Goal: Transaction & Acquisition: Purchase product/service

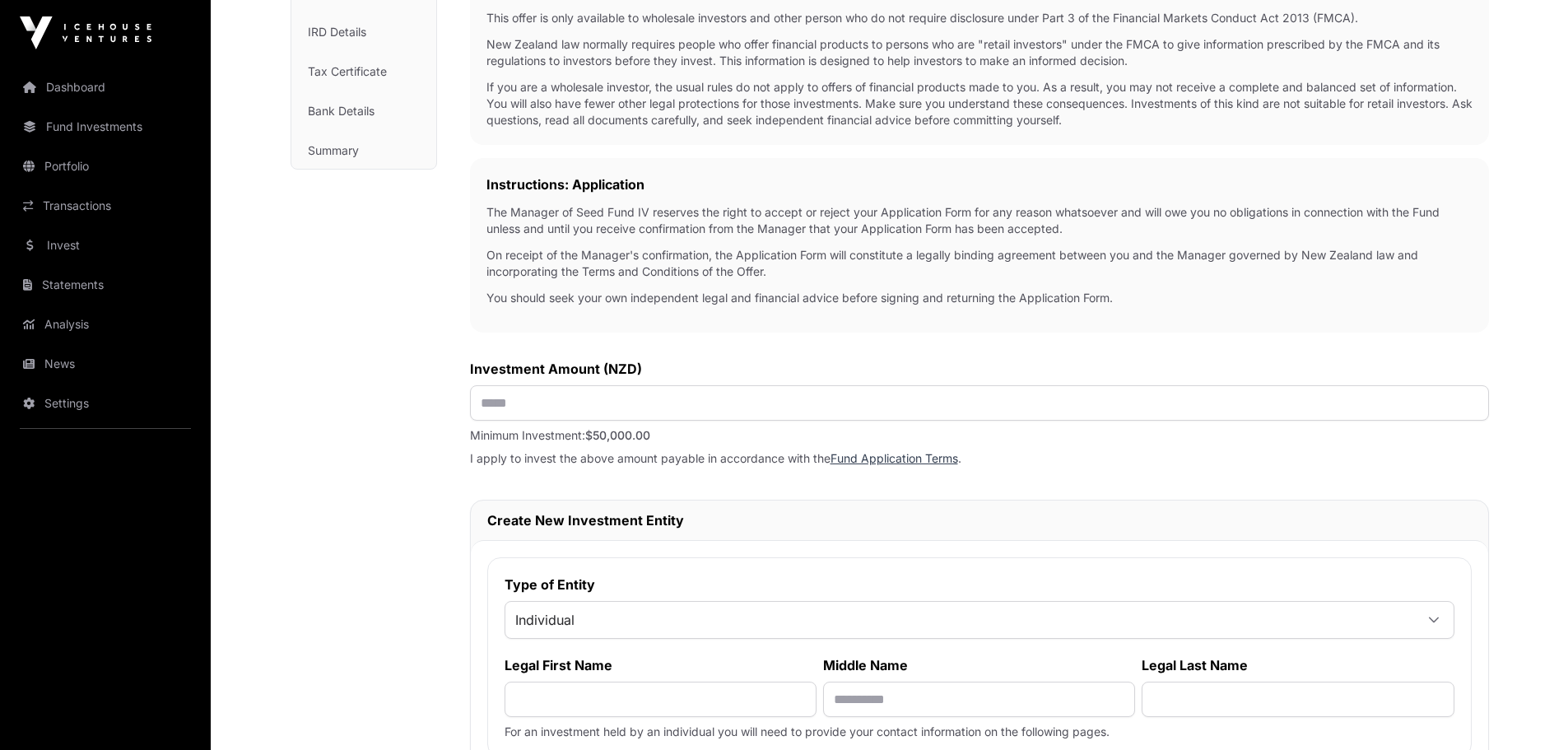
scroll to position [319, 0]
click at [668, 400] on input "text" at bounding box center [979, 404] width 1019 height 35
type input "*******"
click at [705, 367] on label "Investment Amount (NZD)" at bounding box center [979, 369] width 1019 height 19
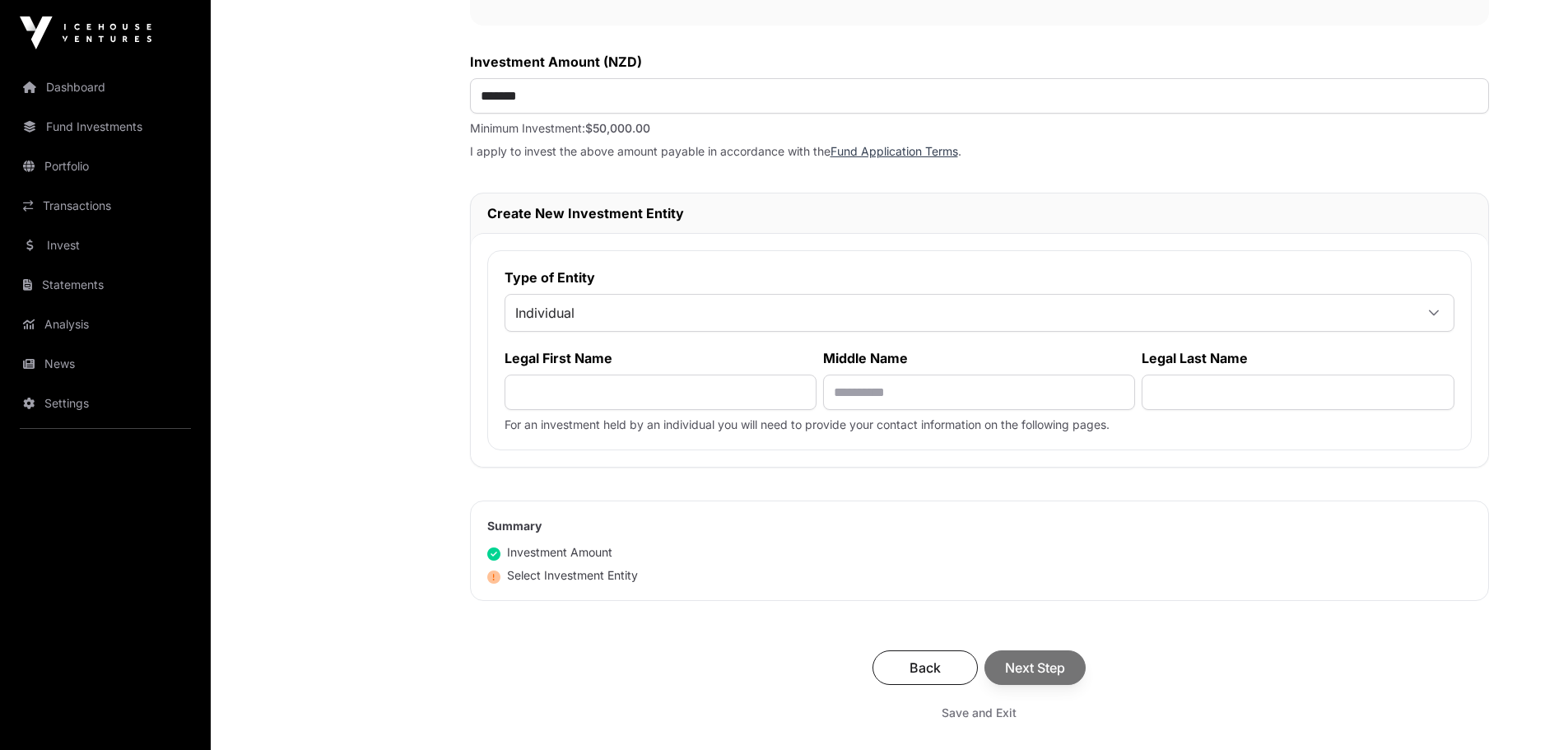
scroll to position [626, 0]
click at [604, 311] on span "Individual" at bounding box center [960, 313] width 908 height 29
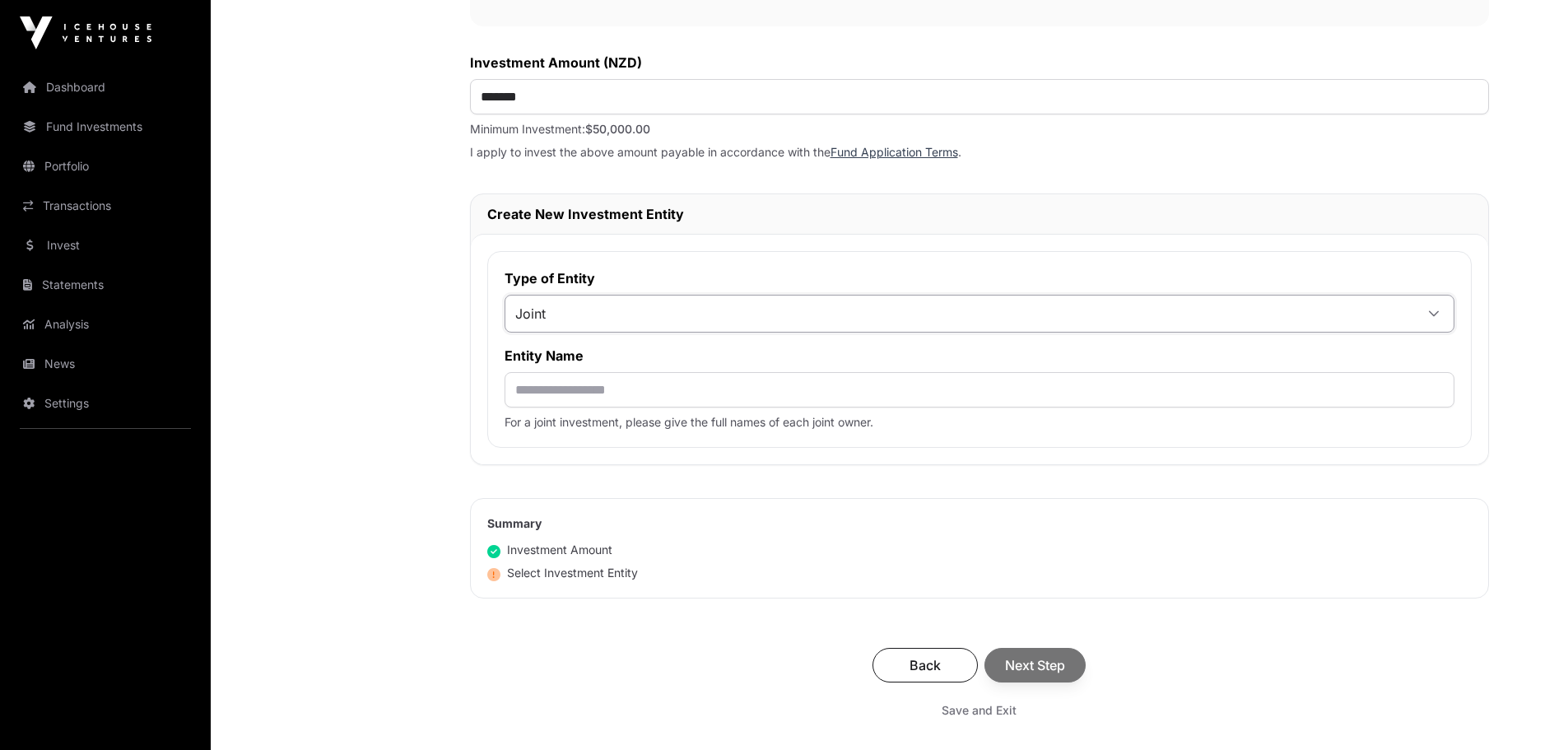
click at [602, 434] on li "Joint" at bounding box center [979, 436] width 940 height 26
click at [617, 388] on input "text" at bounding box center [979, 389] width 950 height 35
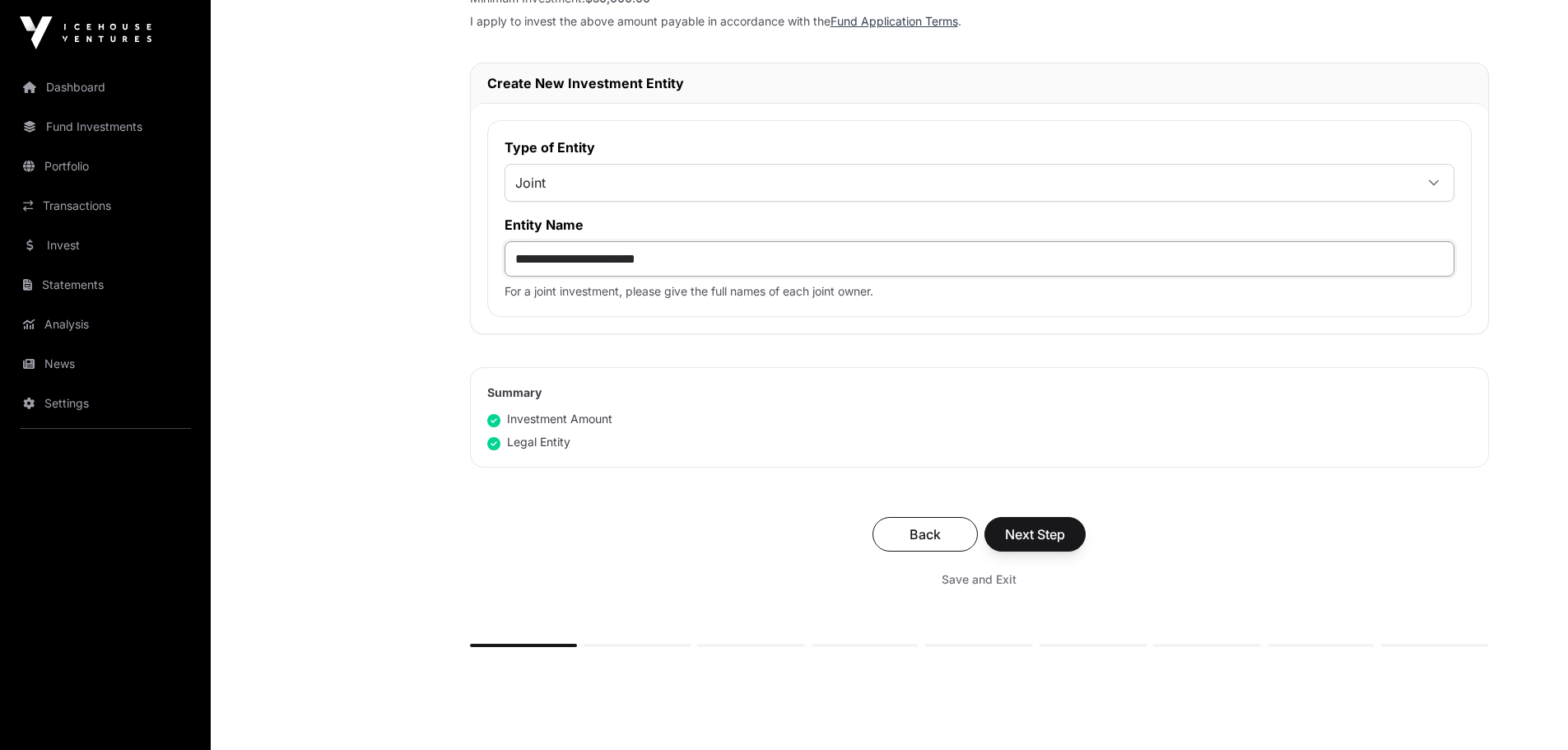
scroll to position [757, 0]
type input "**********"
click at [1033, 552] on button "Next Step" at bounding box center [1035, 534] width 101 height 35
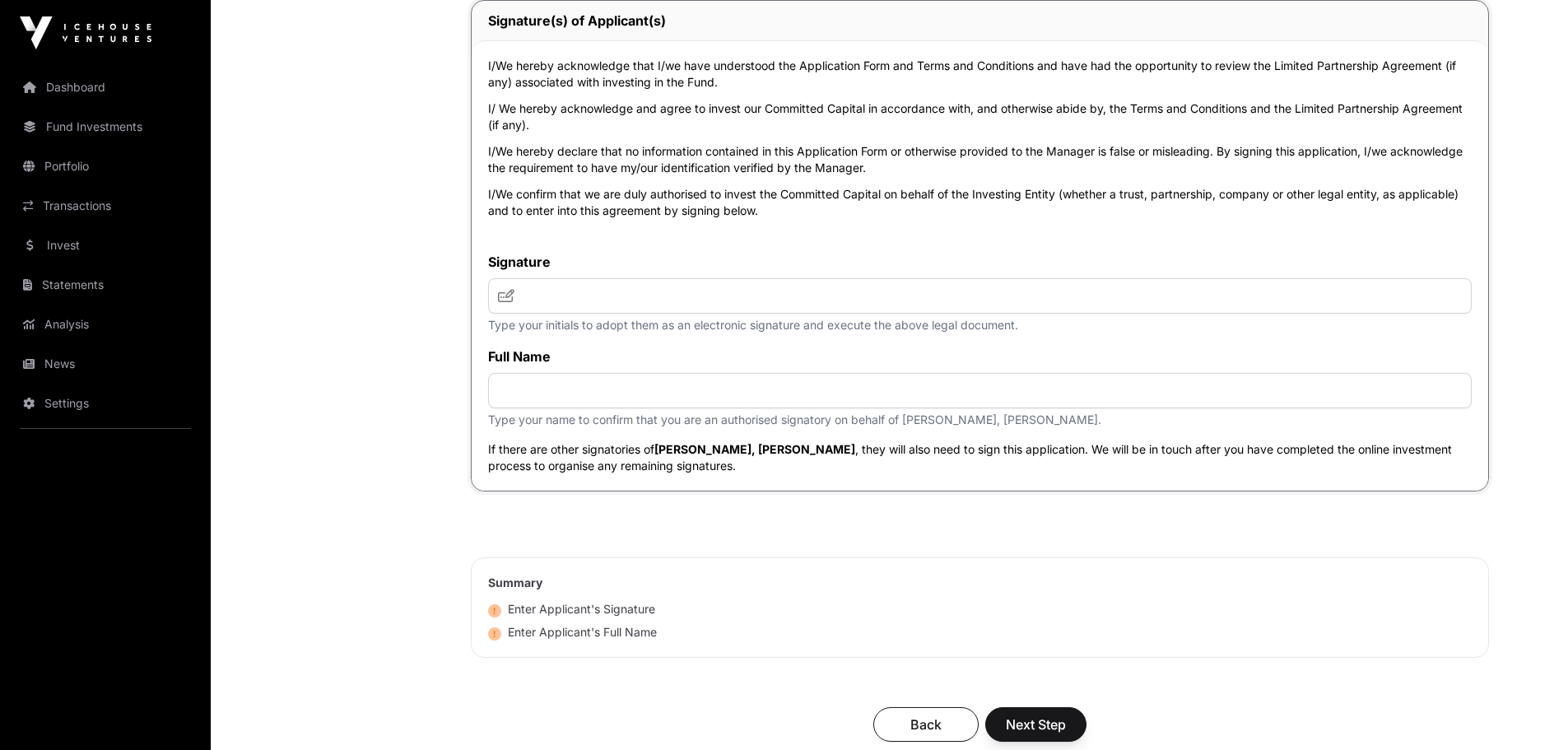
scroll to position [3500, 0]
click at [863, 294] on input "text" at bounding box center [979, 297] width 983 height 35
click at [511, 303] on icon at bounding box center [506, 297] width 17 height 13
click at [500, 297] on icon at bounding box center [506, 297] width 17 height 13
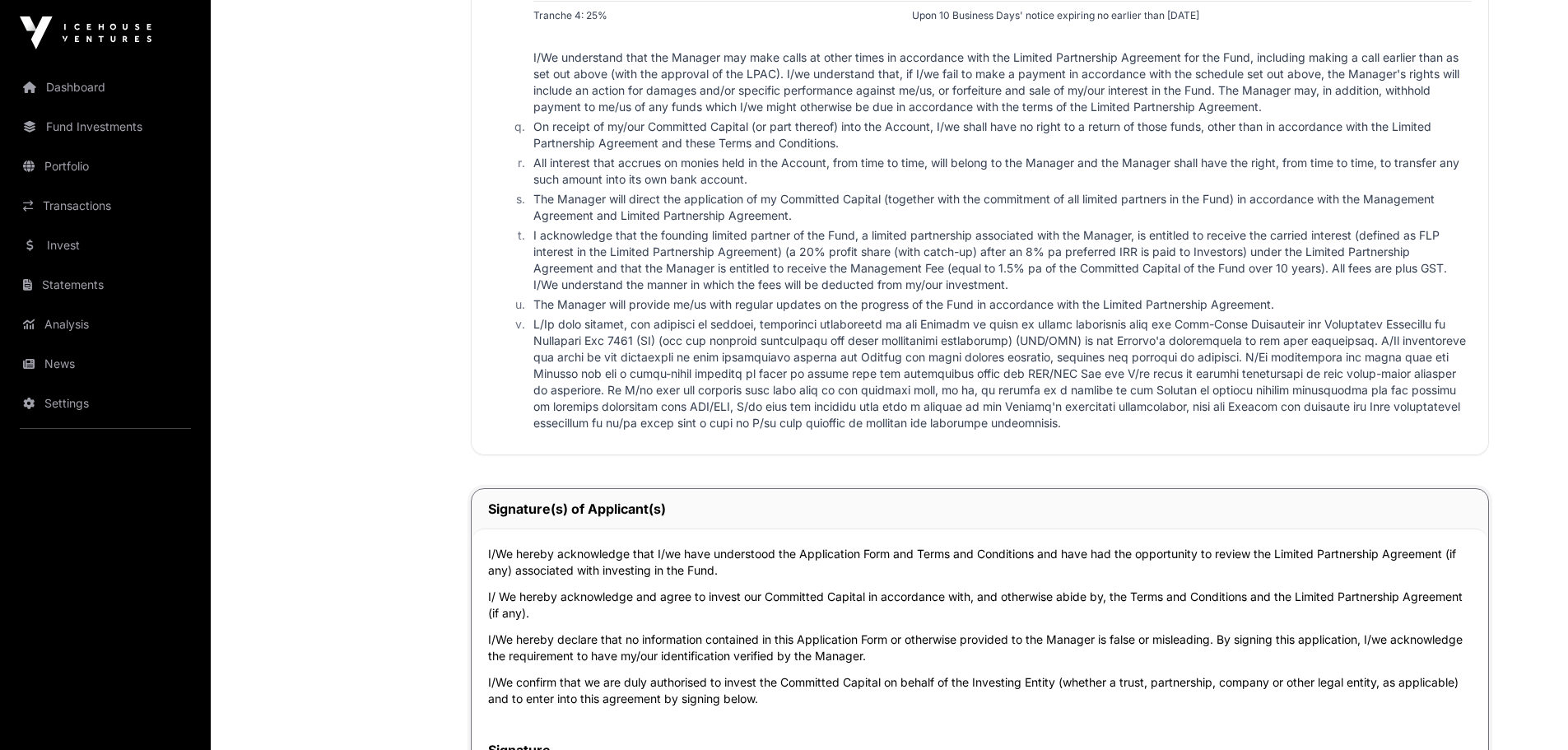
scroll to position [3315, 0]
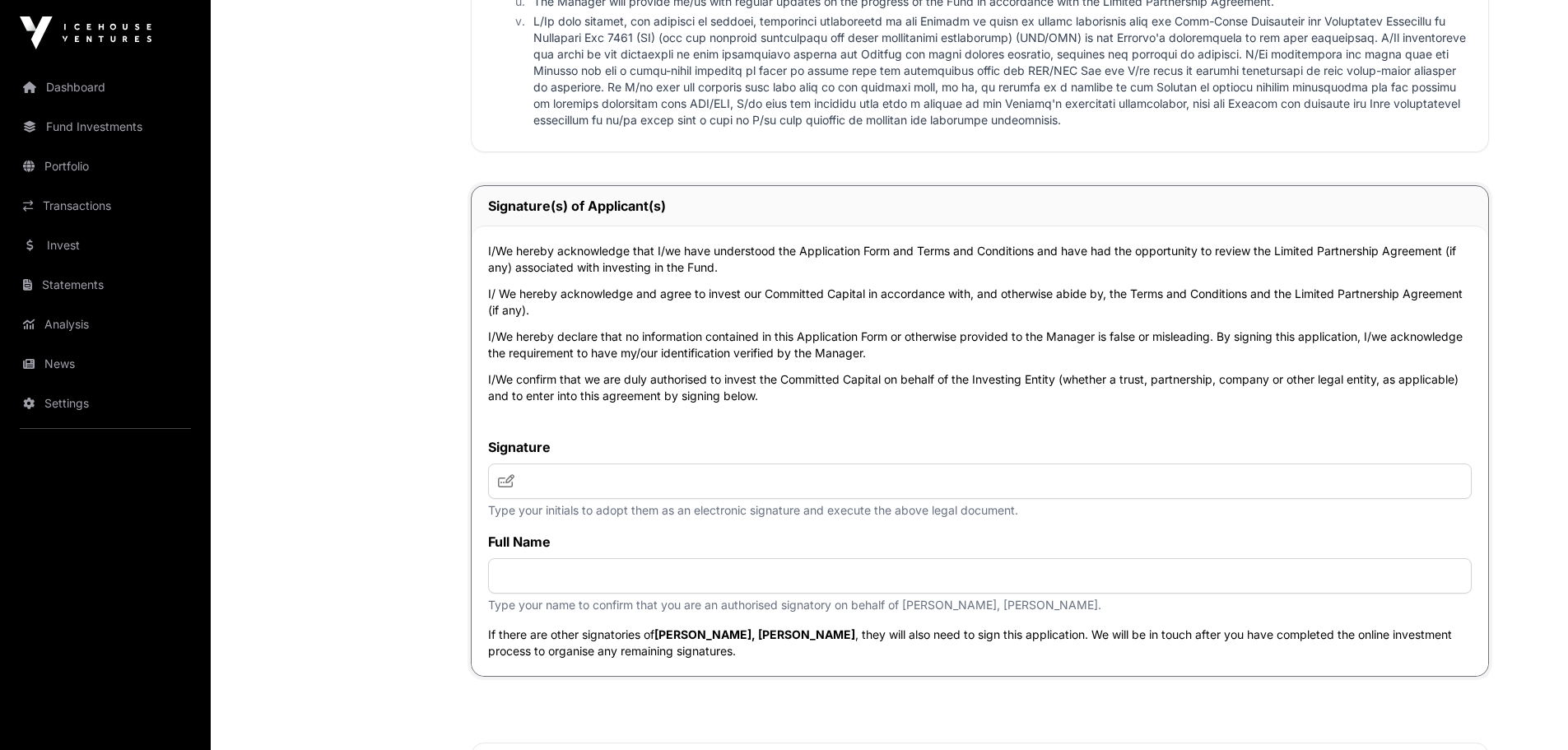
click at [504, 479] on icon at bounding box center [506, 481] width 17 height 13
click at [522, 610] on p "Type your name to confirm that you are an authorised signatory on behalf of [PE…" at bounding box center [979, 605] width 983 height 17
click at [524, 600] on div "Full Name Type your name to confirm that you are an authorised signatory on beh…" at bounding box center [979, 572] width 983 height 82
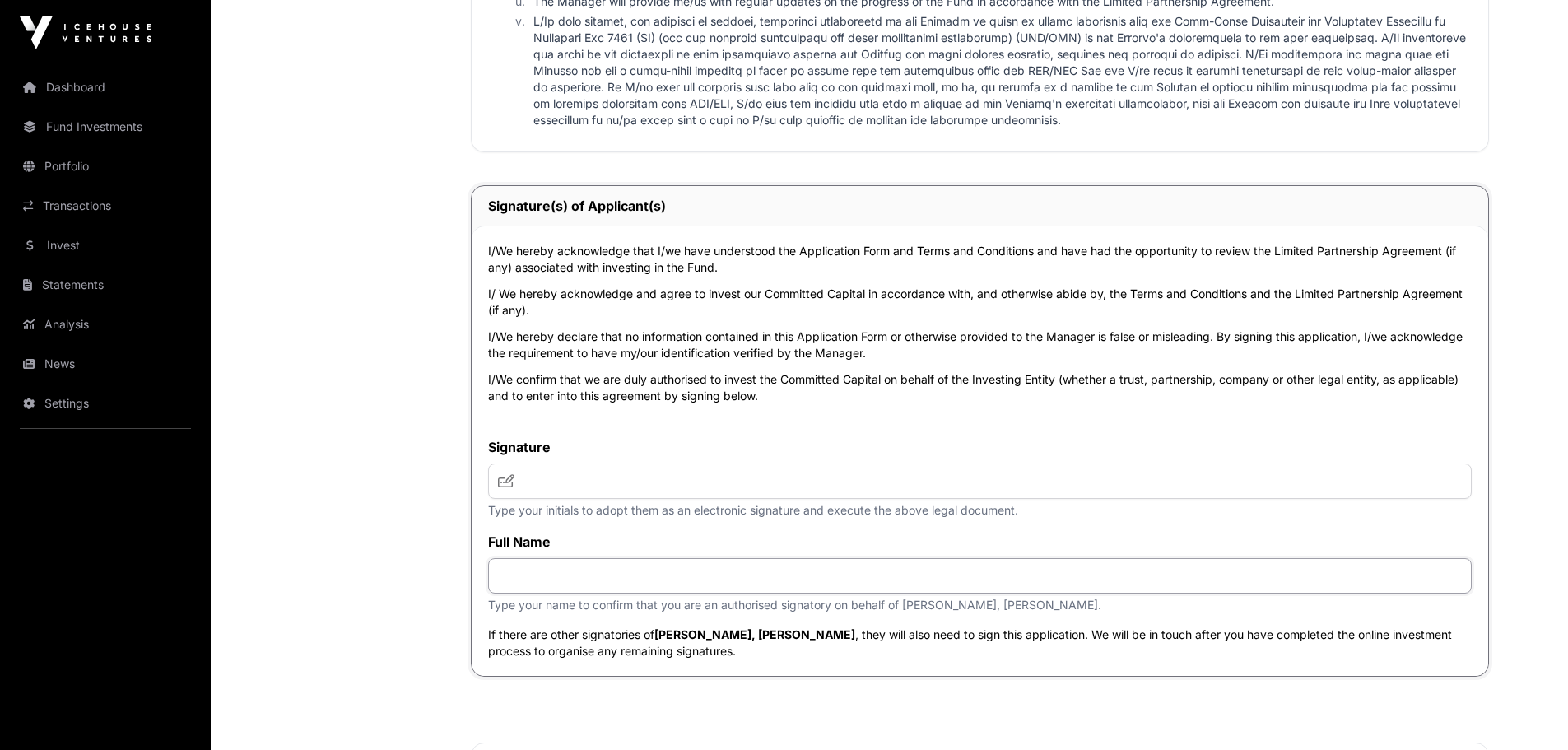
click at [524, 578] on input "text" at bounding box center [979, 576] width 983 height 35
type input "**********"
click at [511, 470] on input "text" at bounding box center [979, 481] width 983 height 35
type input "*"
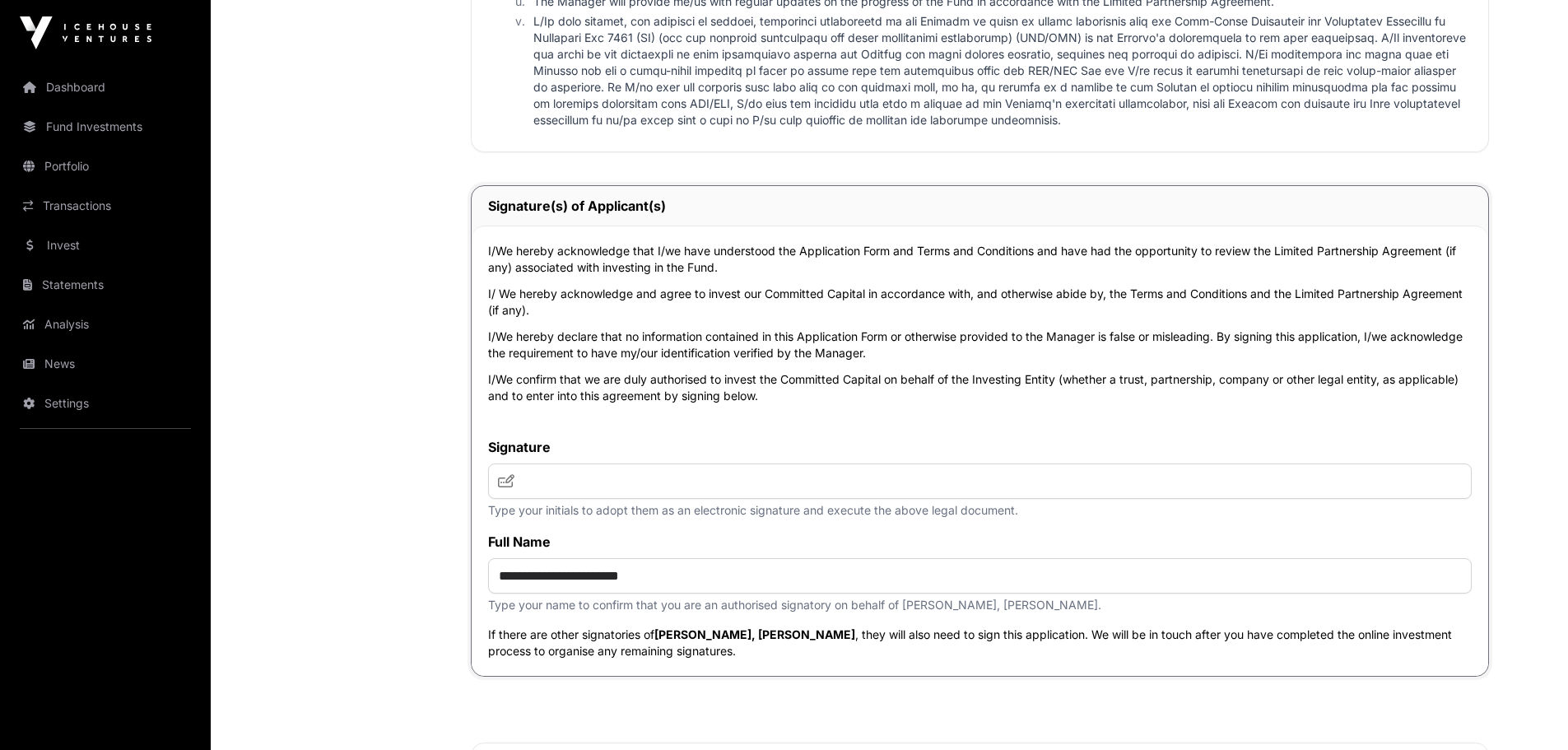
click at [508, 485] on icon at bounding box center [506, 481] width 17 height 13
click at [552, 482] on input "text" at bounding box center [979, 481] width 983 height 35
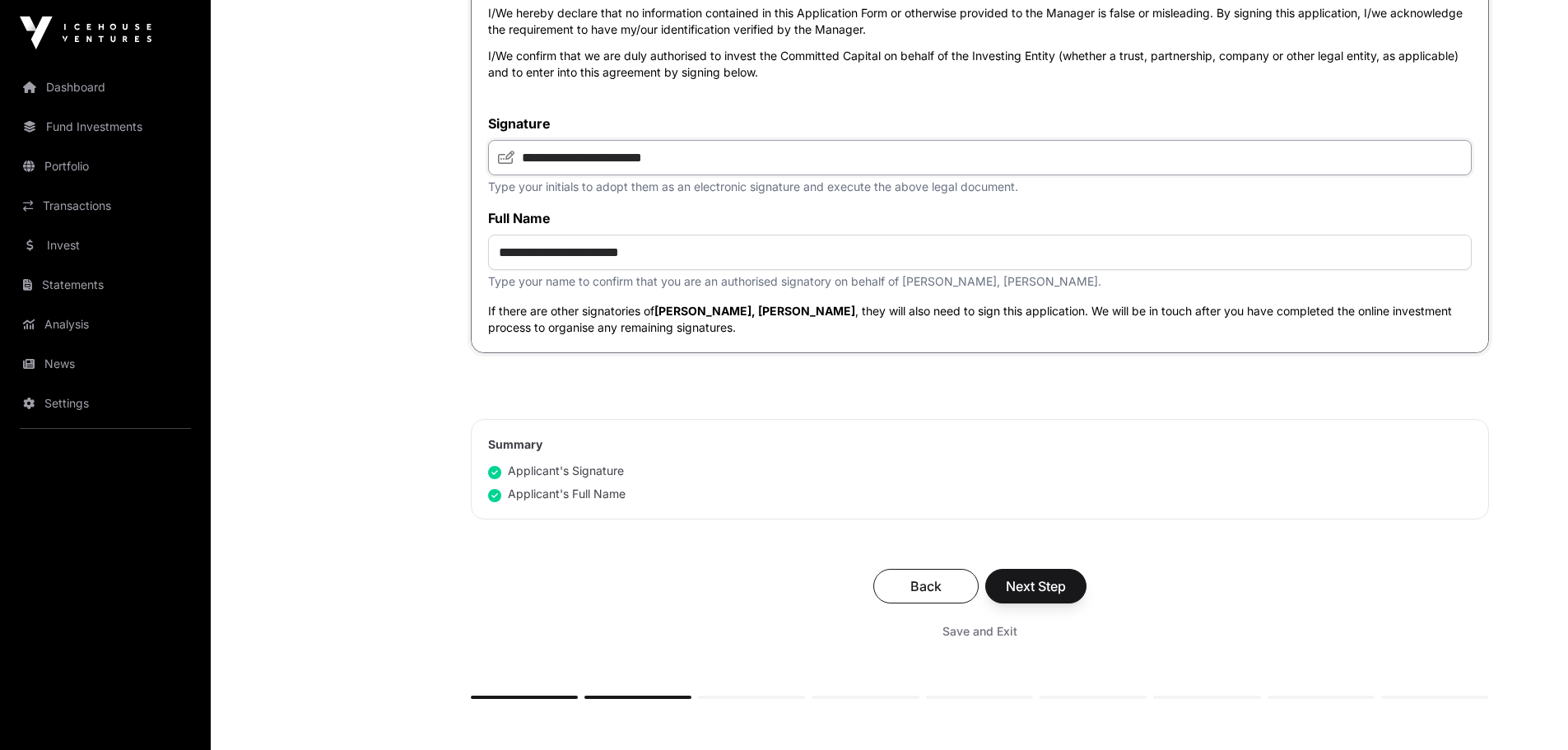
scroll to position [3796, 0]
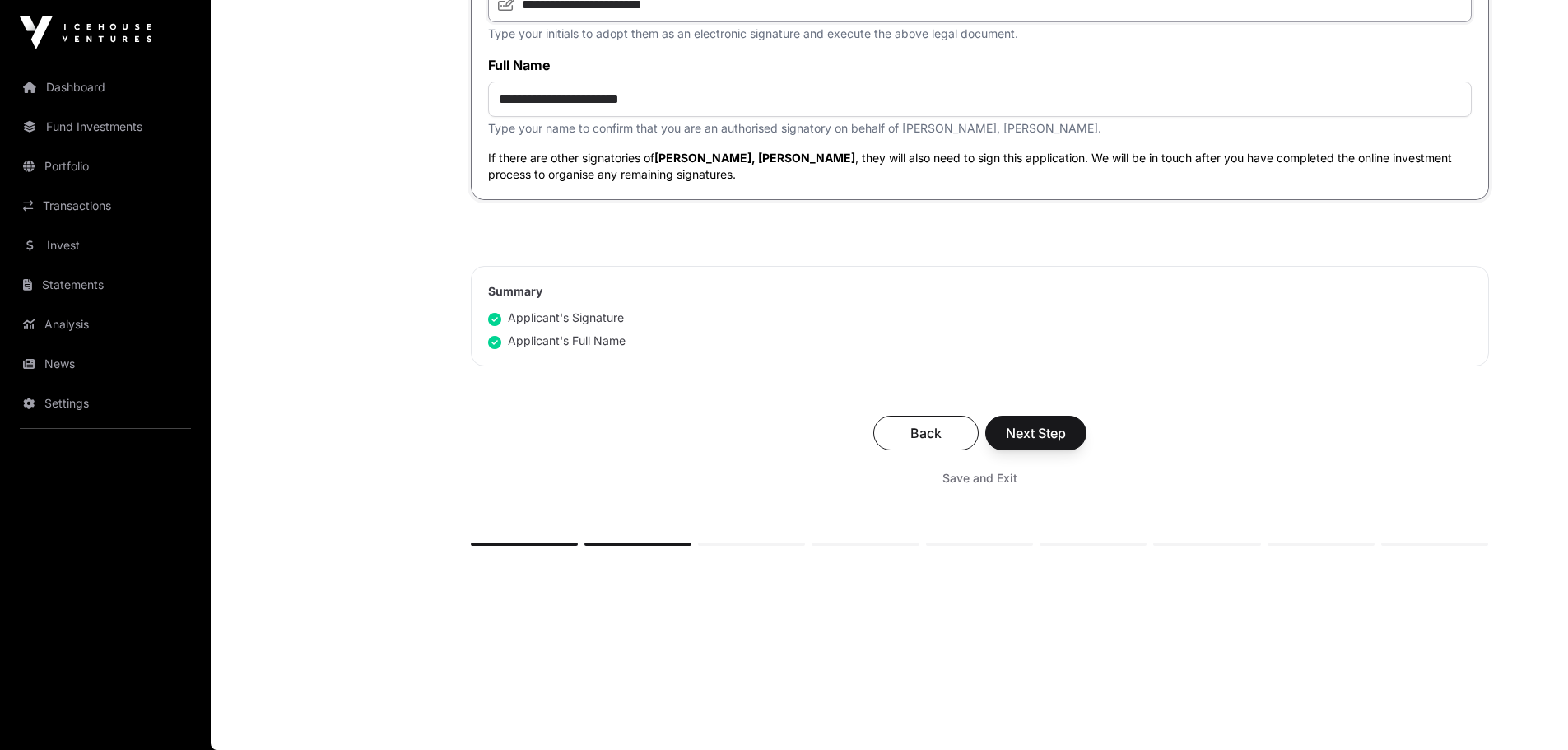
type input "**********"
click at [1029, 434] on span "Next Step" at bounding box center [1035, 432] width 60 height 19
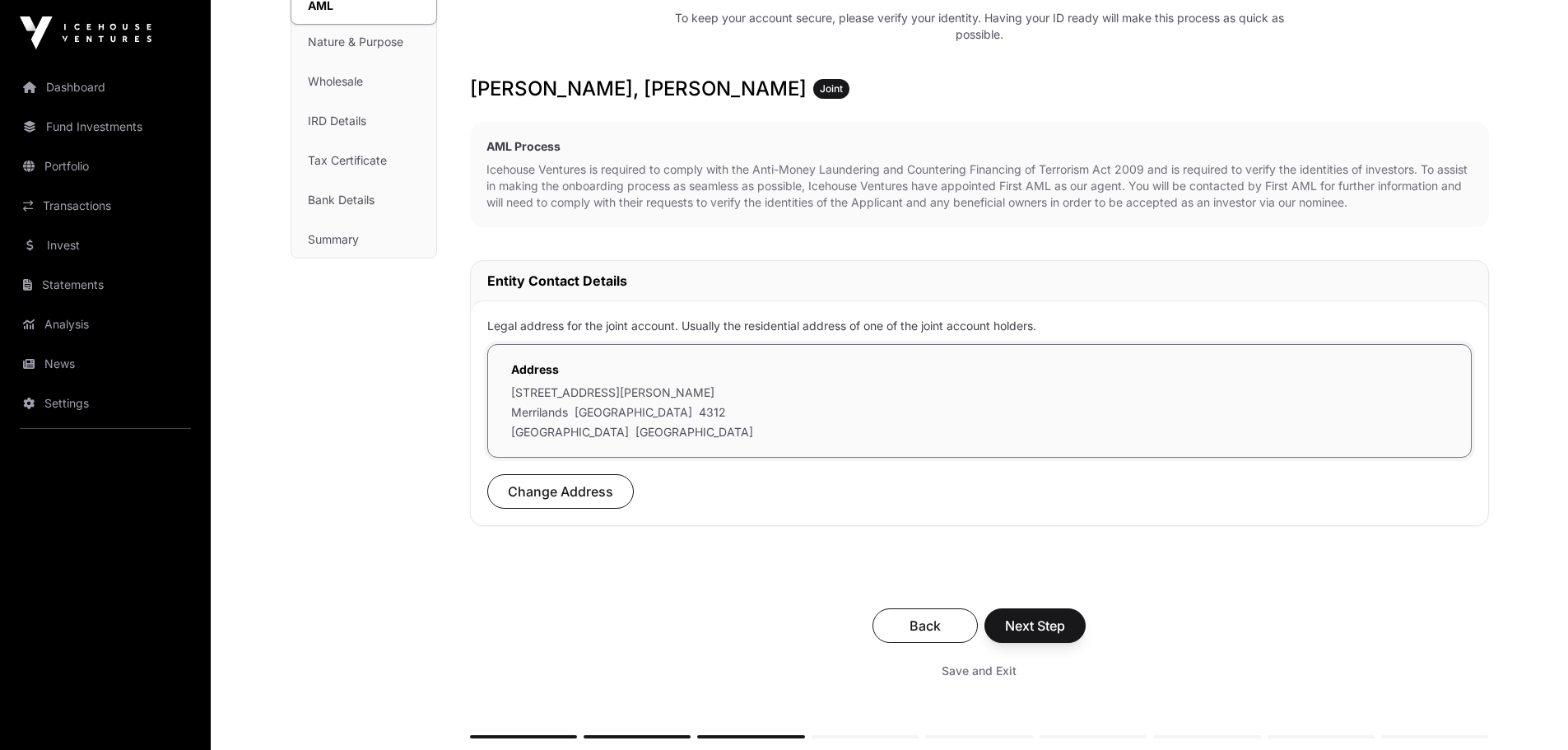
scroll to position [234, 0]
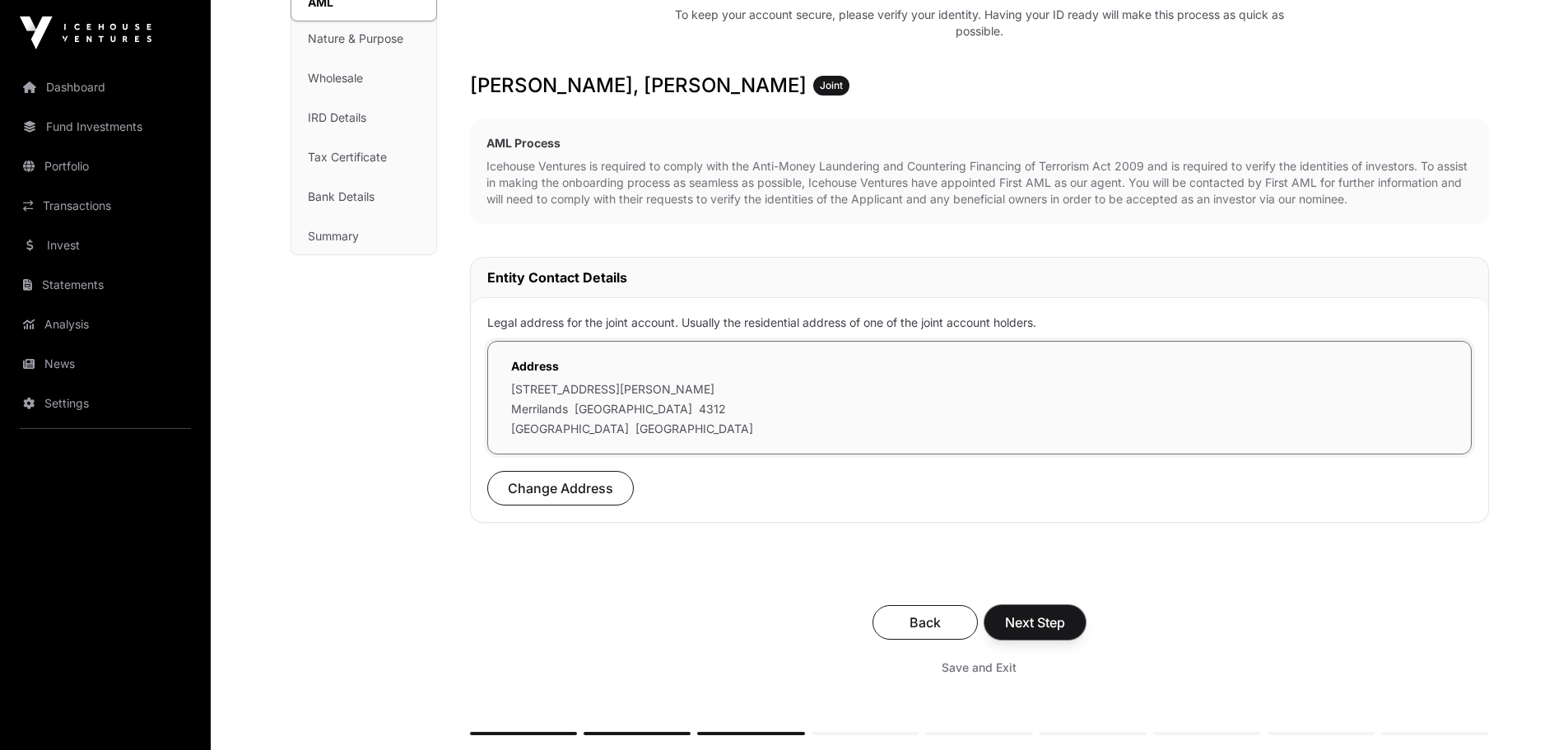
click at [1036, 616] on span "Next Step" at bounding box center [1034, 622] width 60 height 19
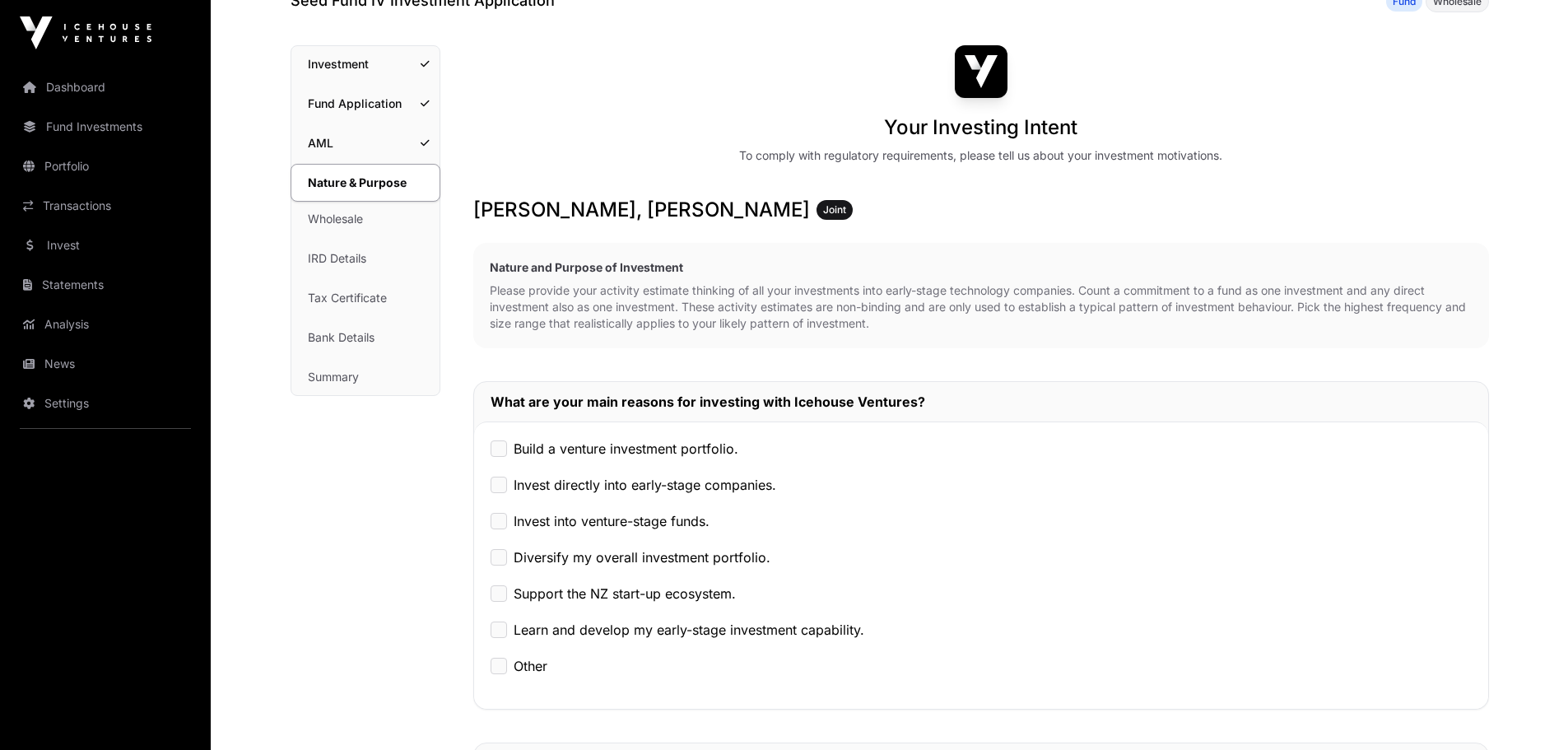
scroll to position [286, 0]
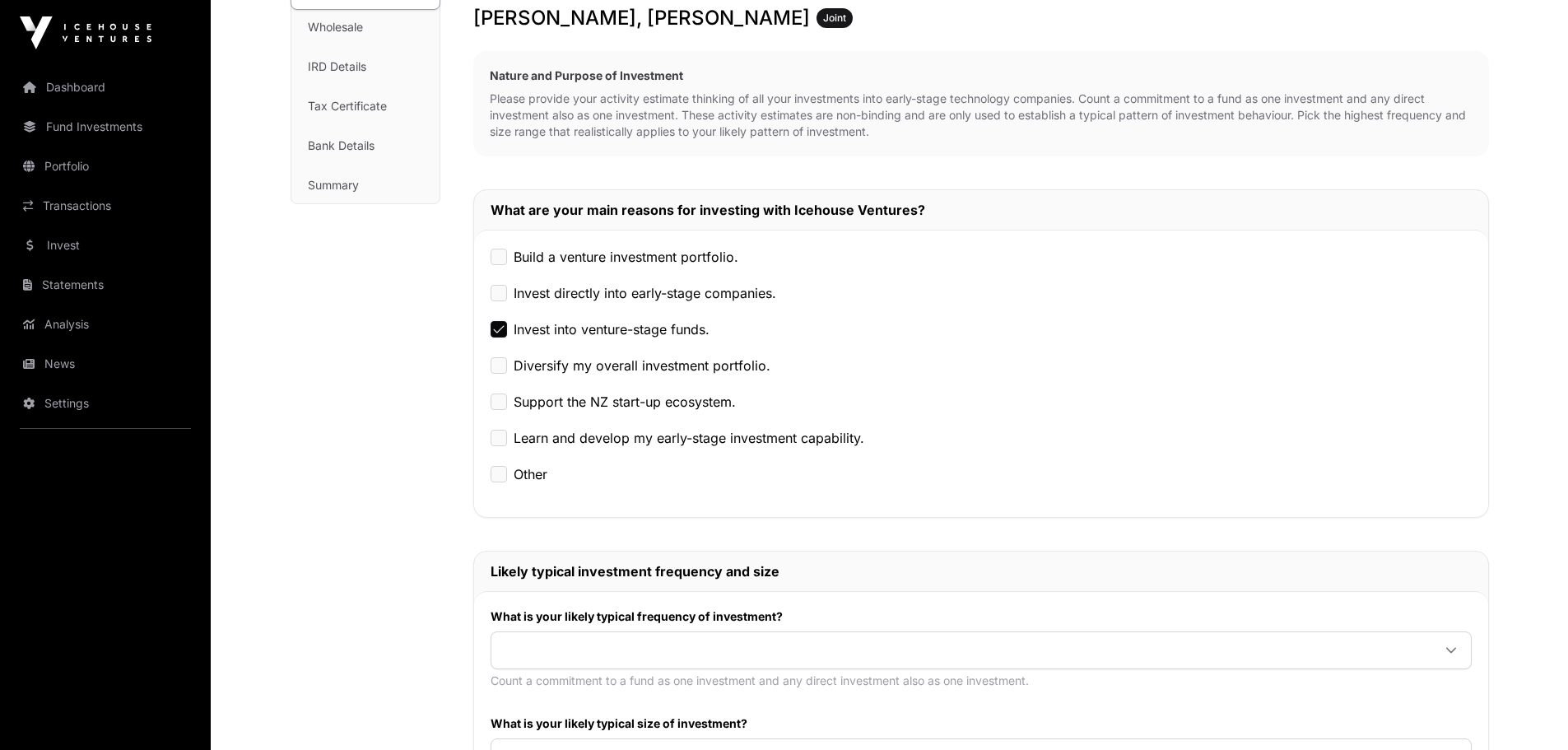
click at [501, 302] on div "Invest directly into early-stage companies." at bounding box center [981, 292] width 981 height 19
click at [497, 267] on div "Build a venture investment portfolio. Invest directly into early-stage companie…" at bounding box center [981, 372] width 1014 height 287
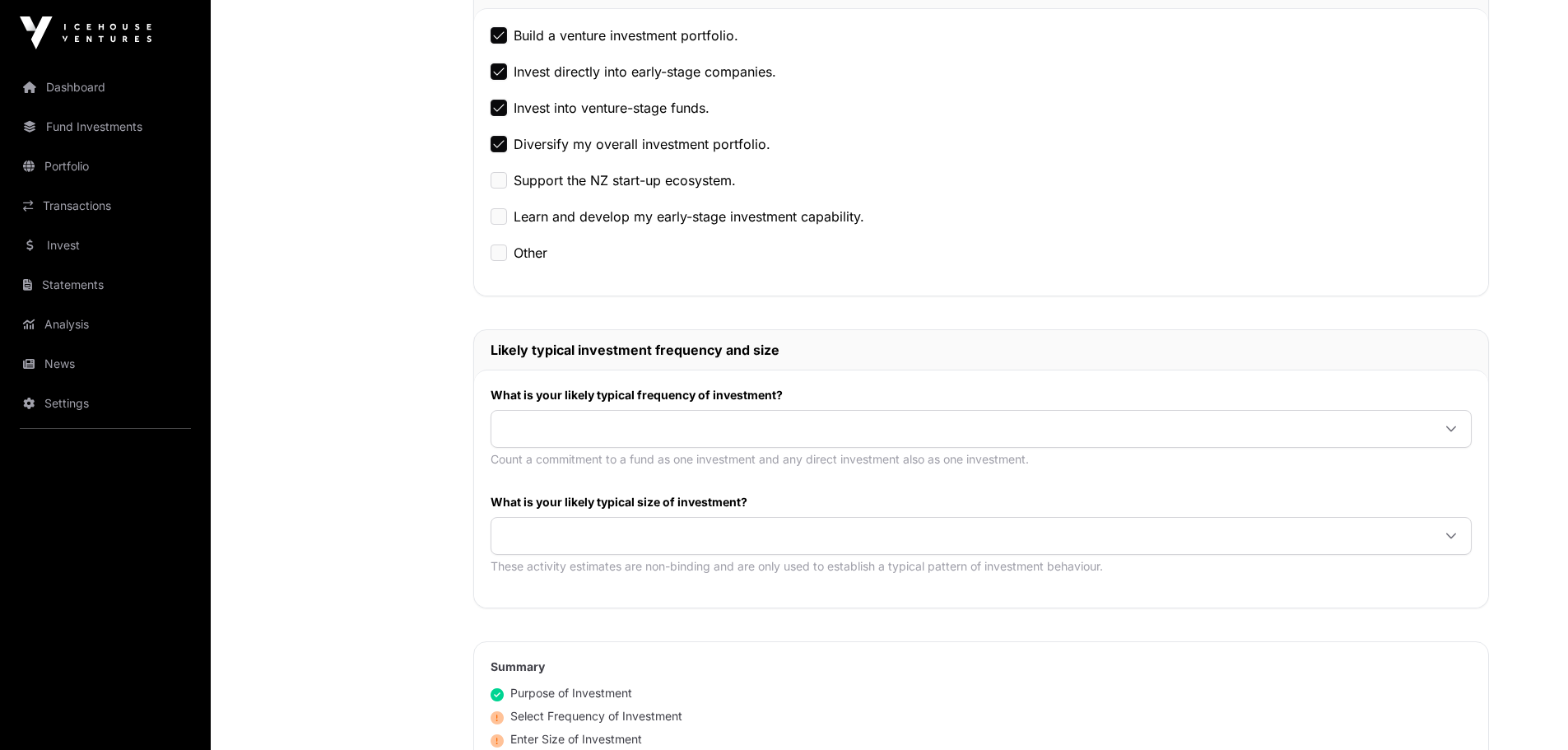
scroll to position [506, 0]
click at [870, 418] on span at bounding box center [961, 429] width 939 height 29
click at [657, 461] on span "Once or twice every two to five years" at bounding box center [620, 466] width 233 height 13
click at [757, 529] on span at bounding box center [961, 536] width 939 height 29
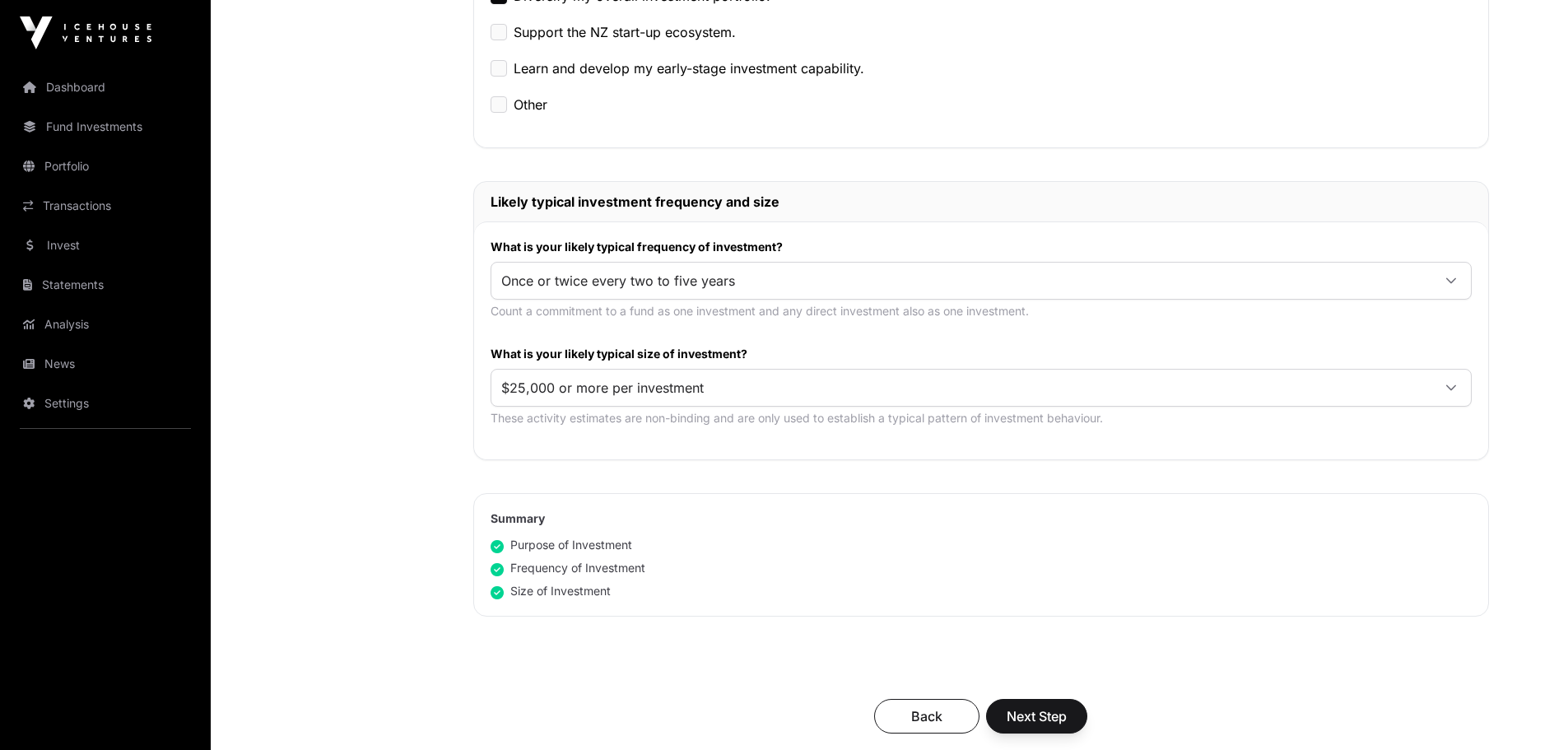
scroll to position [778, 0]
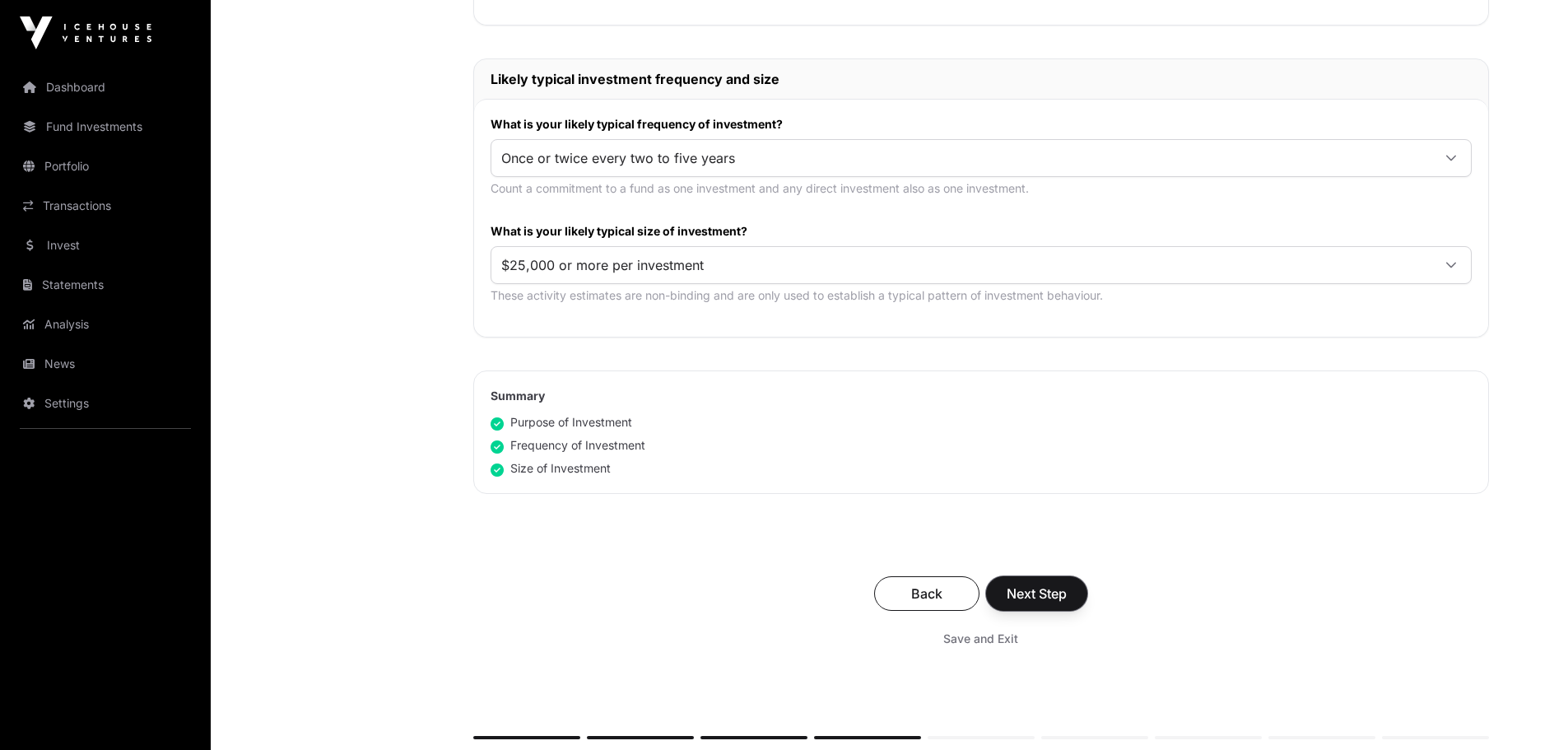
click at [1036, 577] on button "Next Step" at bounding box center [1036, 593] width 101 height 35
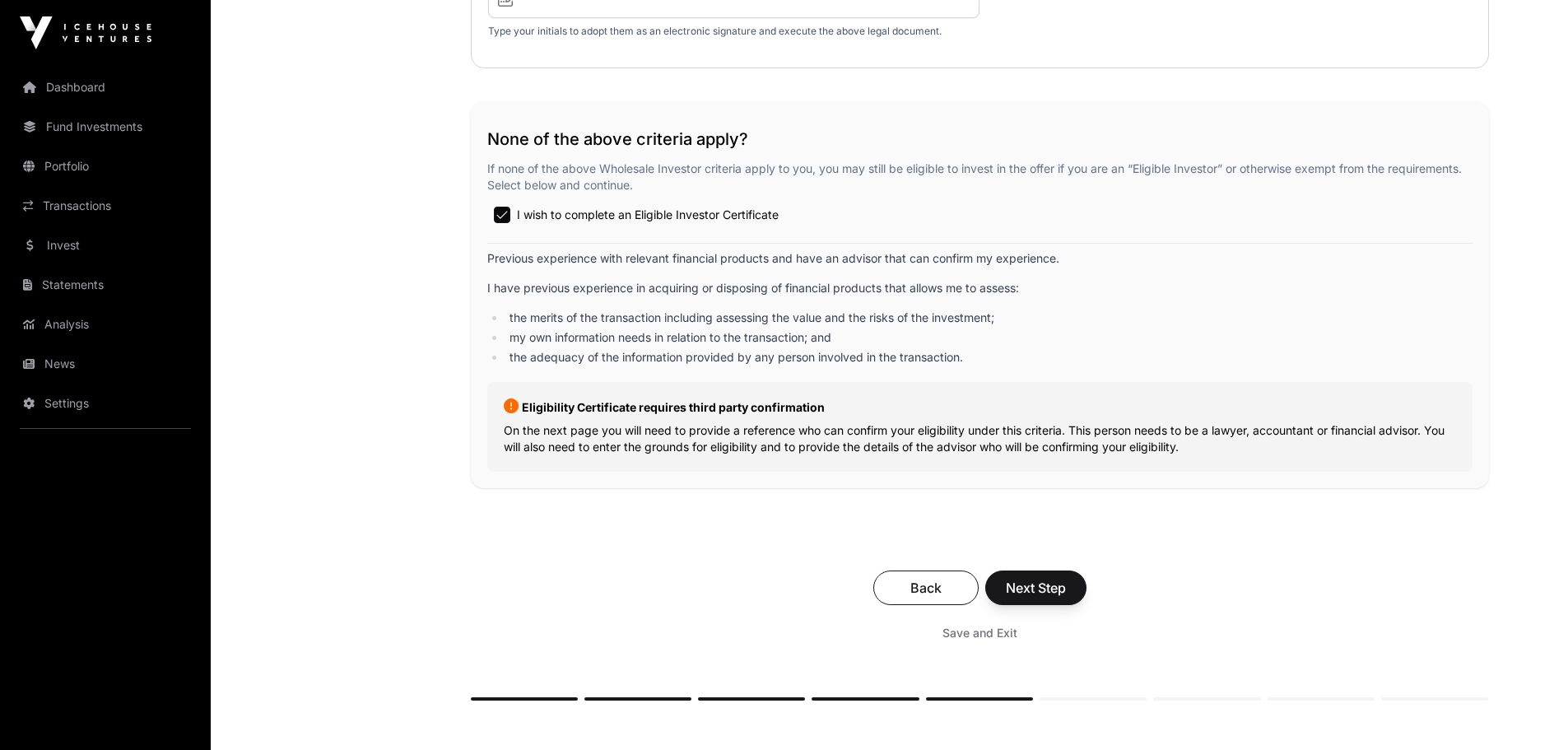
scroll to position [2658, 0]
click at [1041, 587] on span "Next Step" at bounding box center [1035, 587] width 60 height 19
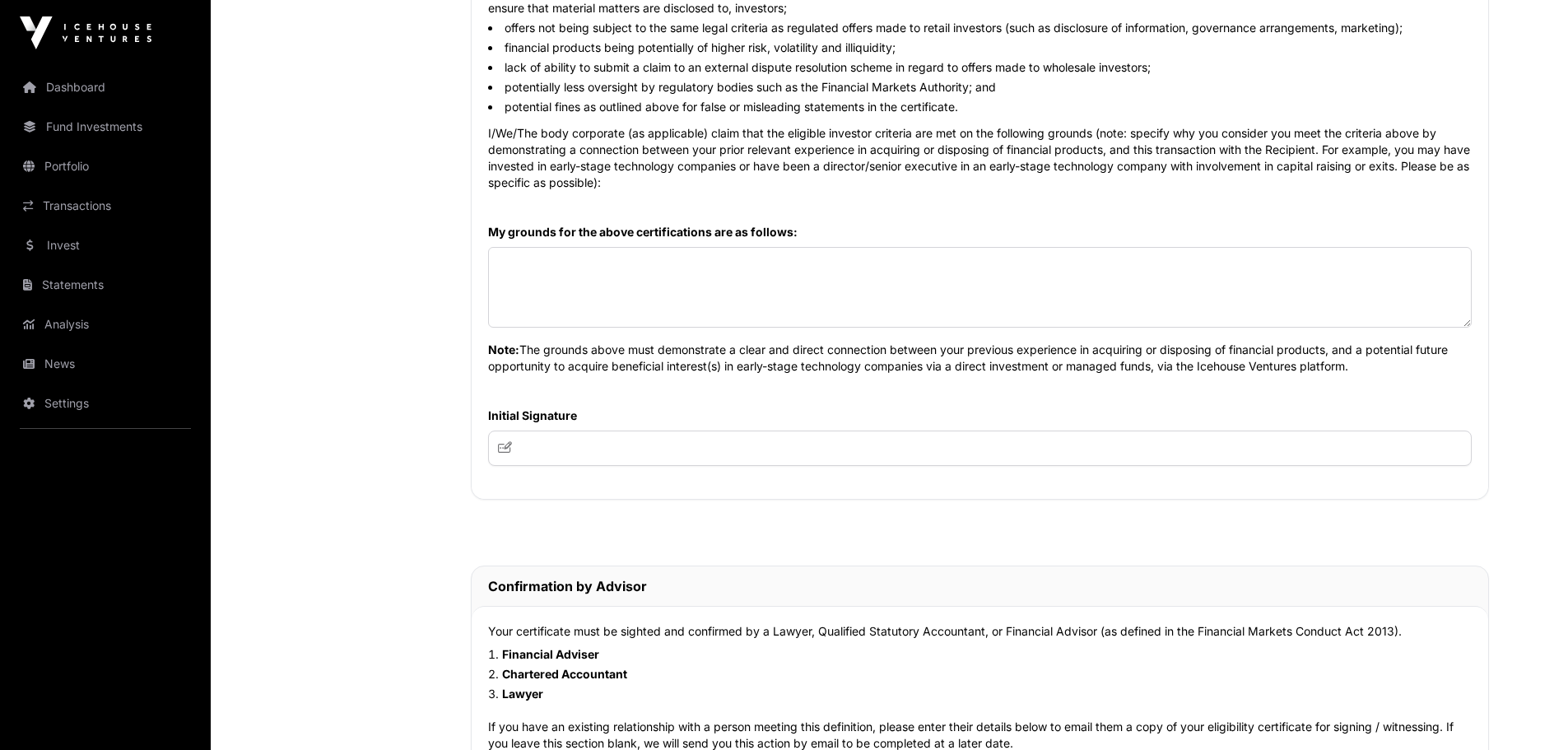
scroll to position [979, 0]
click at [538, 450] on input "text" at bounding box center [979, 449] width 983 height 35
type input "**********"
click at [607, 497] on div "Certification by natural person(s) I/we, hereby certify that I am/we are an eli…" at bounding box center [980, 87] width 1016 height 826
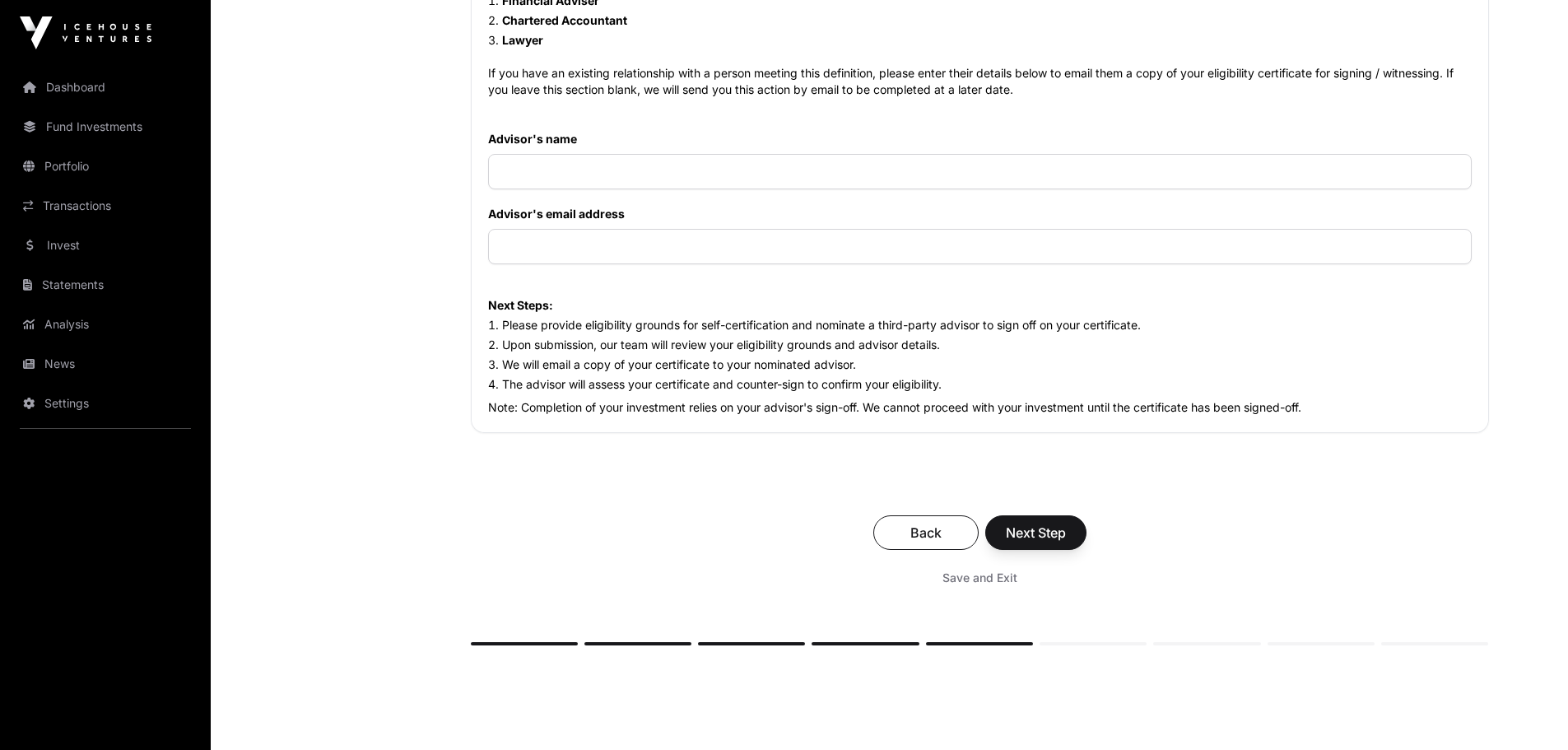
scroll to position [1460, 0]
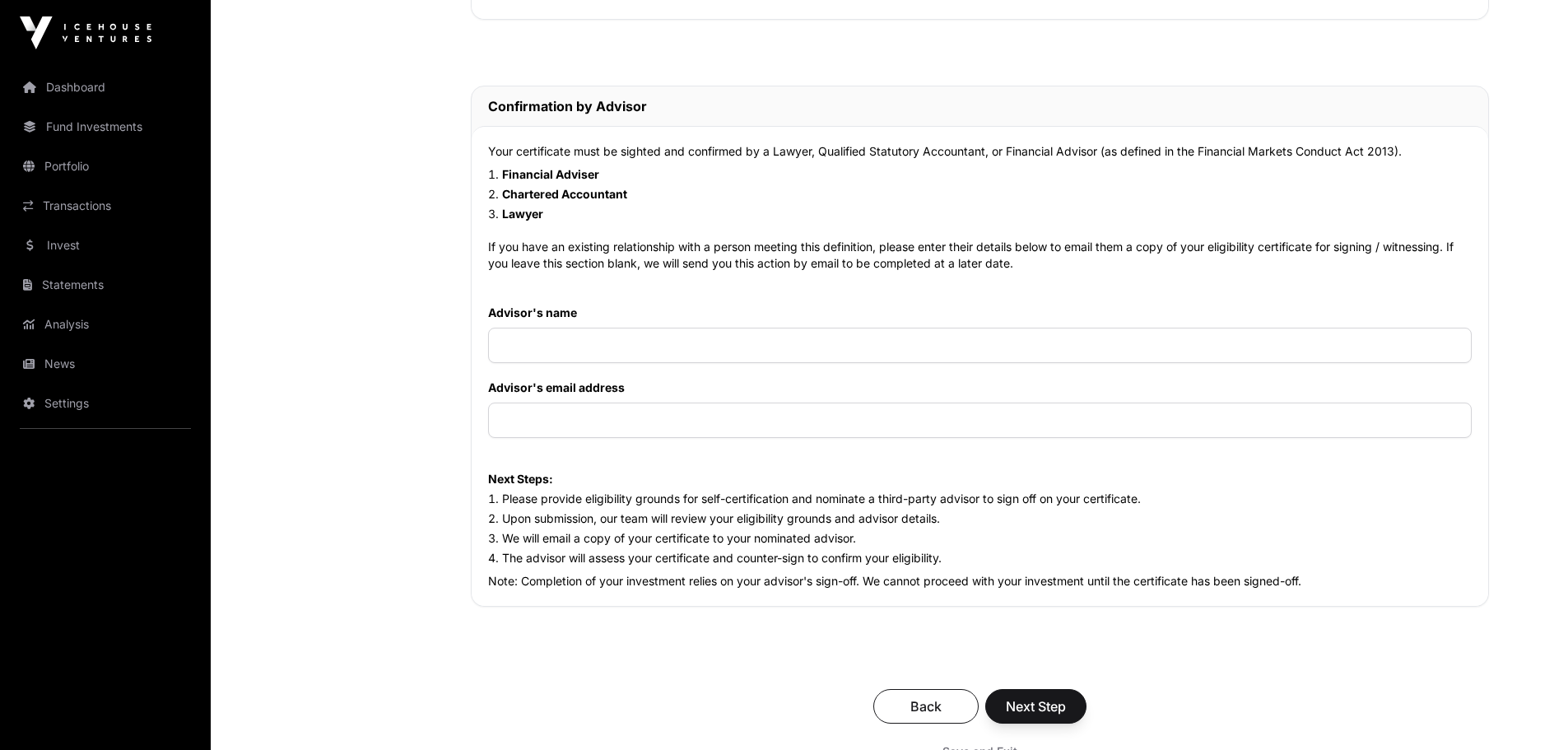
drag, startPoint x: 631, startPoint y: 456, endPoint x: 443, endPoint y: 439, distance: 188.8
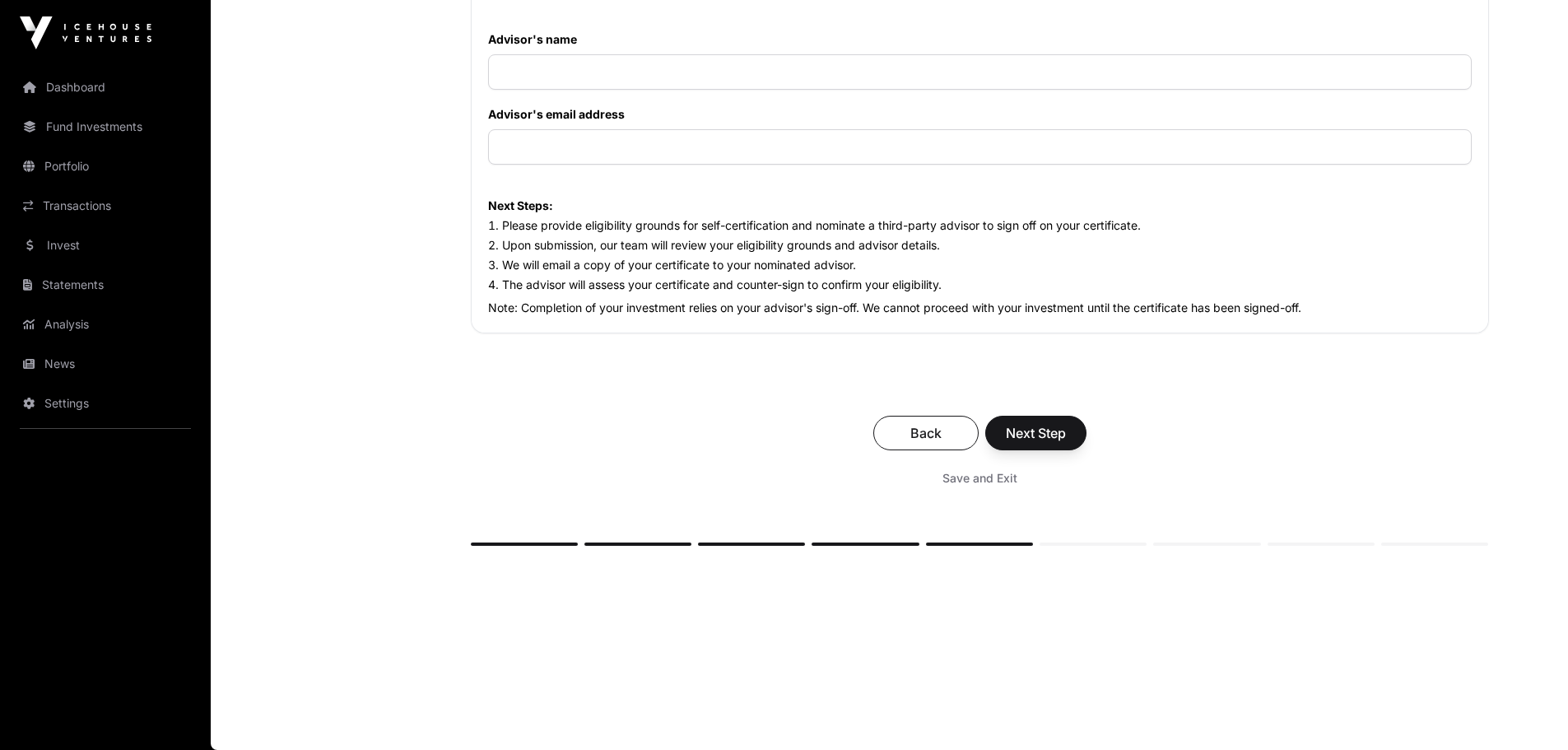
scroll to position [1737, 0]
click at [899, 437] on span "Back" at bounding box center [926, 432] width 64 height 19
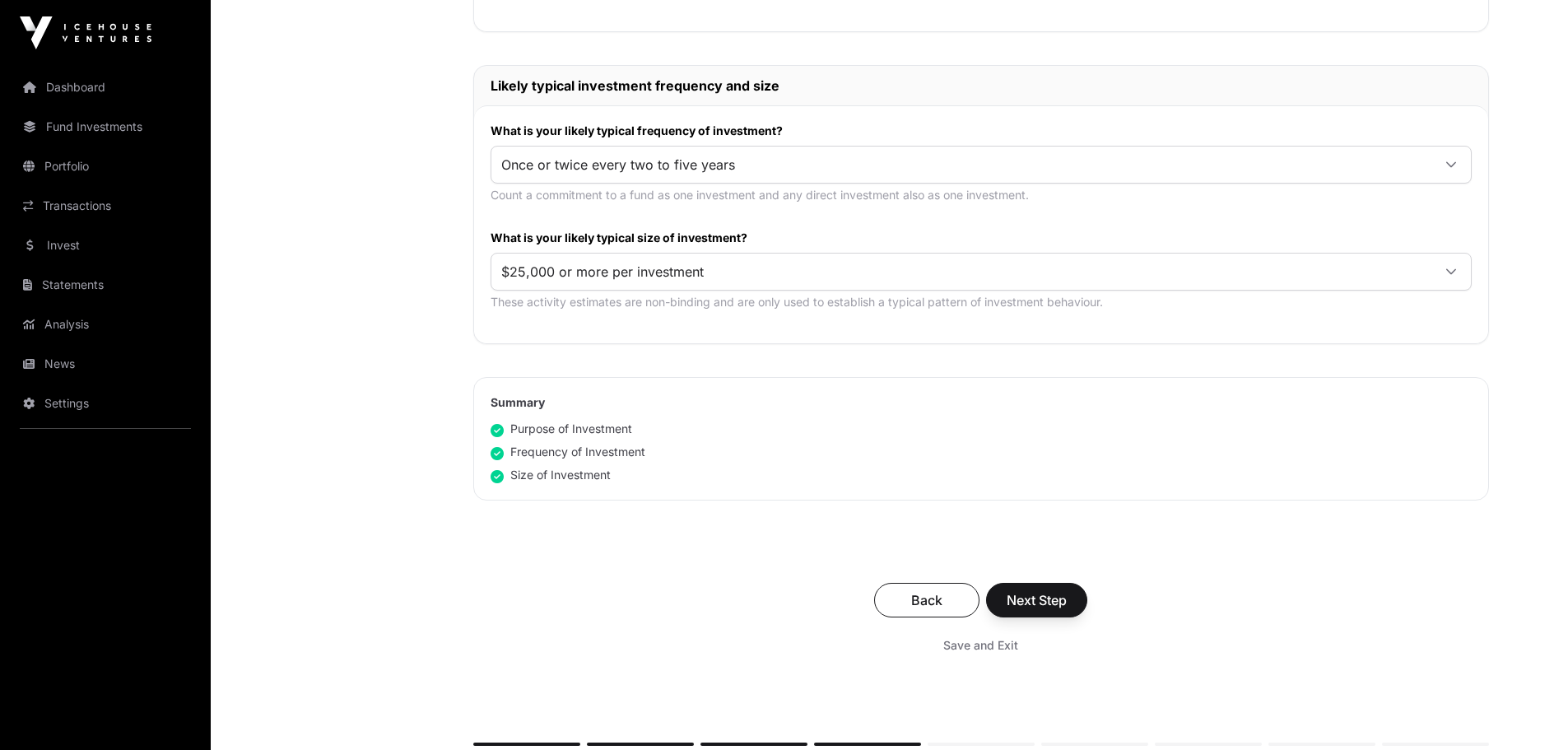
scroll to position [904, 0]
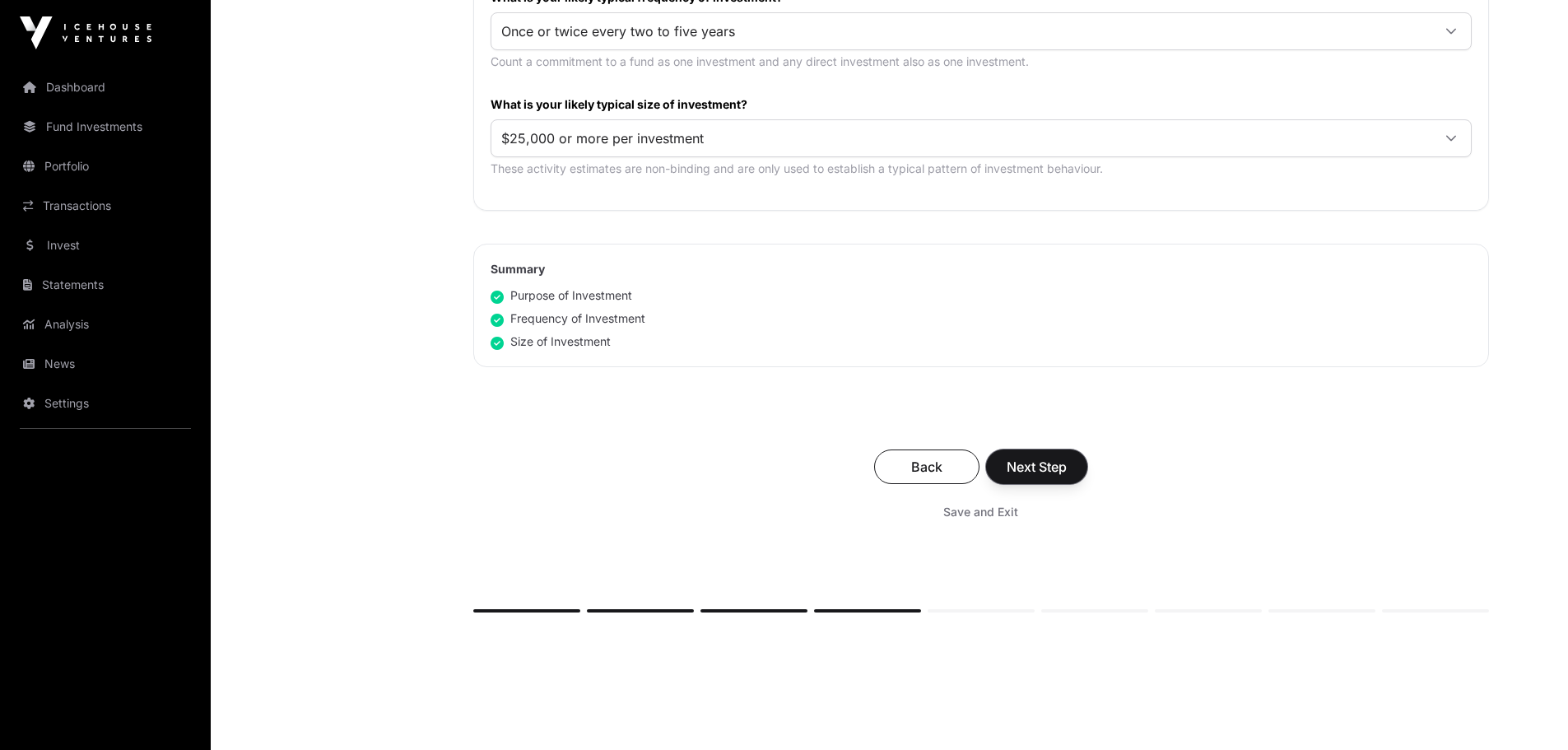
click at [1019, 478] on button "Next Step" at bounding box center [1036, 466] width 101 height 35
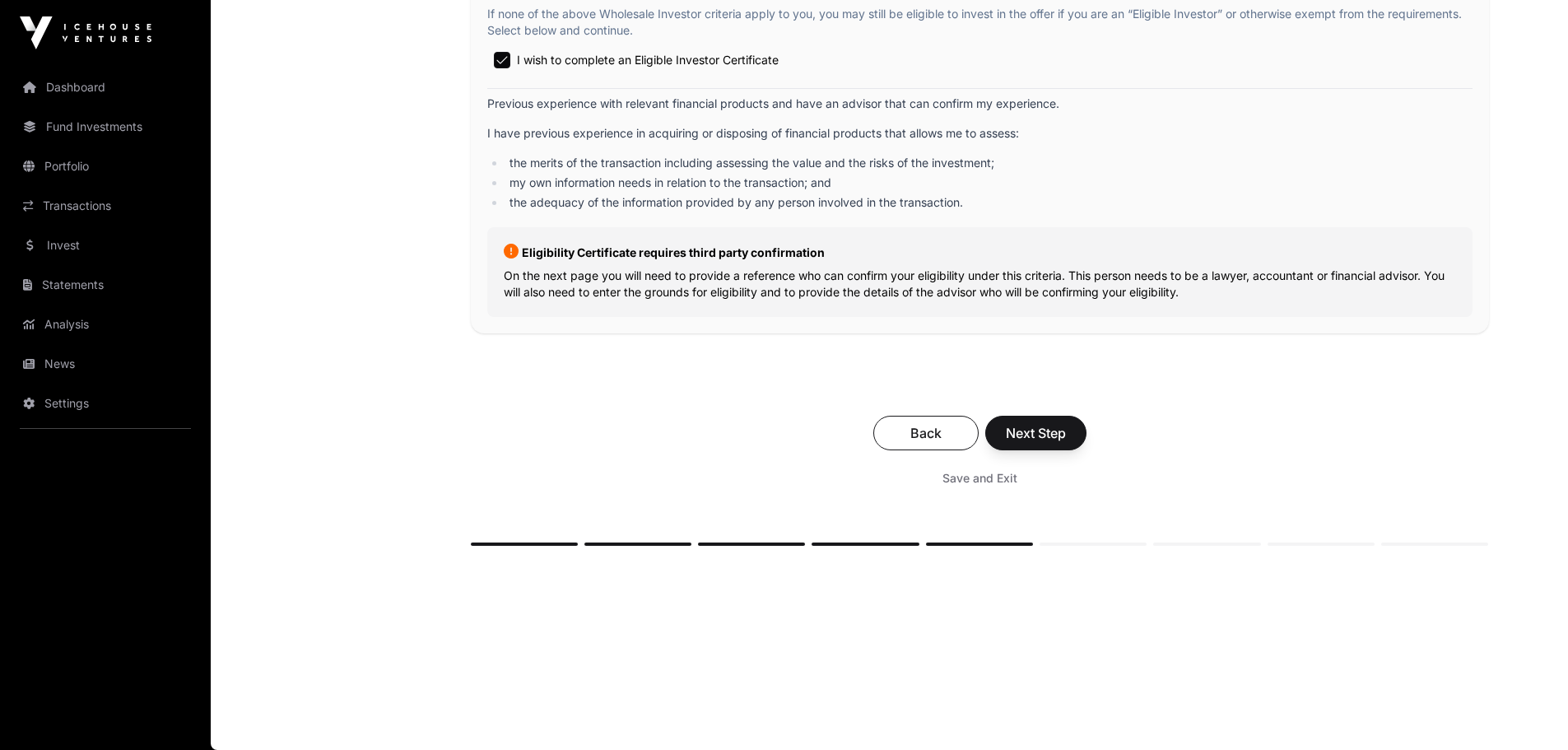
scroll to position [2811, 0]
click at [984, 479] on span "Save and Exit" at bounding box center [979, 479] width 75 height 17
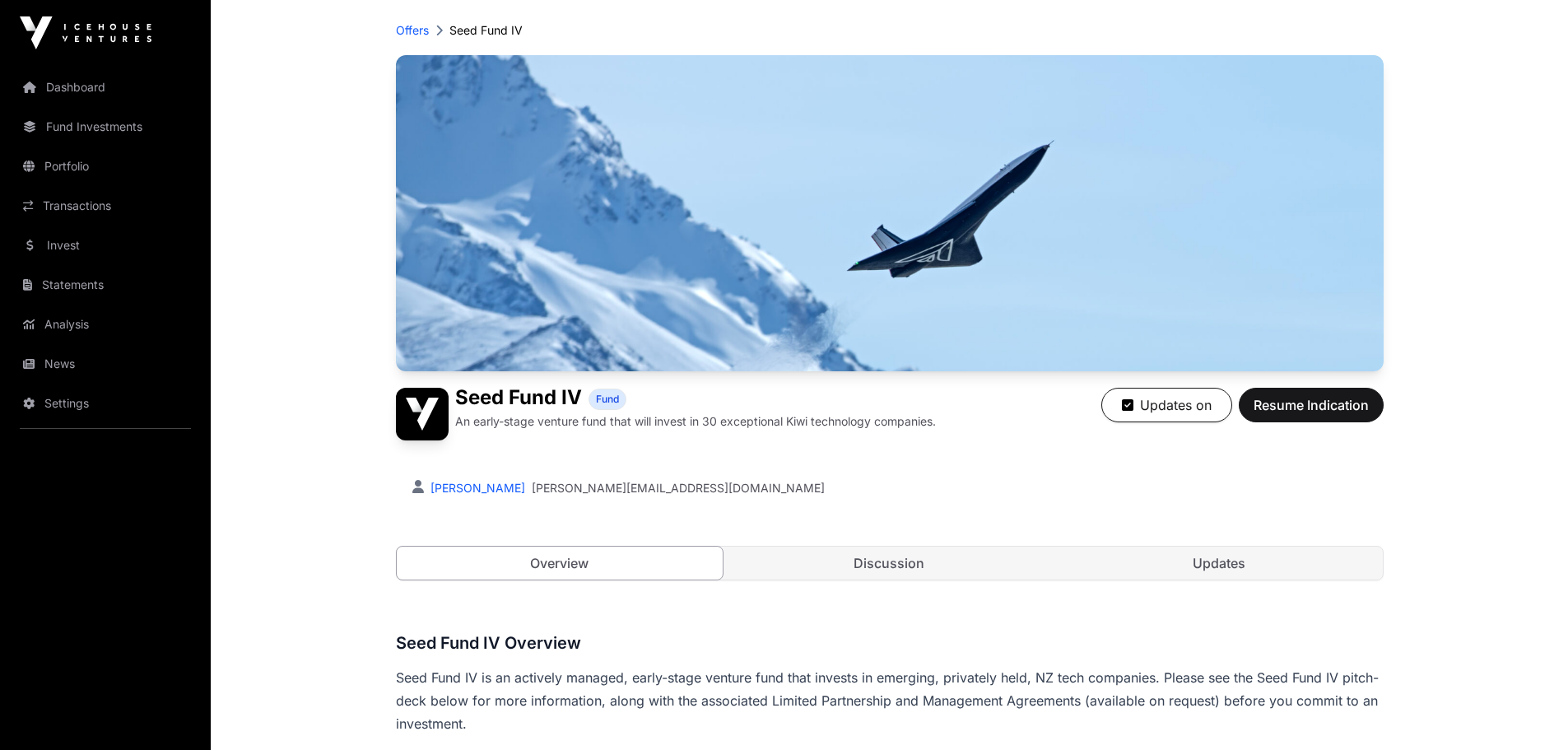
scroll to position [155, 0]
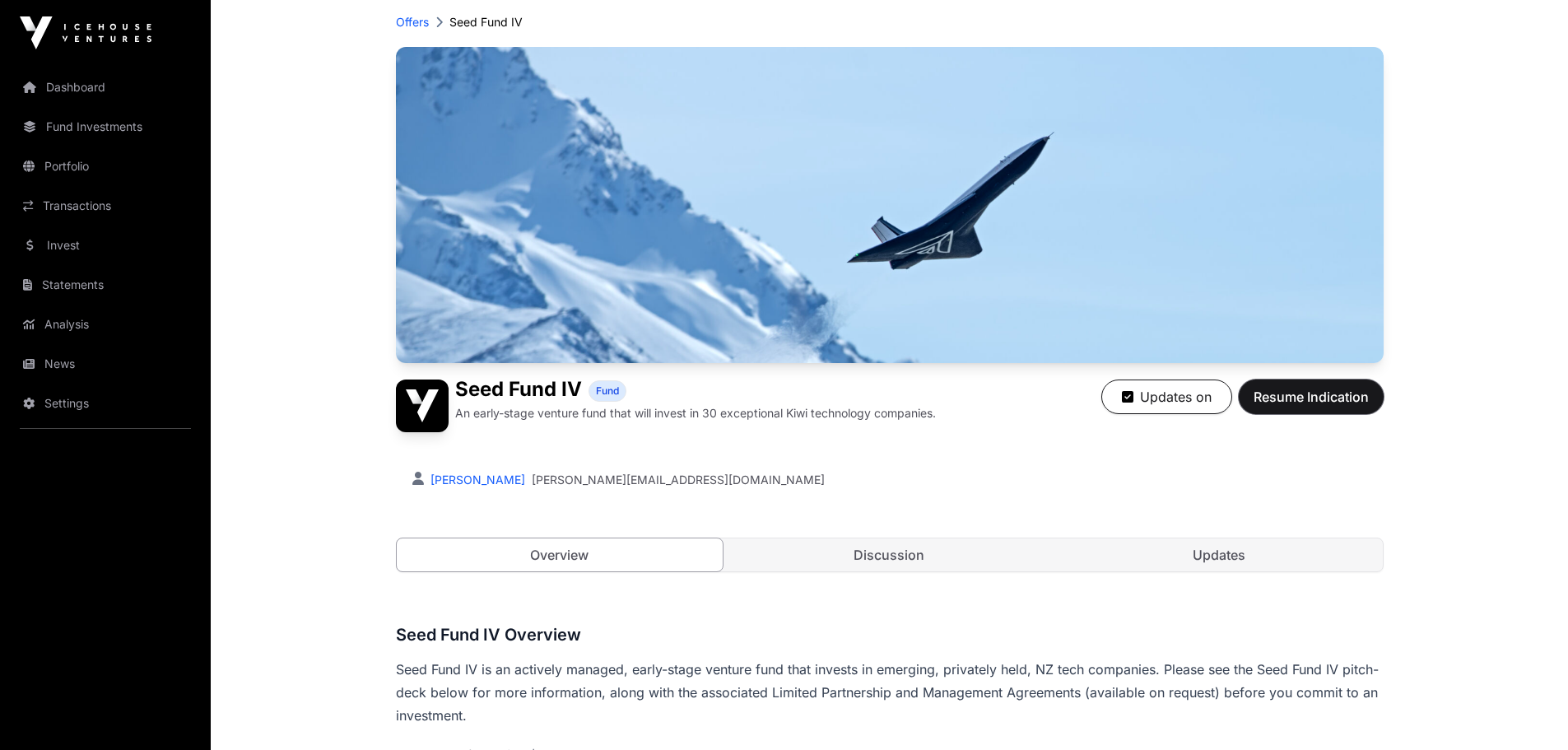
click at [1324, 406] on button "Resume Indication" at bounding box center [1311, 396] width 145 height 35
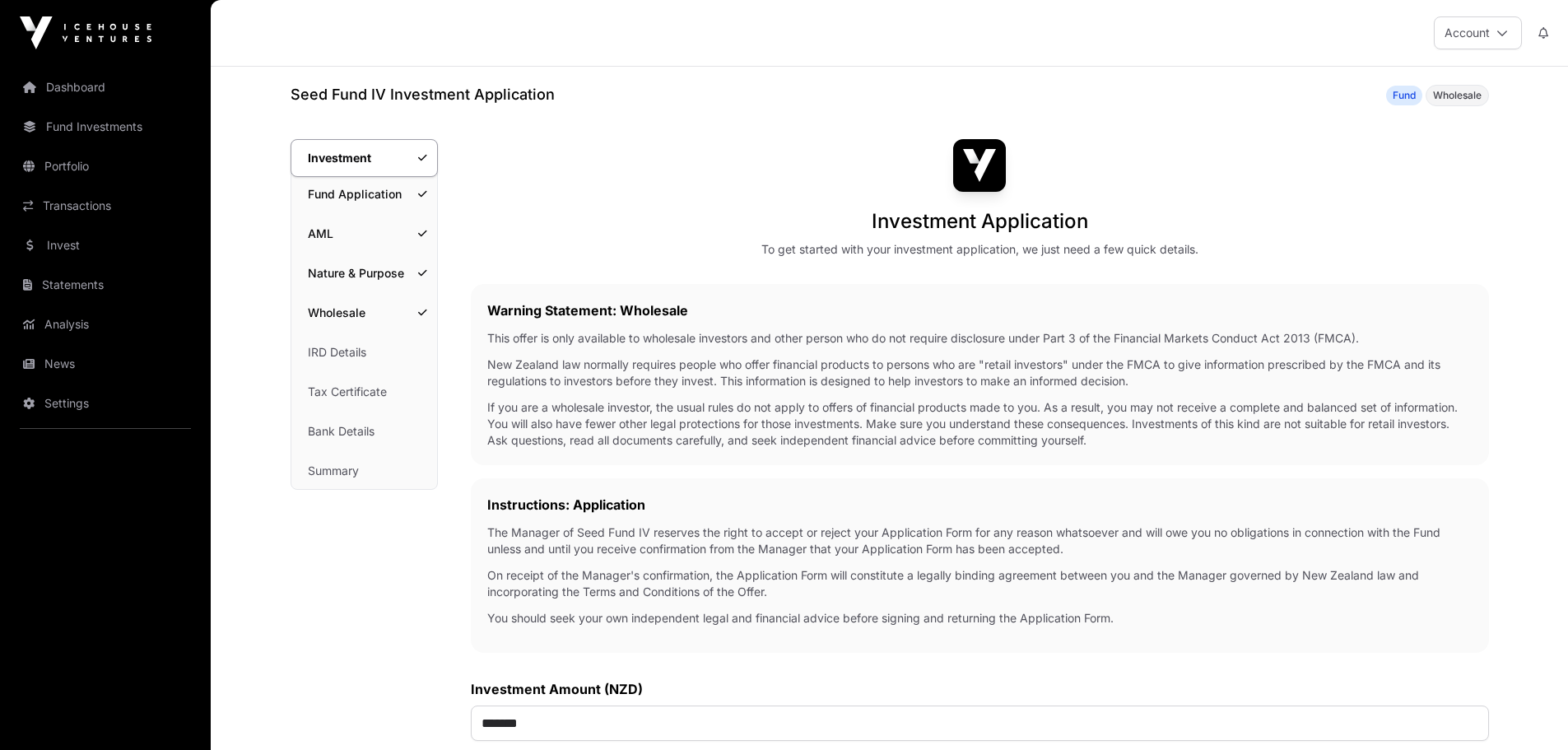
click at [356, 313] on link "Wholesale" at bounding box center [364, 313] width 146 height 36
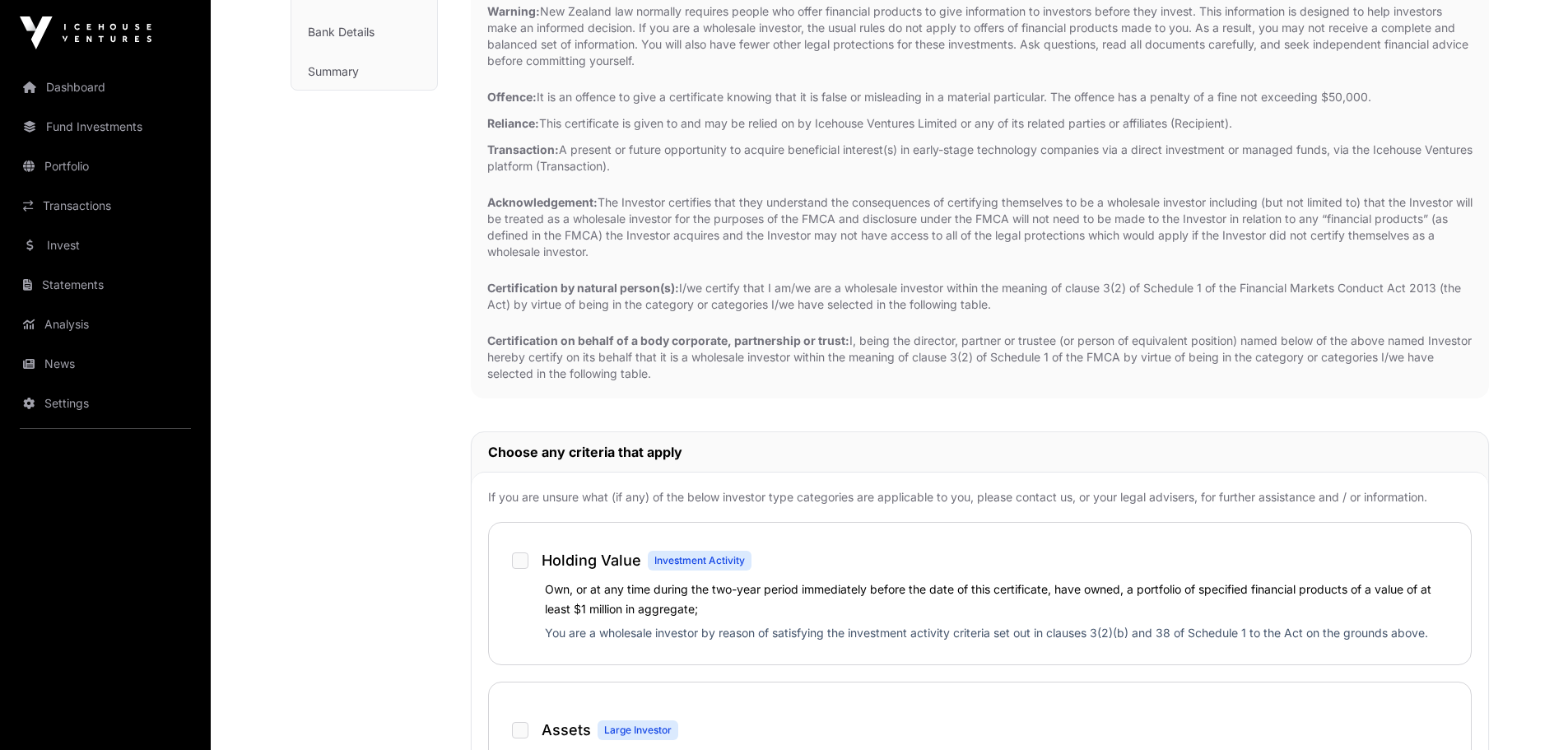
scroll to position [134, 0]
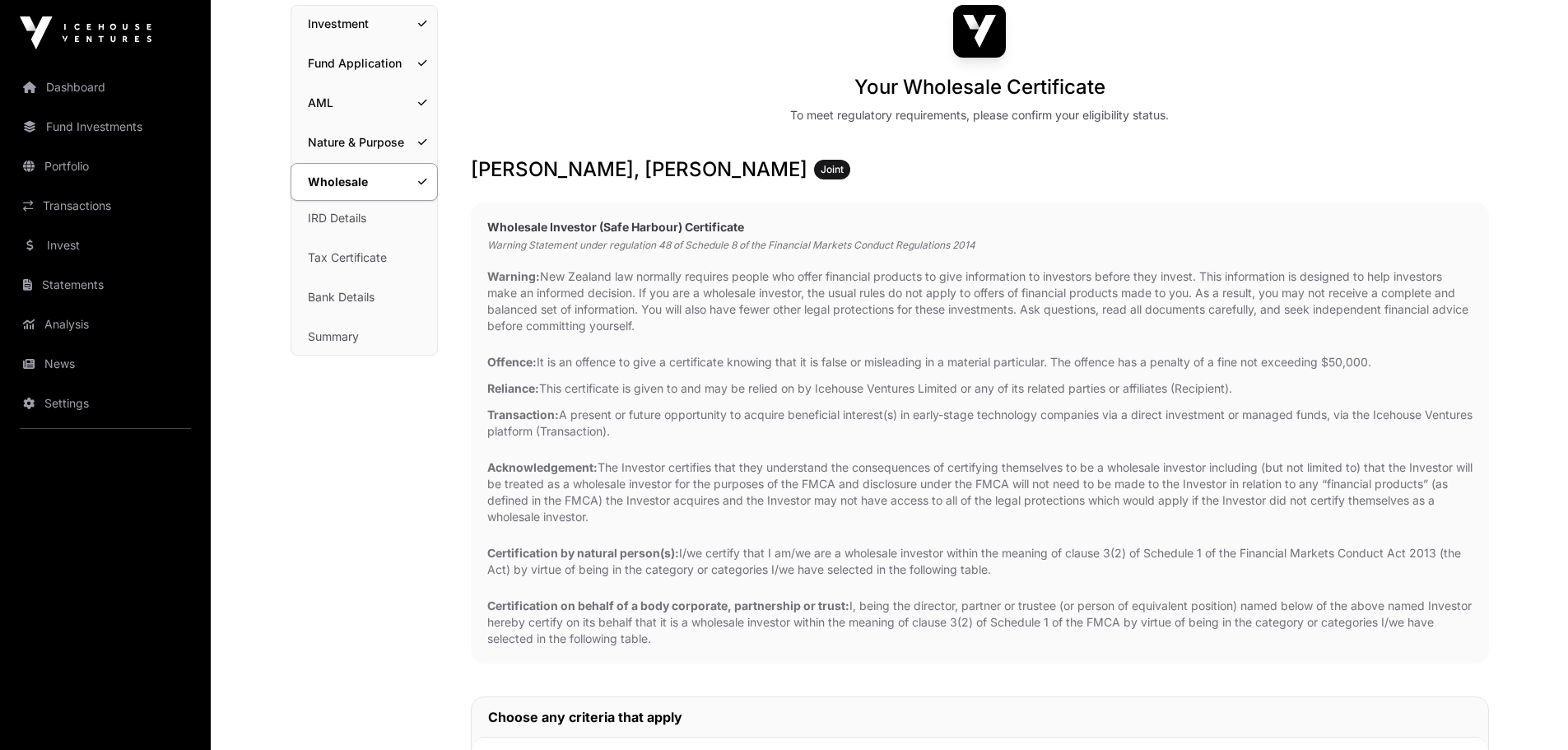
click at [388, 214] on link "IRD Details" at bounding box center [364, 217] width 146 height 36
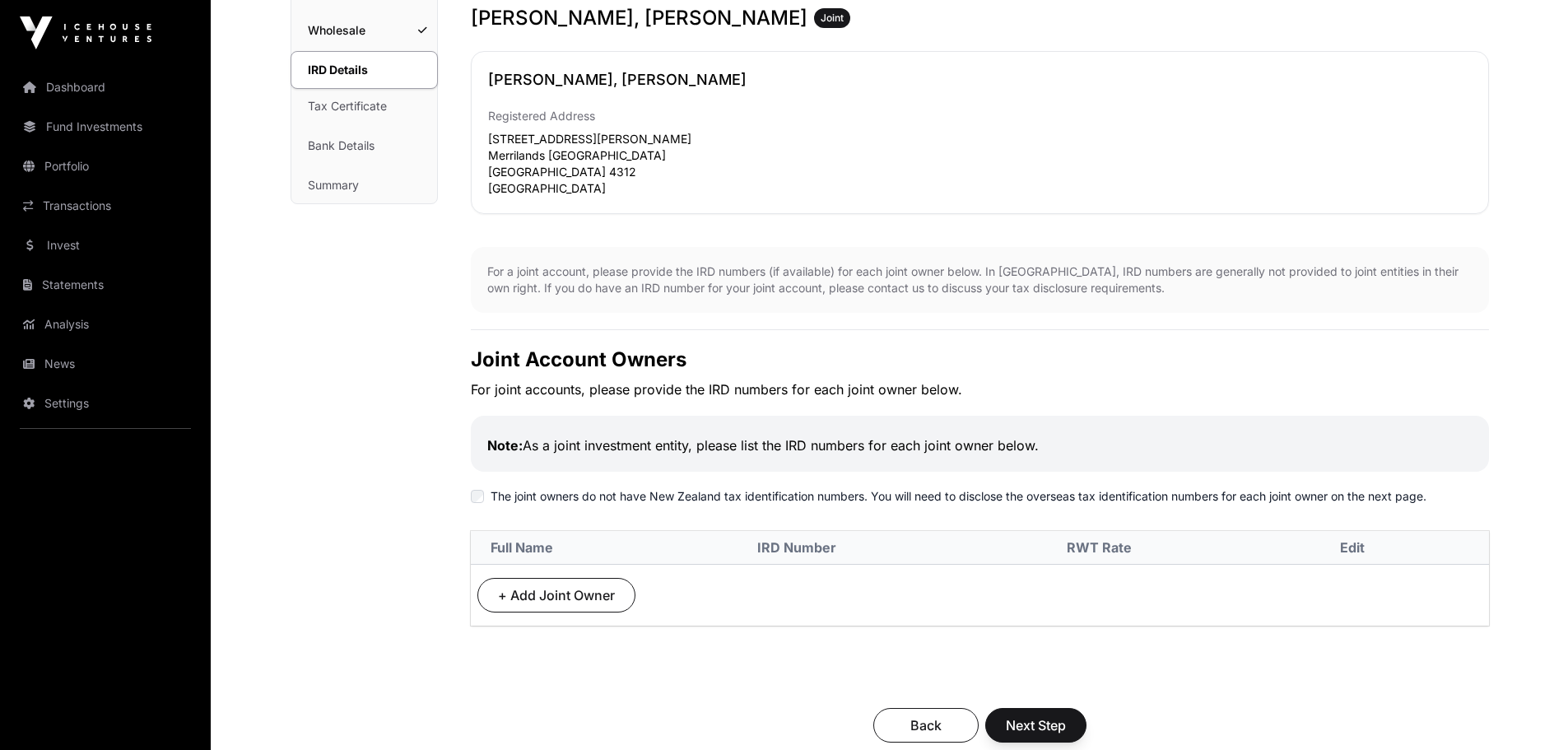
scroll to position [290, 0]
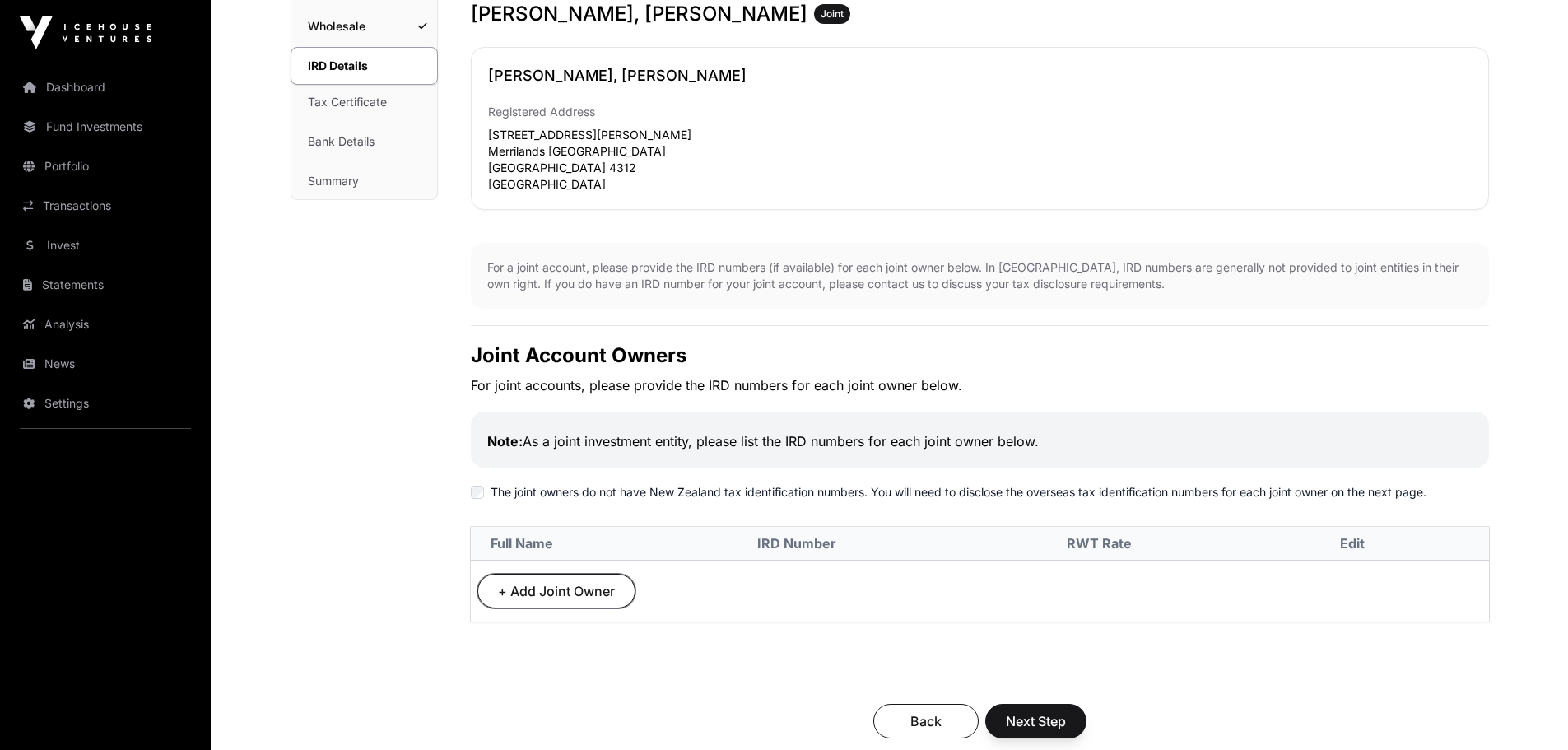
click at [602, 593] on span "+ Add Joint Owner" at bounding box center [556, 591] width 117 height 19
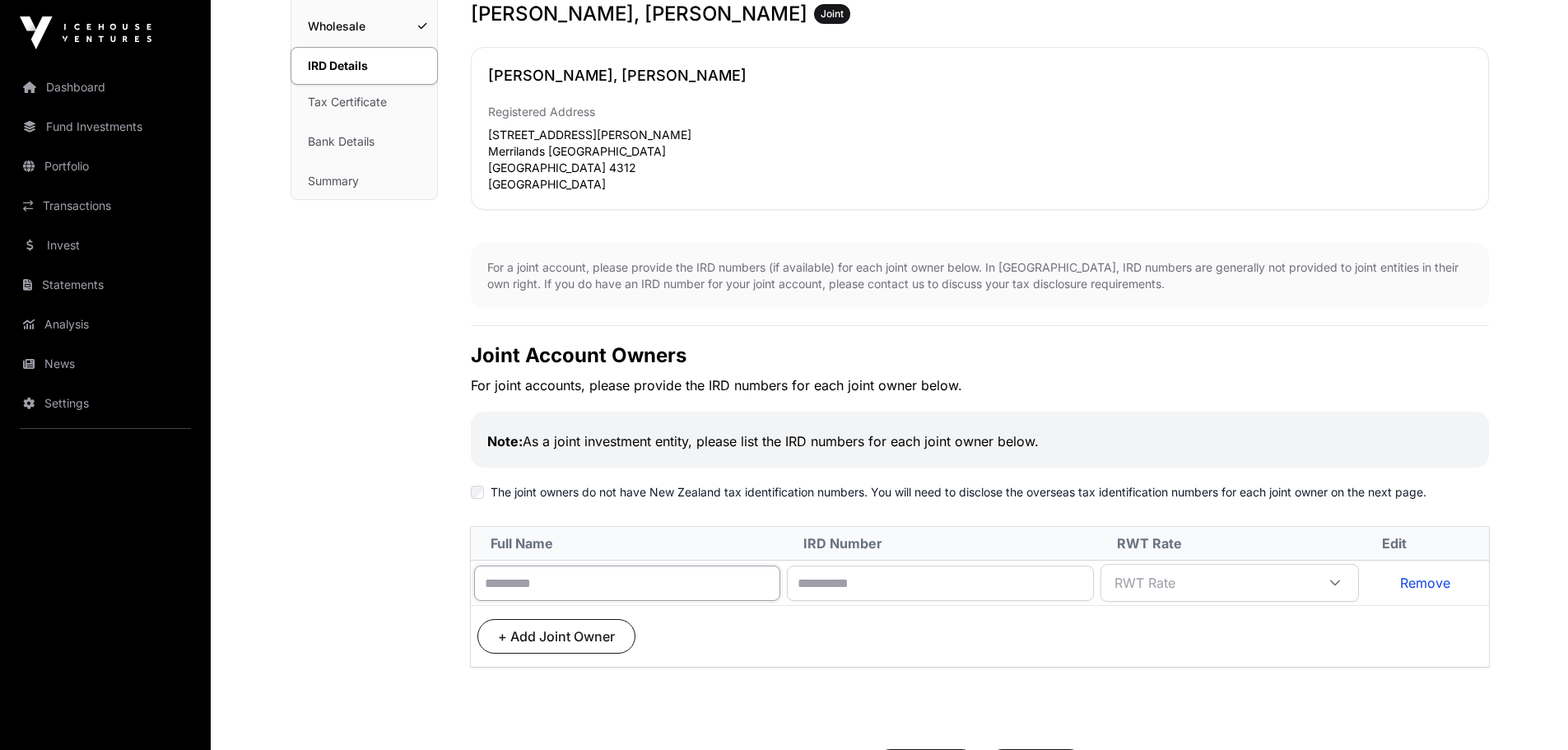
click at [748, 591] on input "text" at bounding box center [628, 583] width 307 height 35
type input "**********"
drag, startPoint x: 652, startPoint y: 585, endPoint x: 329, endPoint y: 553, distance: 324.6
click at [329, 553] on div "IRD Details Investment Fund Application AML Nature & Purpose Wholesale IRD Deta…" at bounding box center [890, 397] width 1198 height 1096
click at [567, 624] on button "+ Add Joint Owner" at bounding box center [556, 635] width 158 height 35
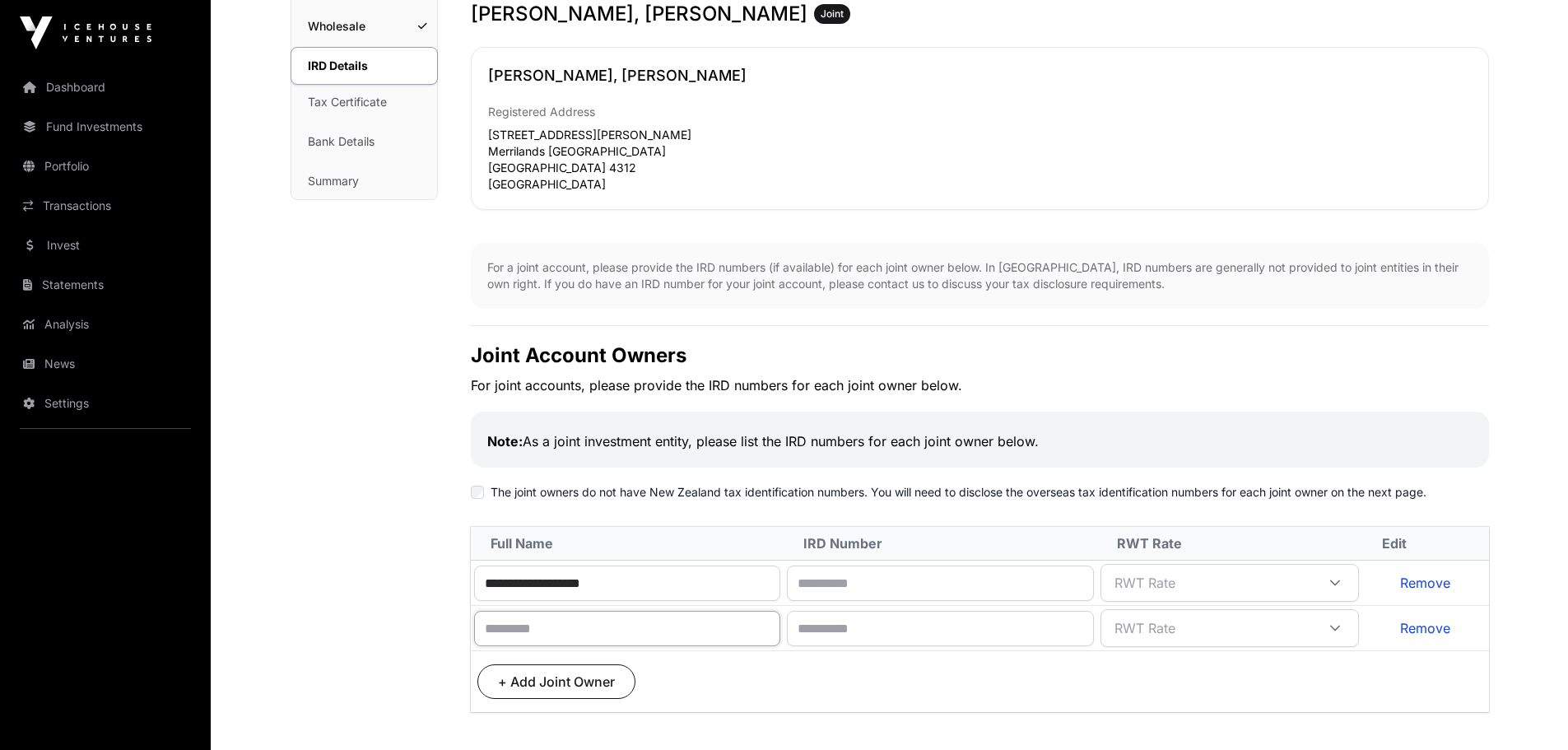
click at [585, 624] on input "text" at bounding box center [628, 629] width 307 height 35
click at [987, 639] on input "text" at bounding box center [940, 629] width 307 height 35
type input "********"
click at [1194, 633] on span "RWT Rate" at bounding box center [1210, 628] width 211 height 29
click at [1193, 670] on td "+ Add Joint Owner" at bounding box center [980, 682] width 1018 height 62
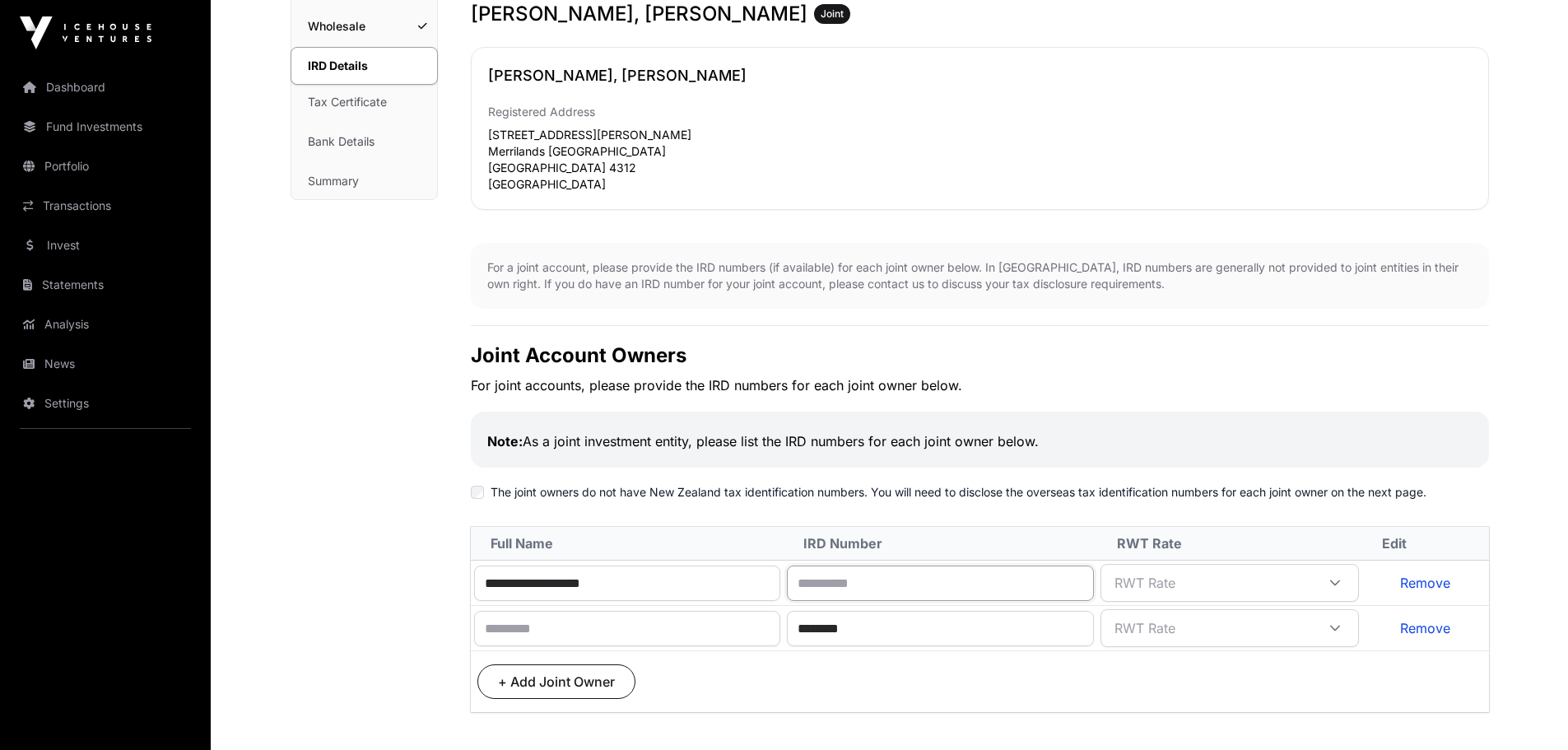
click at [904, 578] on input "text" at bounding box center [940, 583] width 307 height 35
type input "*********"
click at [1515, 554] on div "**********" at bounding box center [890, 401] width 1264 height 1216
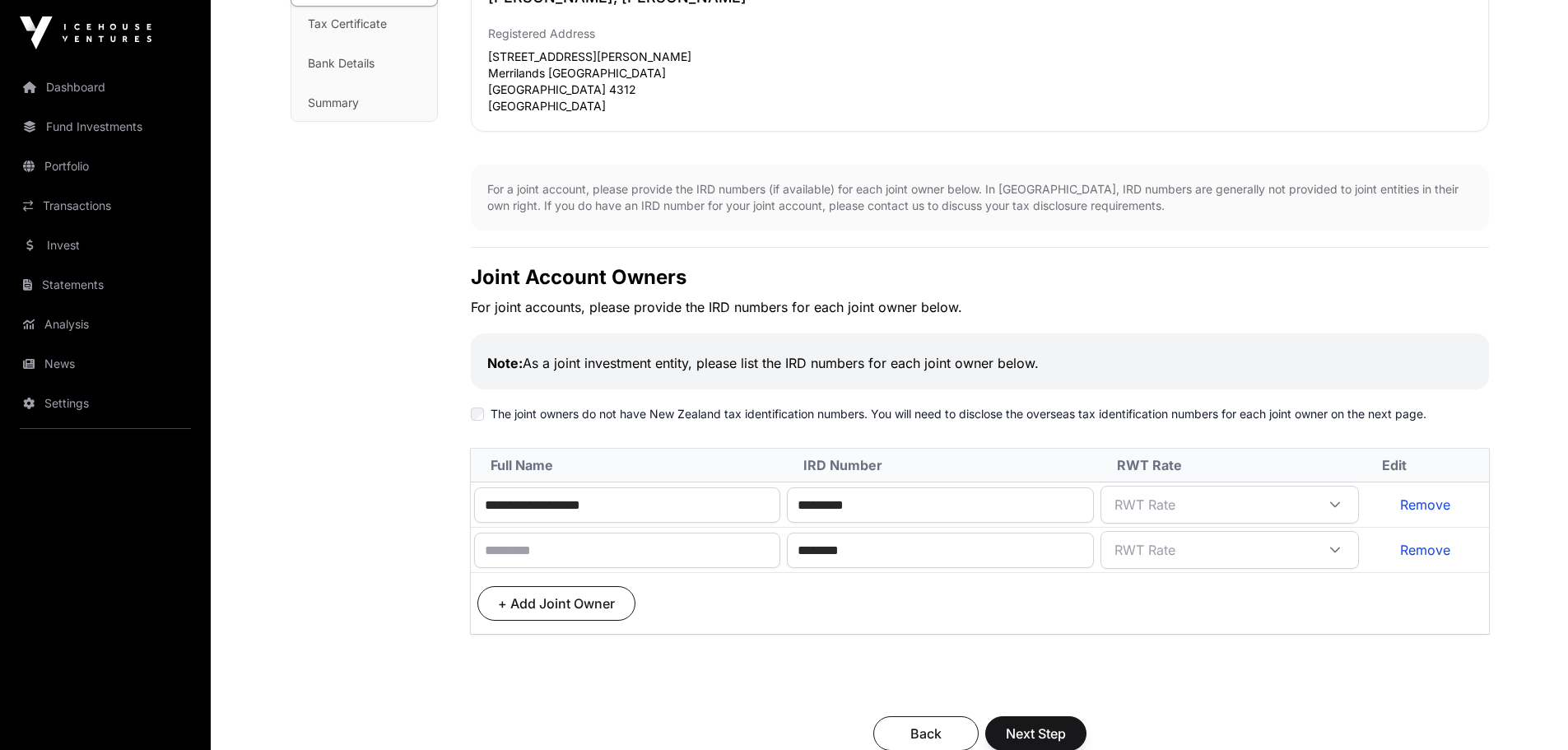
scroll to position [367, 0]
click at [828, 551] on input "********" at bounding box center [940, 552] width 307 height 35
type input "*********"
click at [1355, 505] on div at bounding box center [1335, 506] width 40 height 29
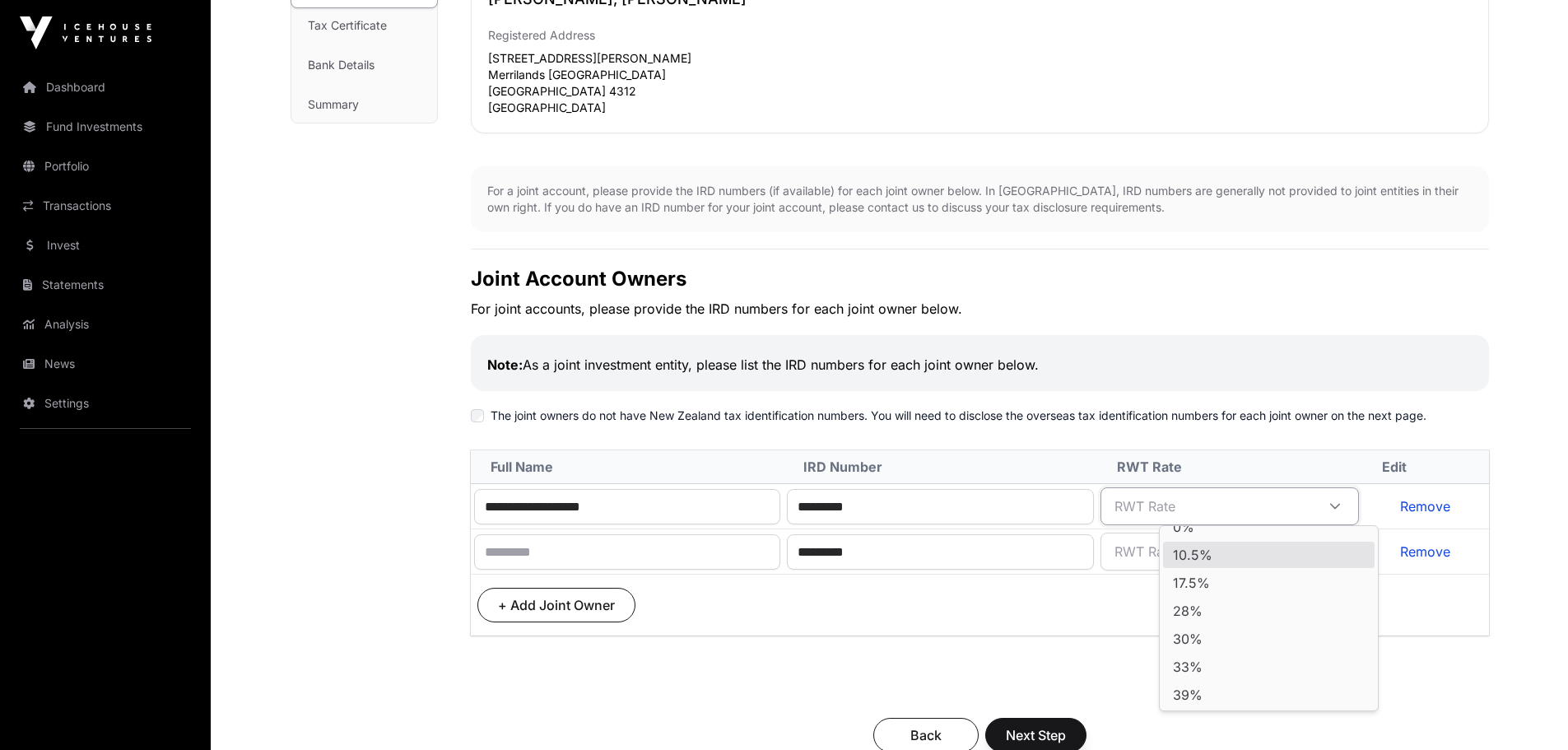
scroll to position [15, 0]
click at [1252, 686] on li "39%" at bounding box center [1268, 695] width 211 height 26
click at [1345, 558] on div at bounding box center [1335, 551] width 40 height 29
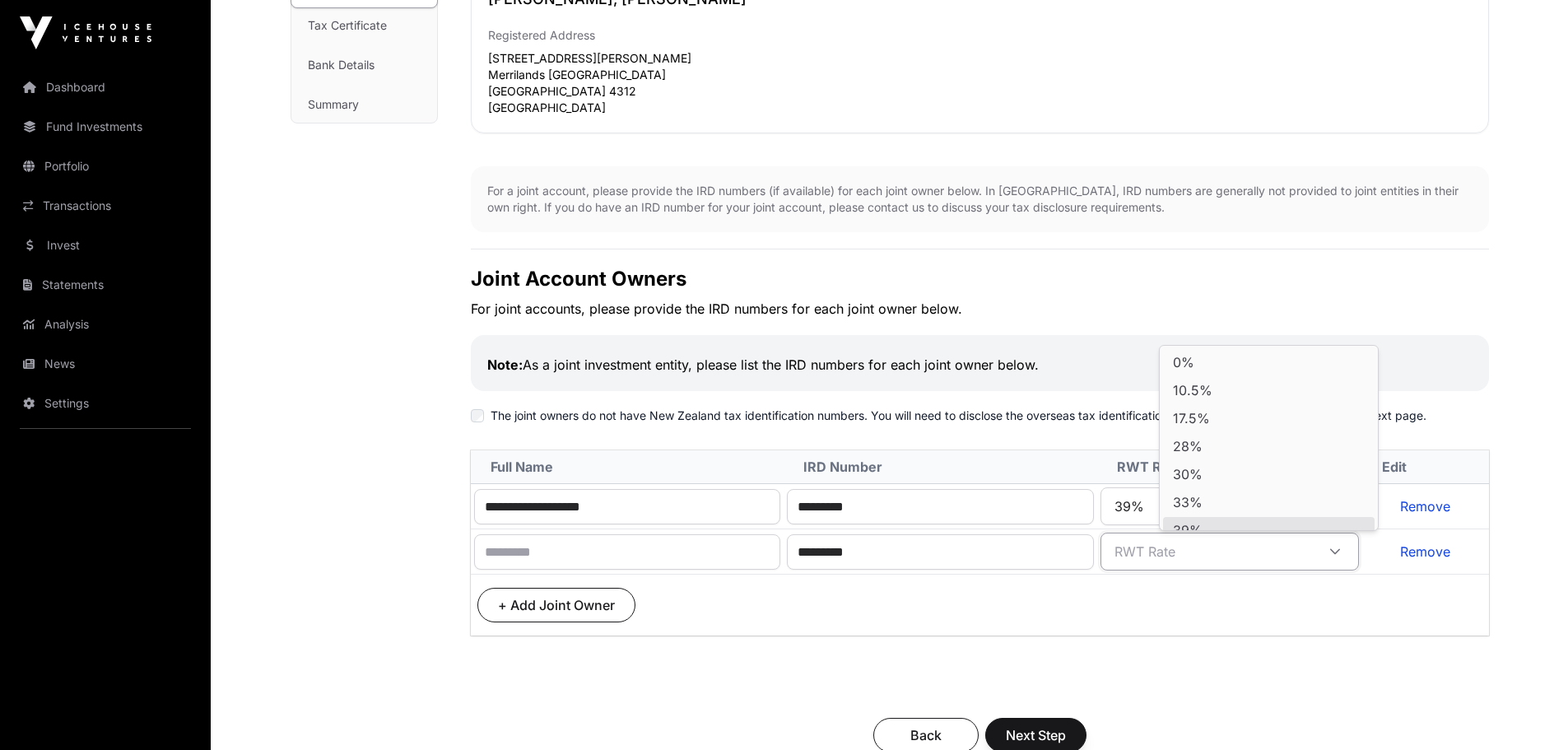
scroll to position [13, 0]
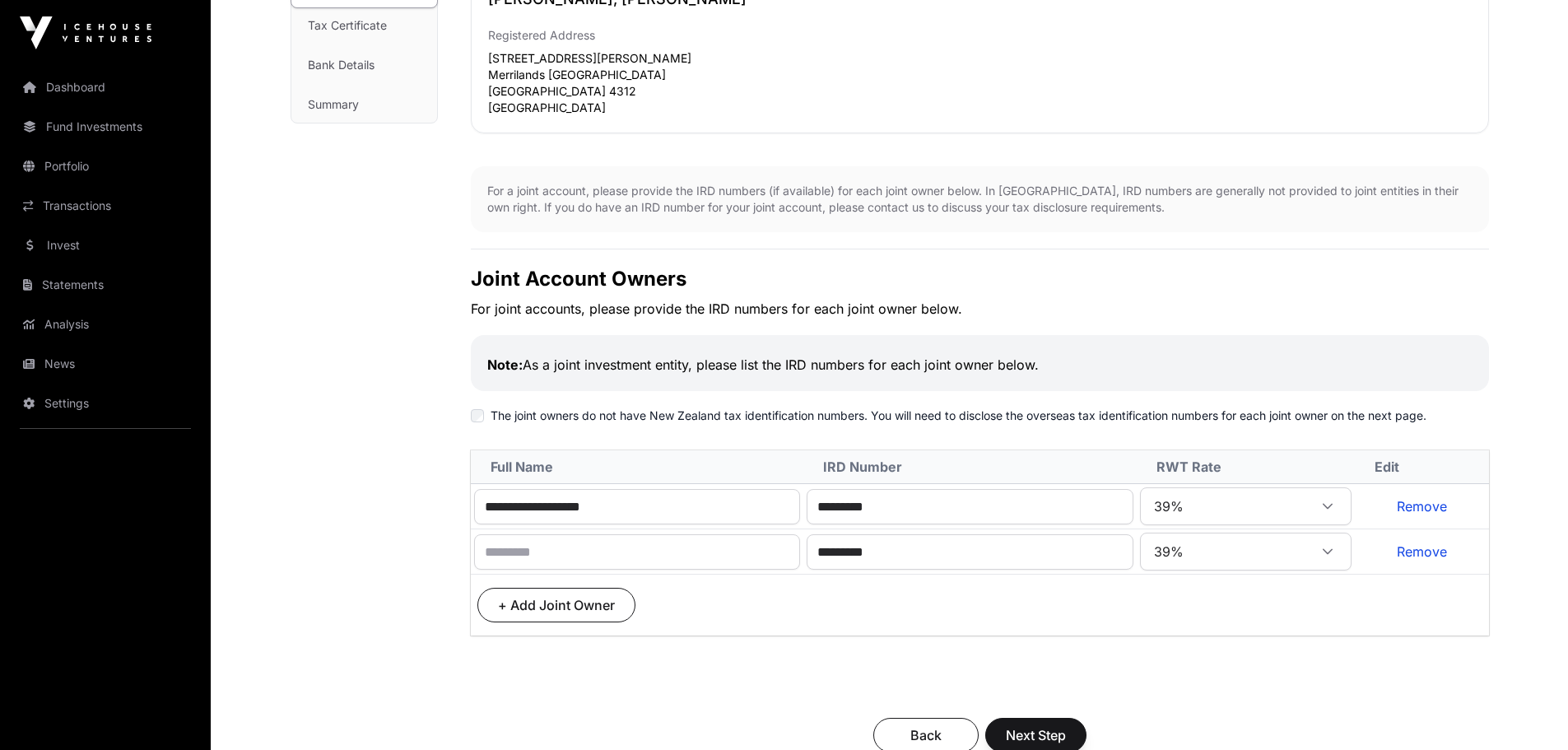
click at [1340, 546] on div at bounding box center [1327, 551] width 40 height 29
click at [1298, 492] on li "33%" at bounding box center [1284, 489] width 167 height 26
click at [1333, 508] on icon at bounding box center [1327, 506] width 12 height 12
click at [1121, 610] on td "+ Add Joint Owner" at bounding box center [980, 605] width 1018 height 62
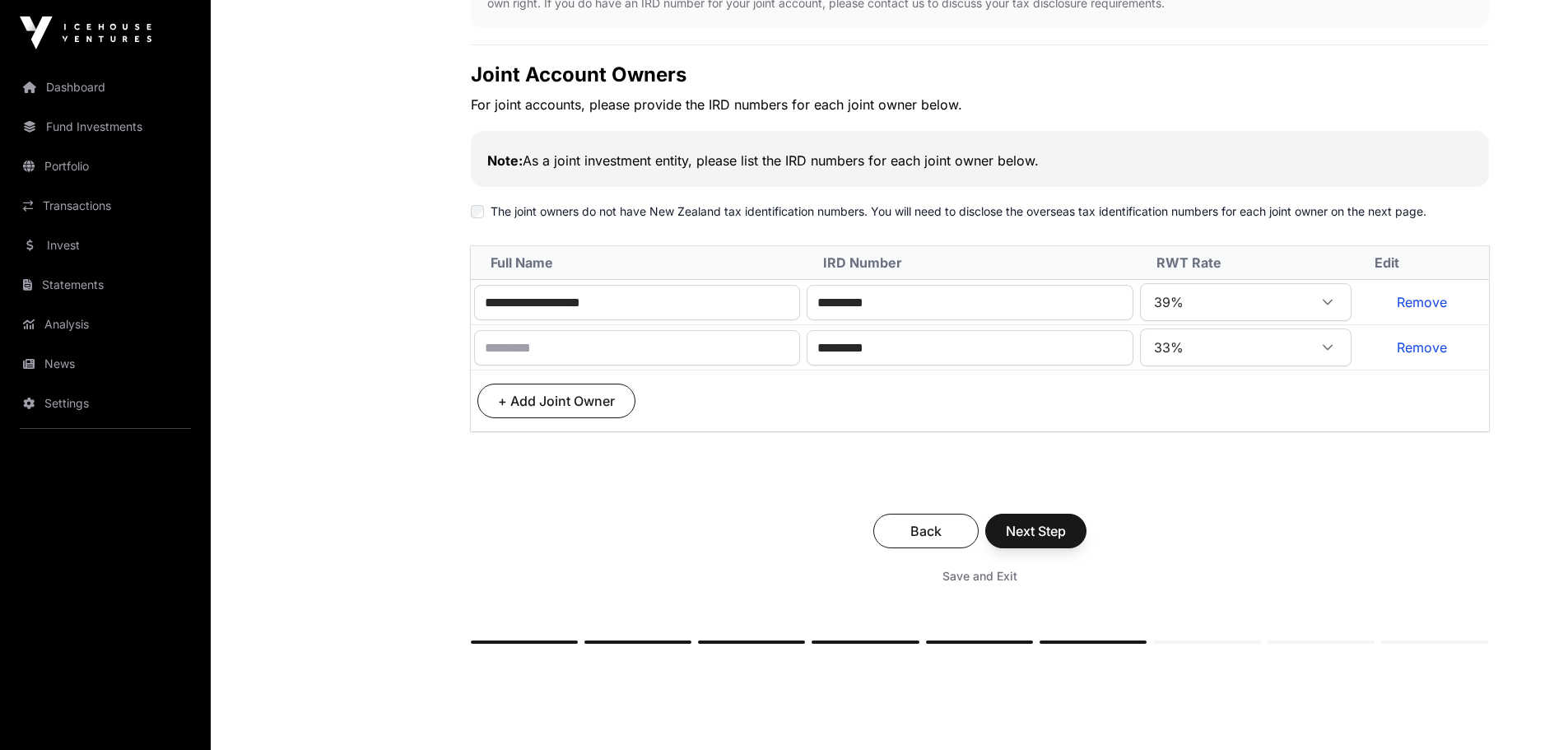
scroll to position [571, 0]
click at [1332, 302] on icon at bounding box center [1327, 302] width 10 height 6
click at [1440, 460] on div "**********" at bounding box center [980, 105] width 1018 height 1075
click at [717, 357] on input "text" at bounding box center [638, 347] width 327 height 35
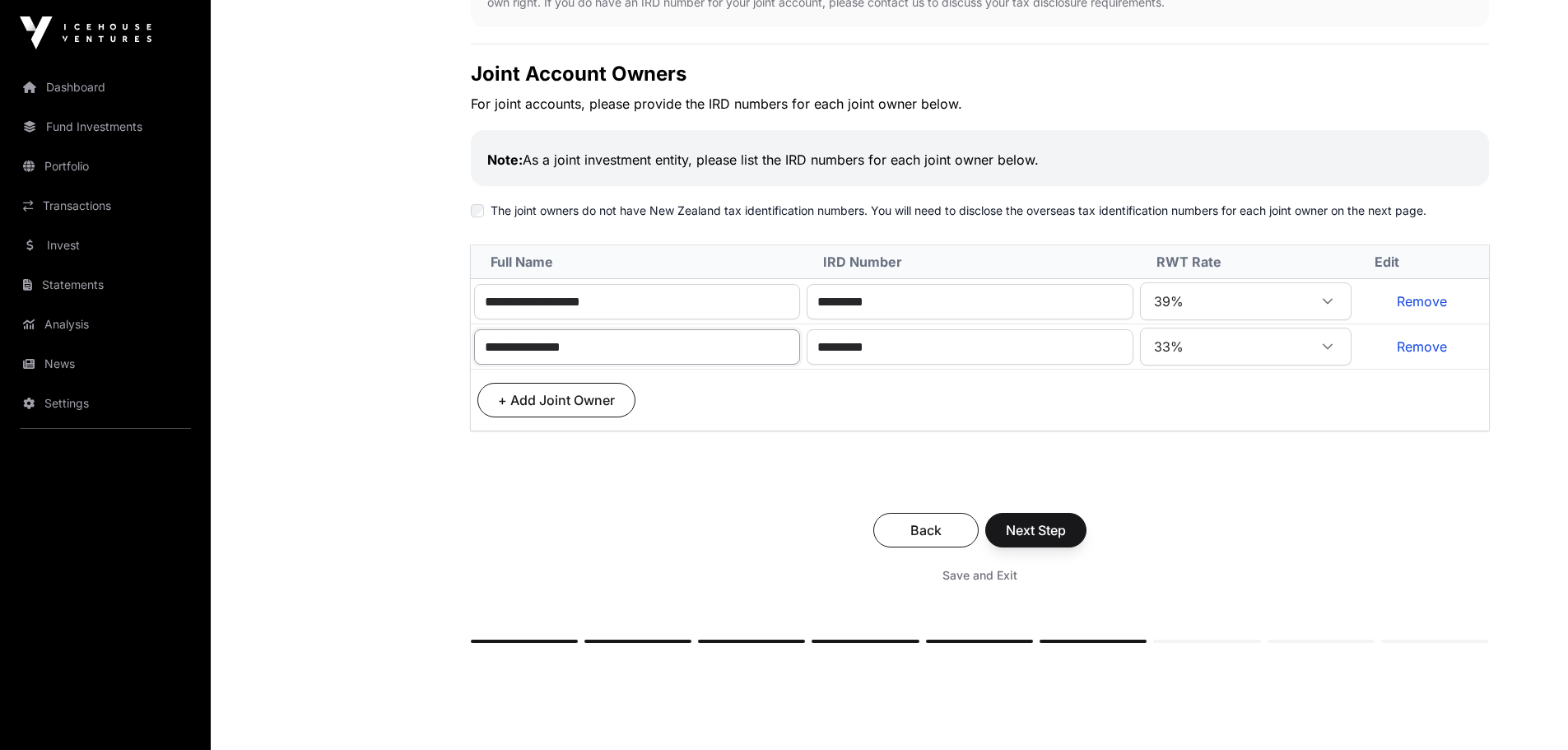
type input "**********"
click at [704, 478] on div "**********" at bounding box center [980, 105] width 1018 height 1075
click at [1036, 534] on span "Next Step" at bounding box center [1035, 527] width 60 height 19
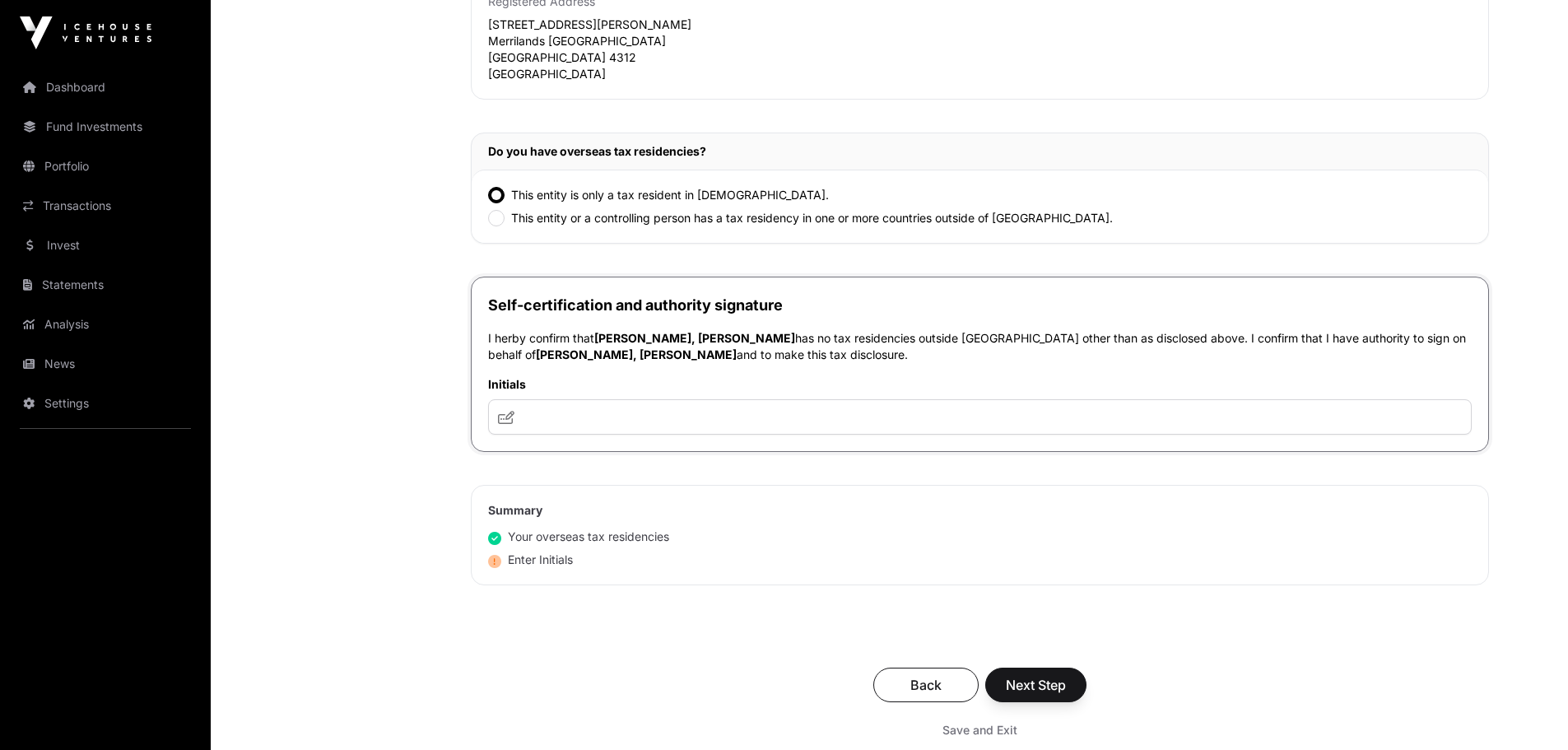
scroll to position [833, 0]
click at [772, 423] on input "text" at bounding box center [979, 418] width 983 height 35
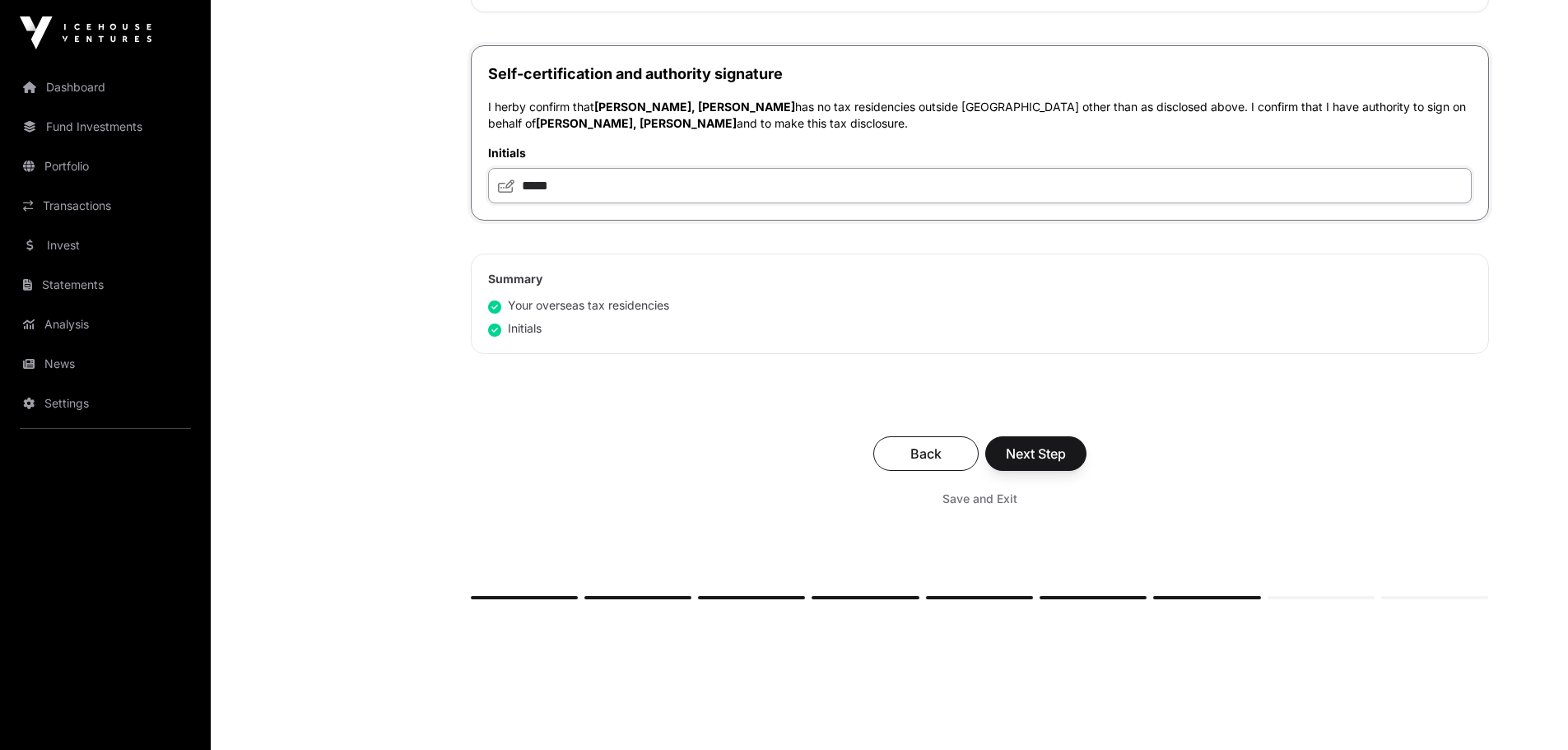
scroll to position [1065, 0]
type input "*****"
click at [1044, 447] on span "Next Step" at bounding box center [1035, 453] width 60 height 19
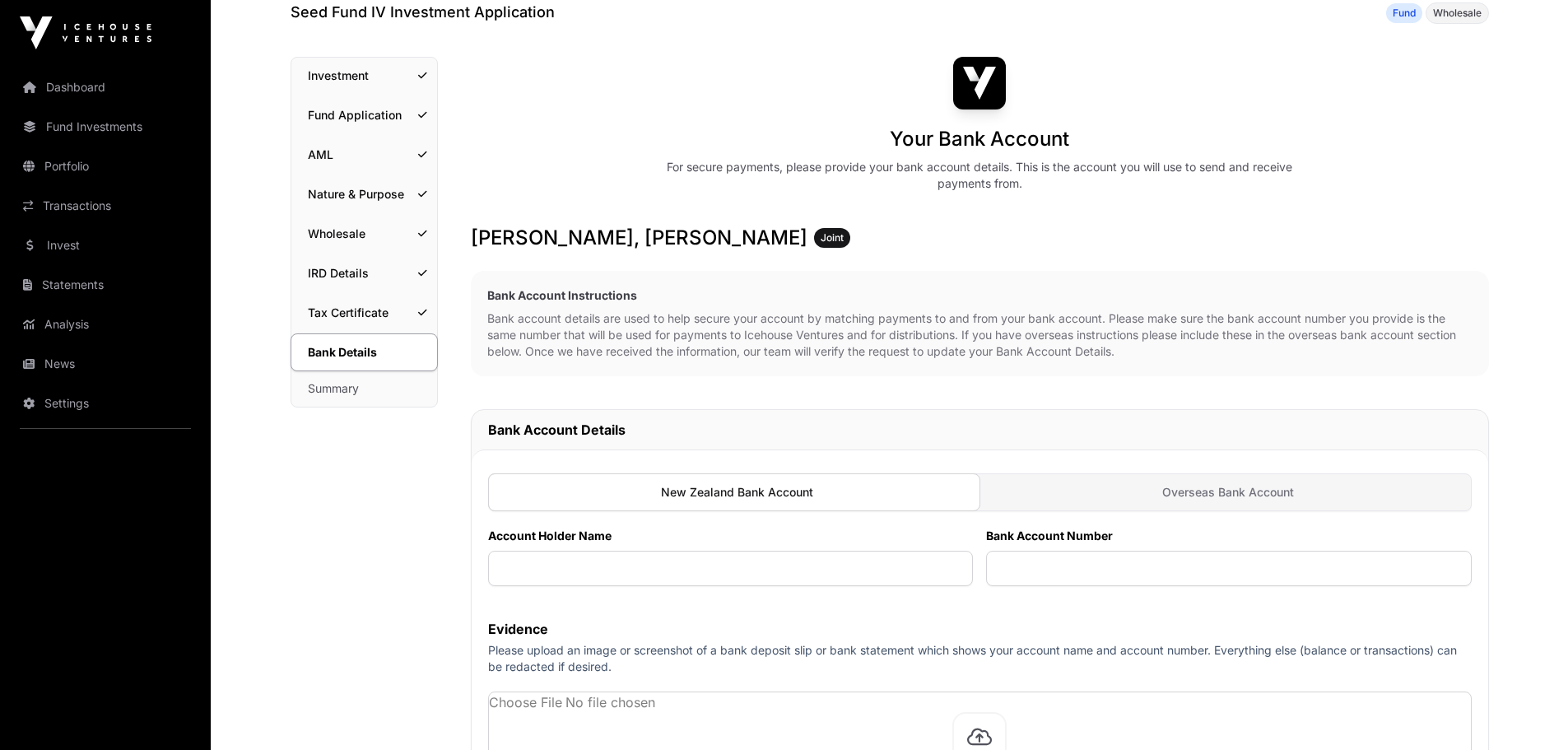
scroll to position [219, 0]
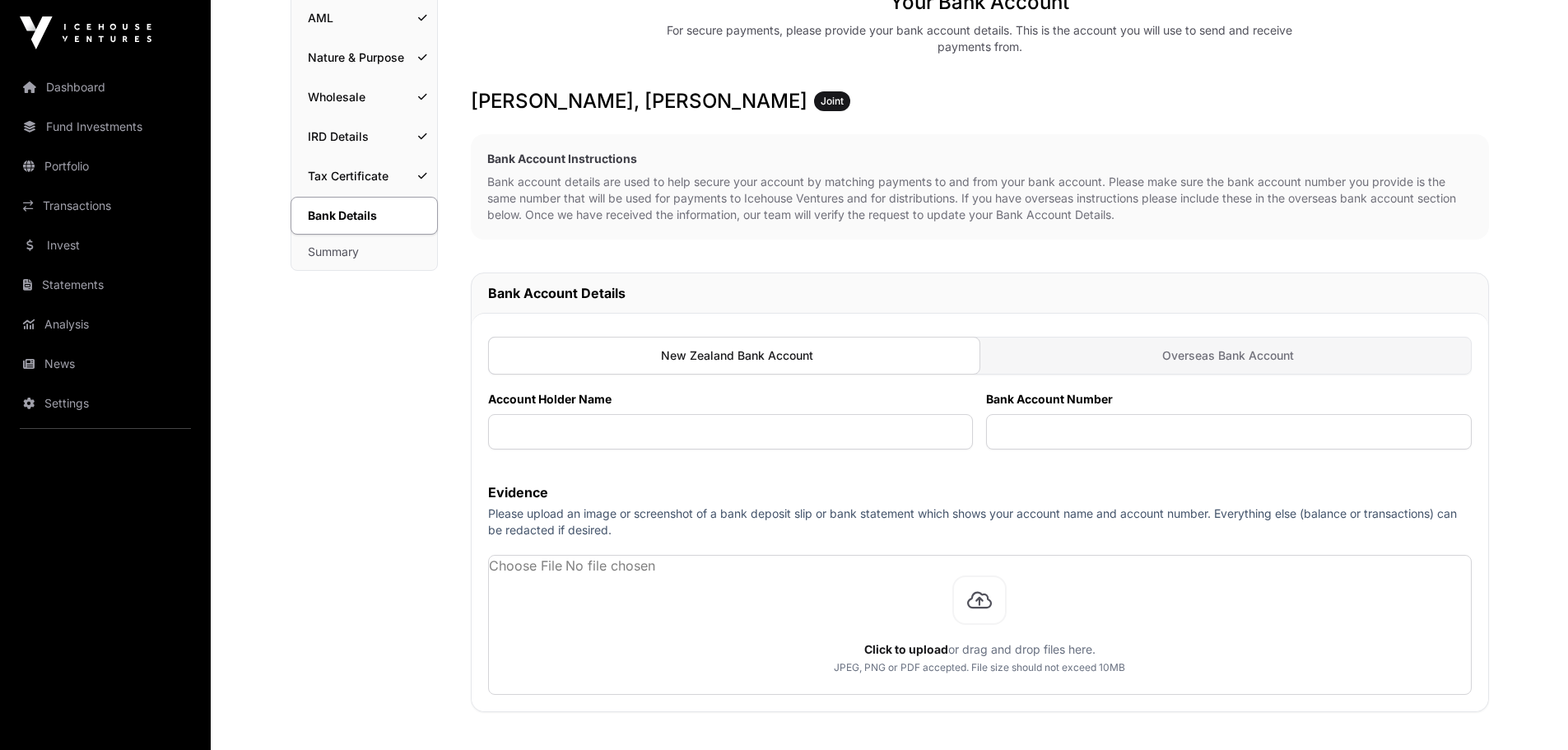
click at [787, 356] on div at bounding box center [734, 355] width 493 height 38
click at [760, 431] on input "text" at bounding box center [730, 431] width 485 height 35
click at [361, 151] on link "IRD Details" at bounding box center [364, 137] width 146 height 36
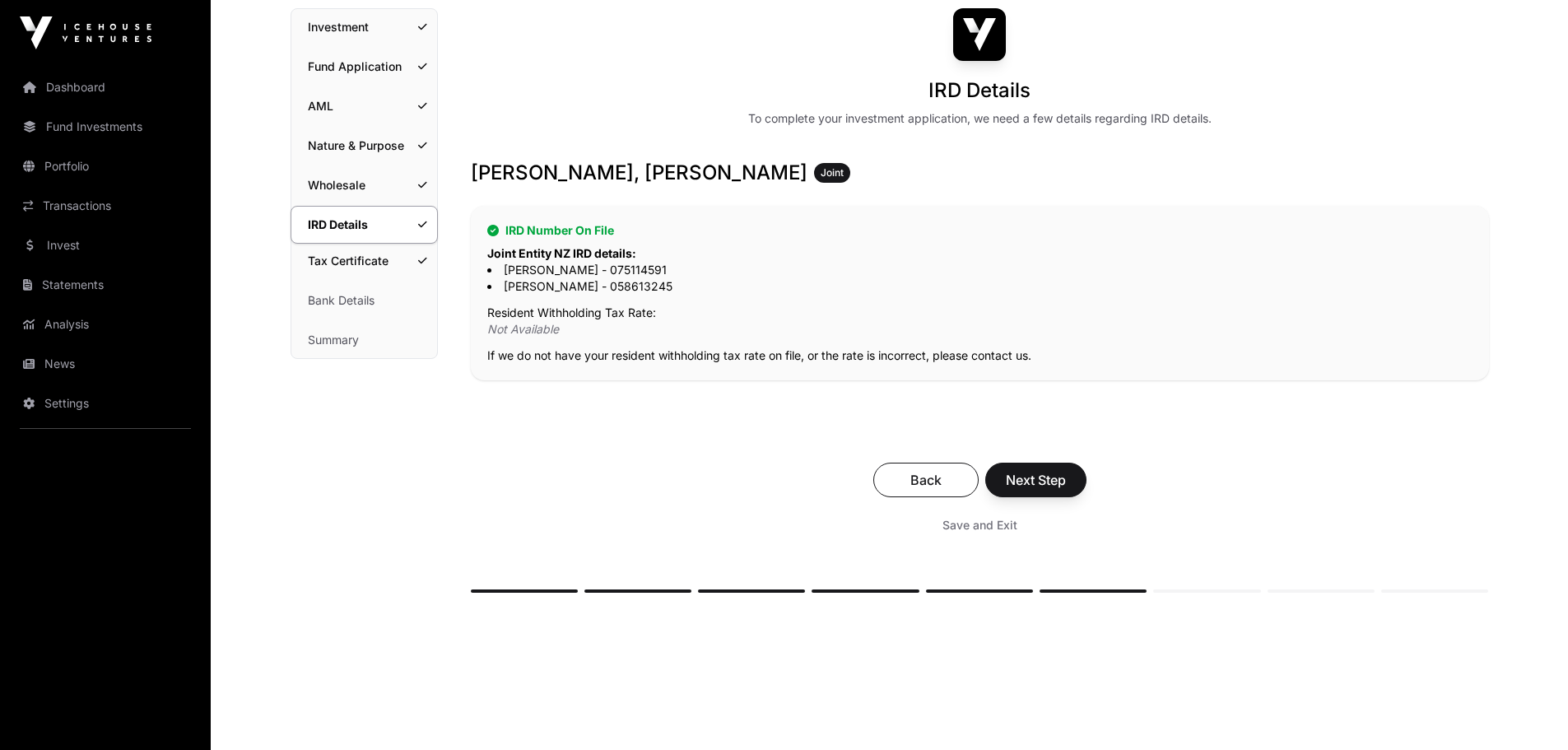
scroll to position [132, 0]
click at [341, 190] on link "Wholesale" at bounding box center [364, 183] width 146 height 36
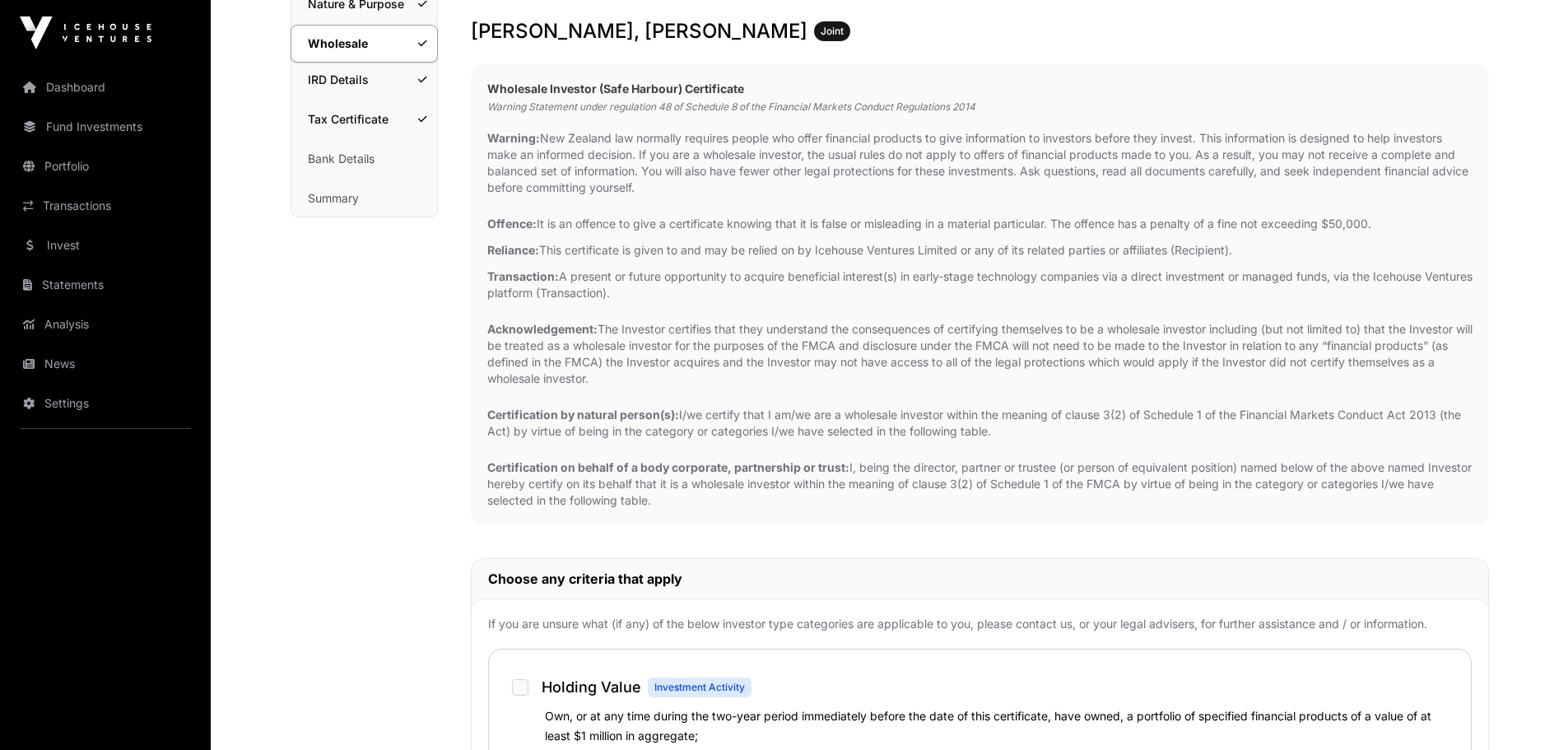
scroll to position [244, 0]
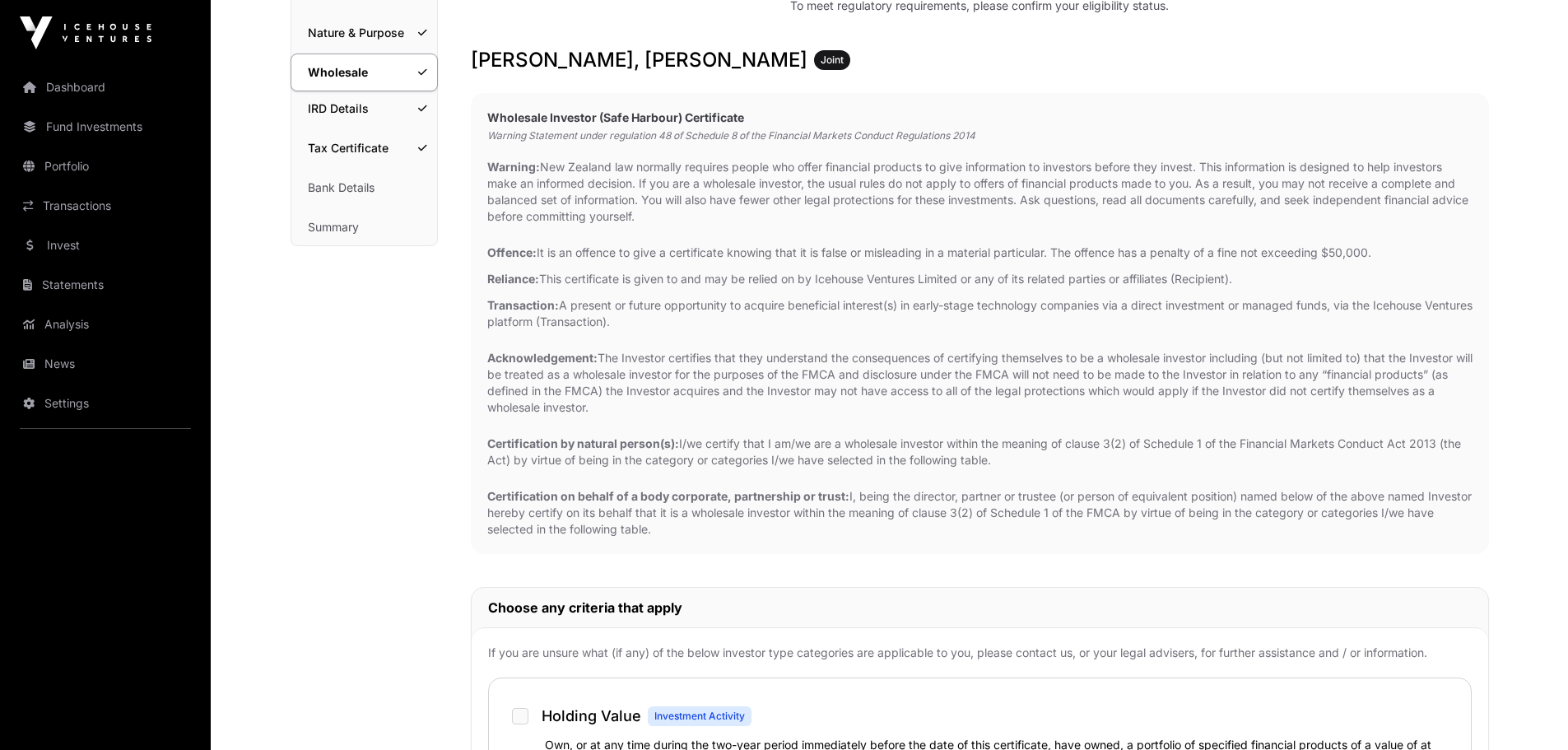
click at [341, 96] on link "IRD Details" at bounding box center [364, 108] width 146 height 36
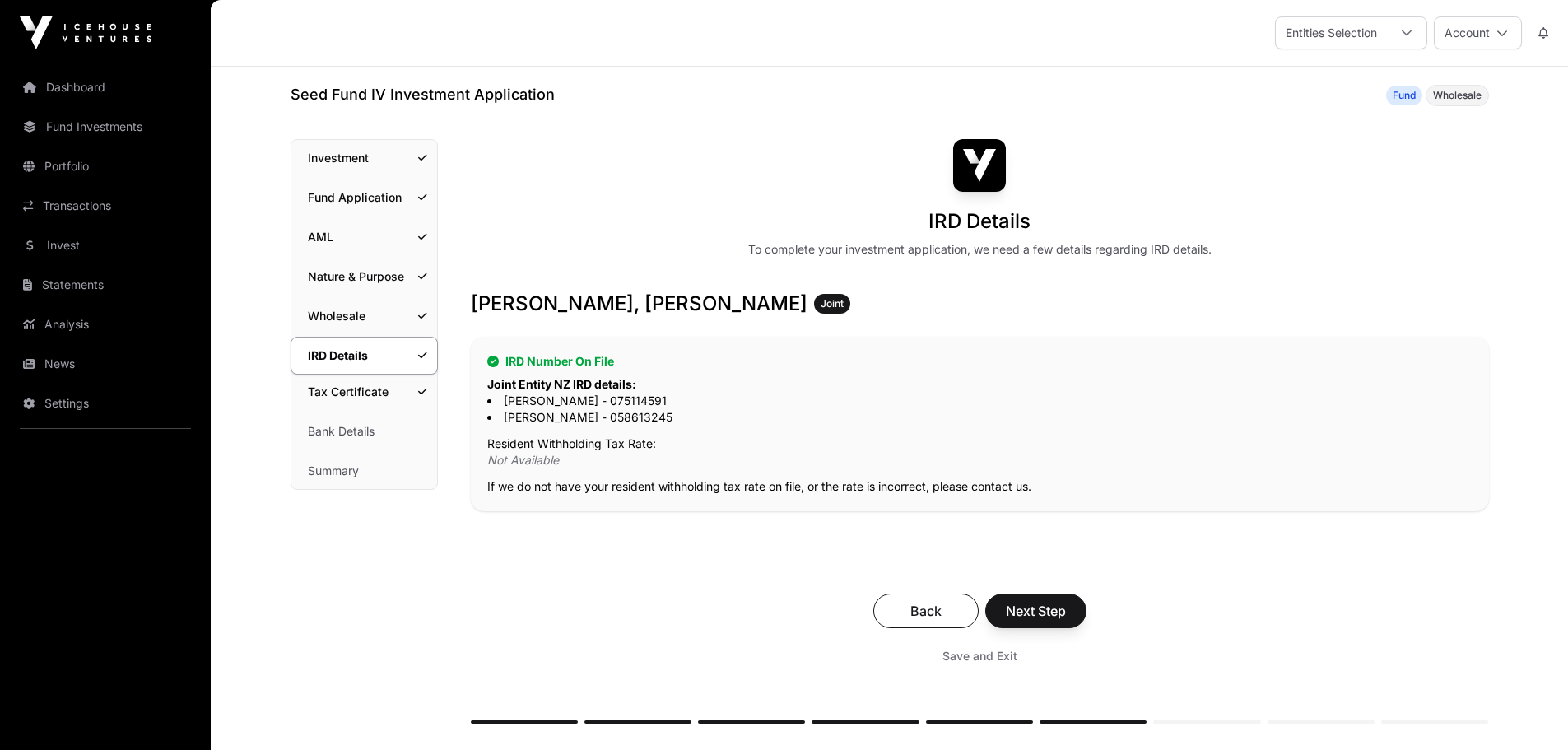
click at [569, 467] on p "Not Available" at bounding box center [979, 460] width 985 height 17
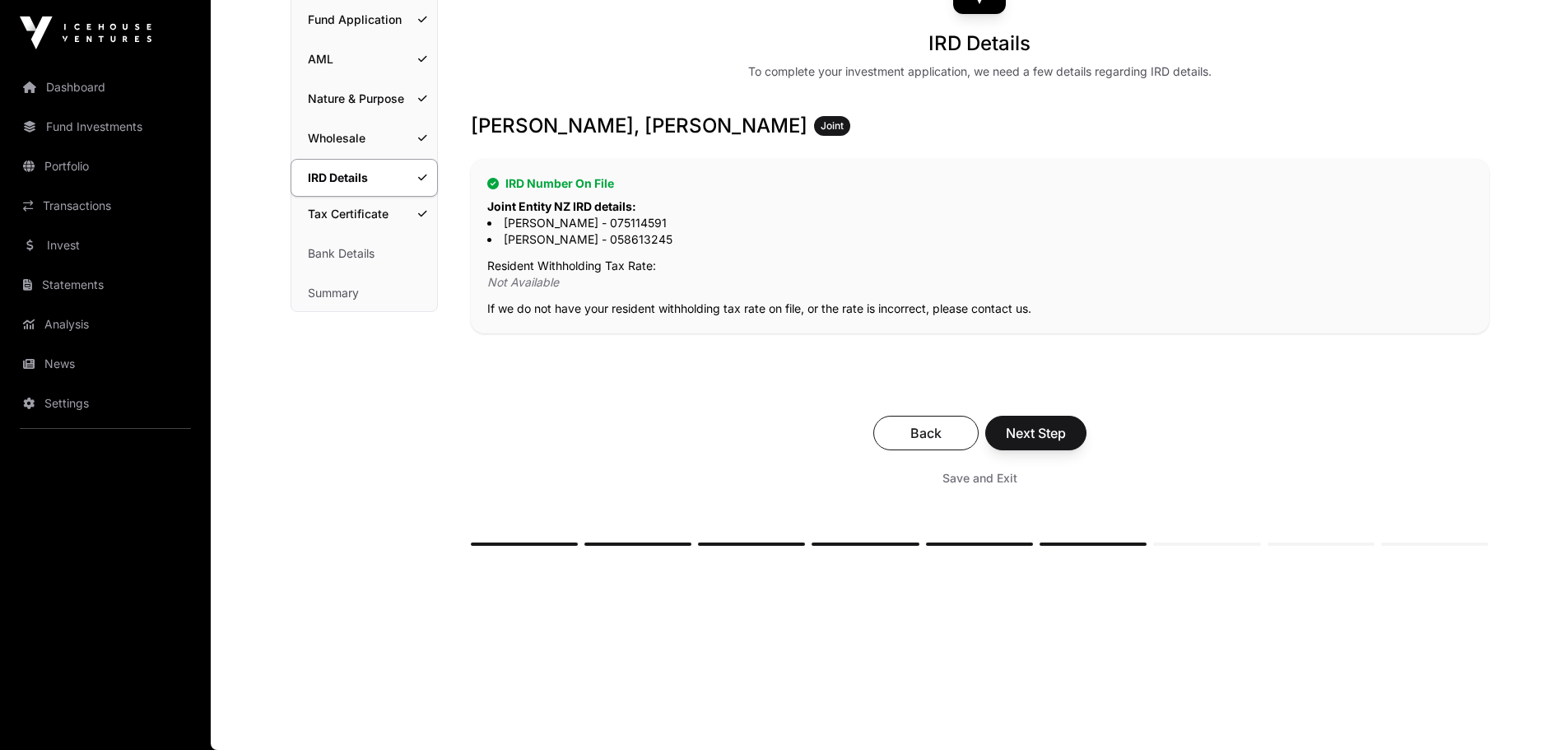
scroll to position [174, 0]
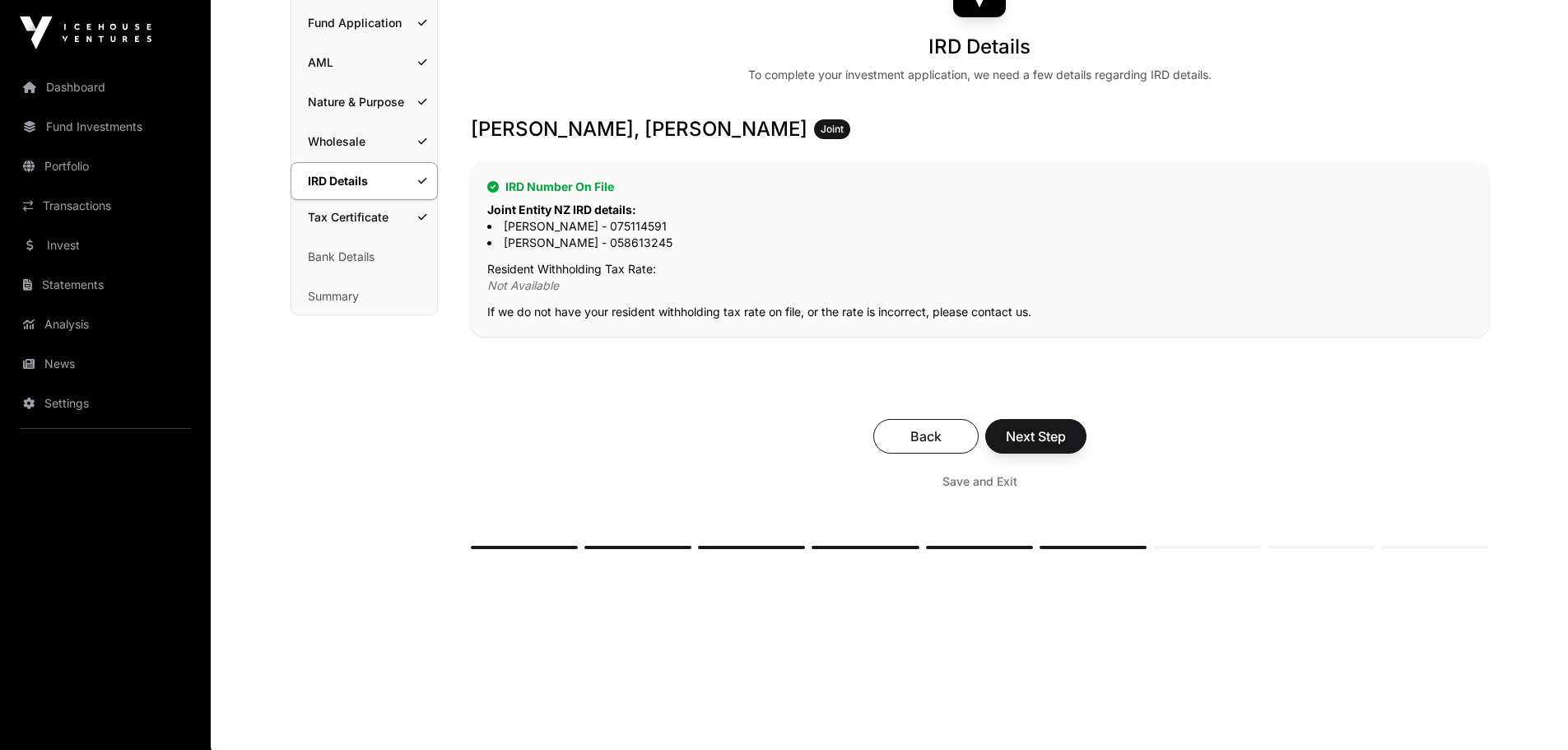
click at [793, 321] on div "IRD Number On File Joint Entity NZ IRD details: [PERSON_NAME] - 075114591 [PERS…" at bounding box center [980, 249] width 1018 height 174
click at [1155, 378] on div "IRD Details To complete your investment application, we need a few details rega…" at bounding box center [980, 256] width 1018 height 584
click at [380, 147] on link "Wholesale" at bounding box center [364, 141] width 146 height 36
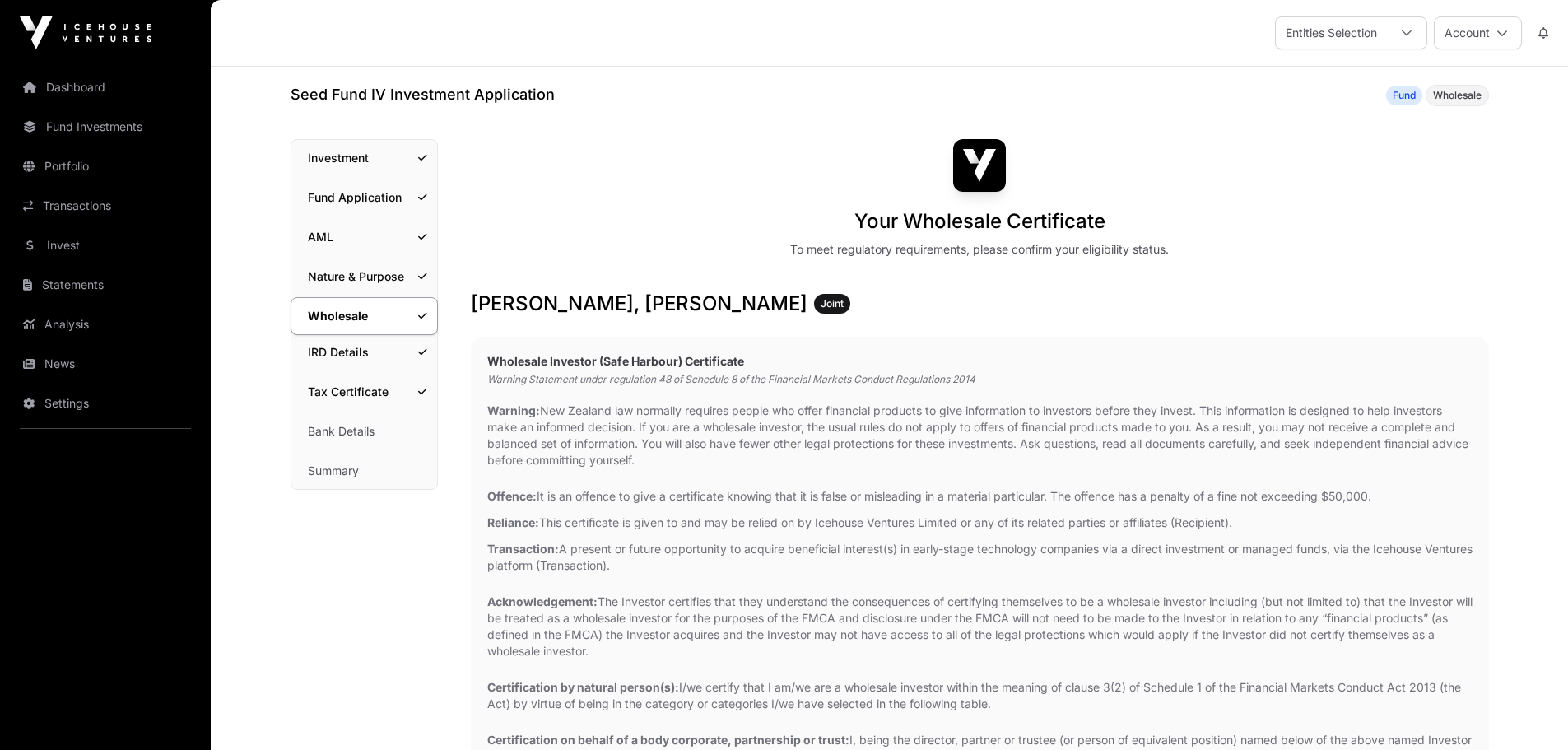
click at [345, 272] on link "Nature & Purpose" at bounding box center [364, 276] width 146 height 36
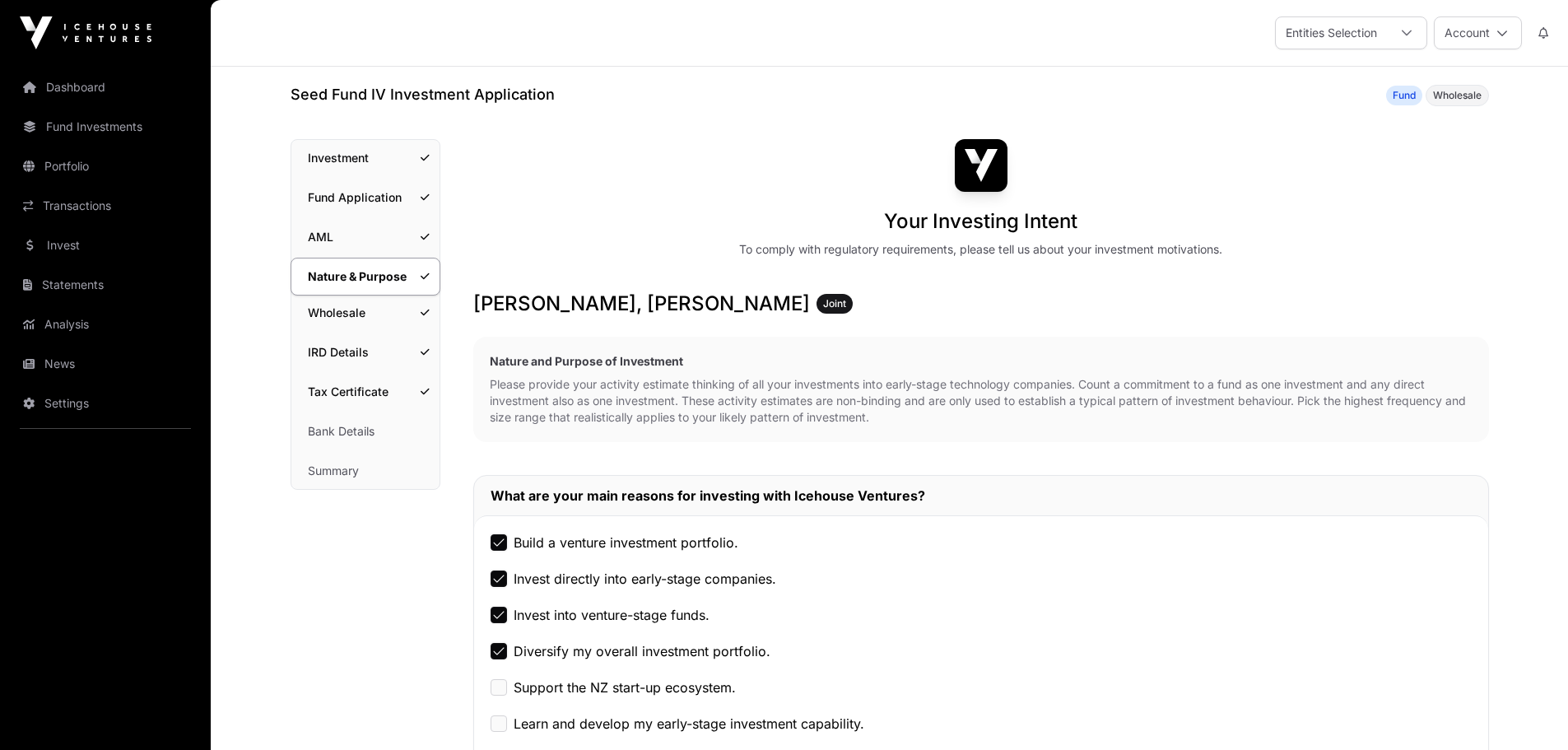
click at [358, 345] on link "IRD Details" at bounding box center [366, 352] width 148 height 36
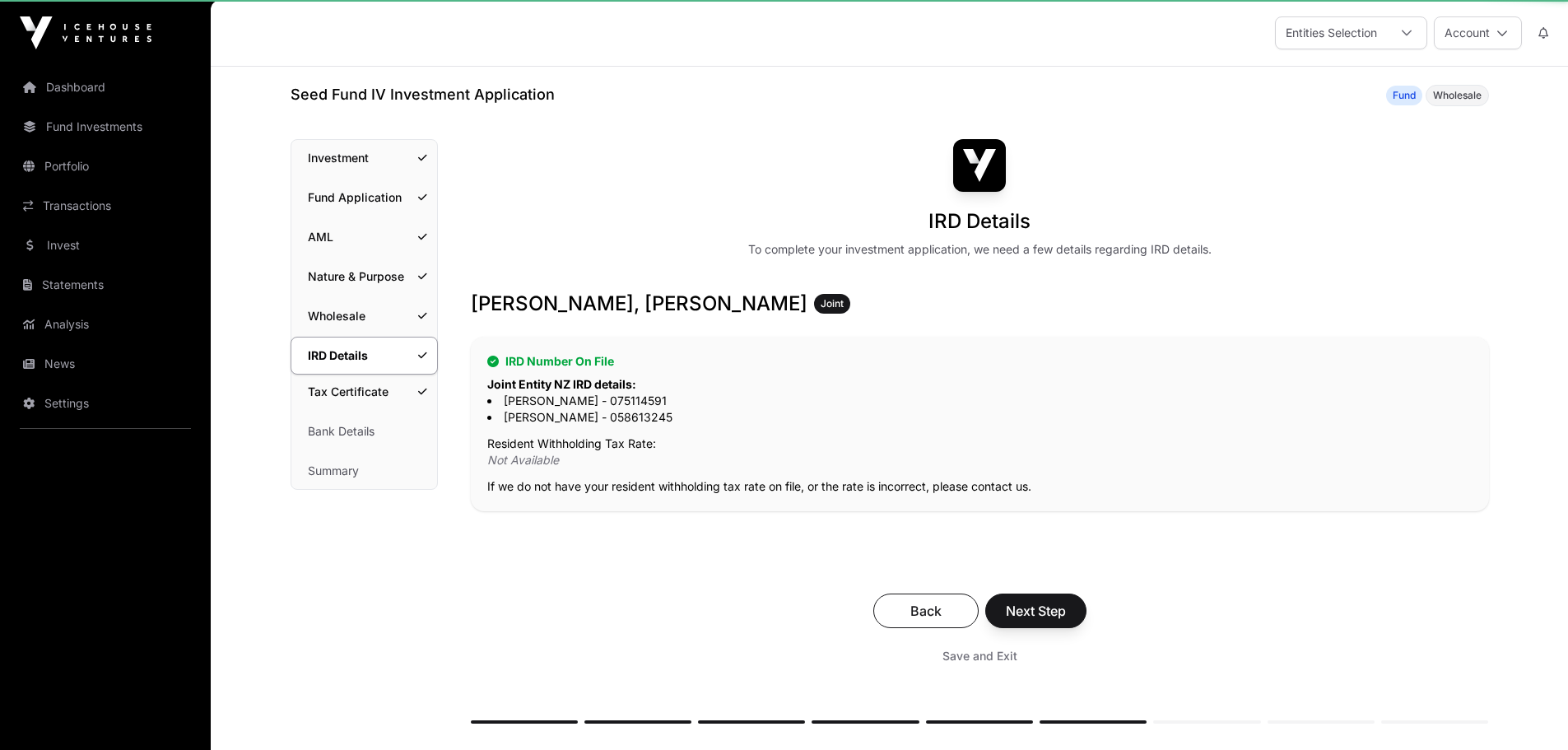
scroll to position [153, 0]
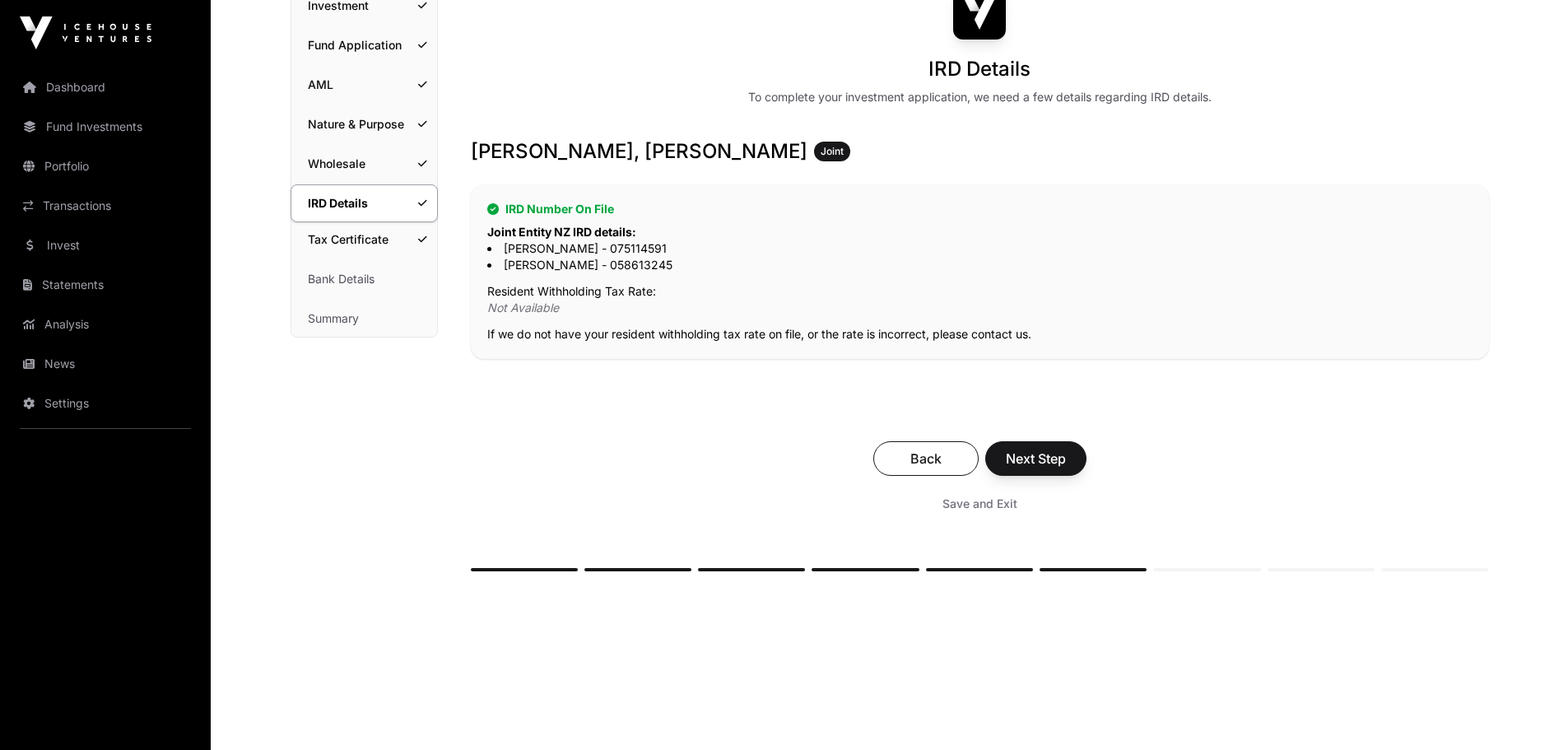
click at [530, 216] on h2 "IRD Number On File" at bounding box center [979, 209] width 985 height 17
click at [556, 262] on li "[PERSON_NAME] - 058613245" at bounding box center [979, 265] width 985 height 17
click at [561, 315] on p "Not Available" at bounding box center [979, 308] width 985 height 17
click at [636, 302] on p "Not Available" at bounding box center [979, 308] width 985 height 17
click at [367, 157] on link "Wholesale" at bounding box center [364, 163] width 146 height 36
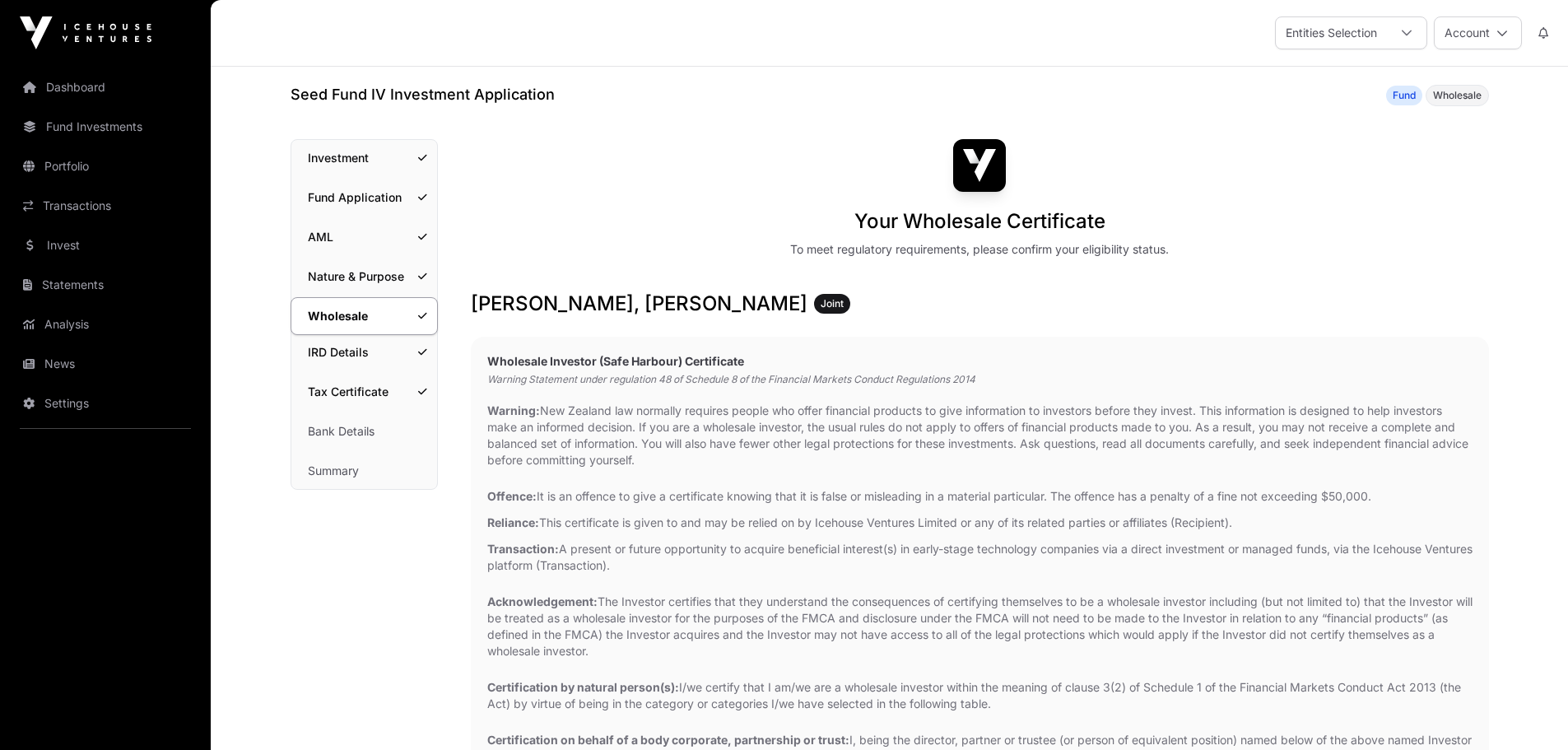
scroll to position [112, 0]
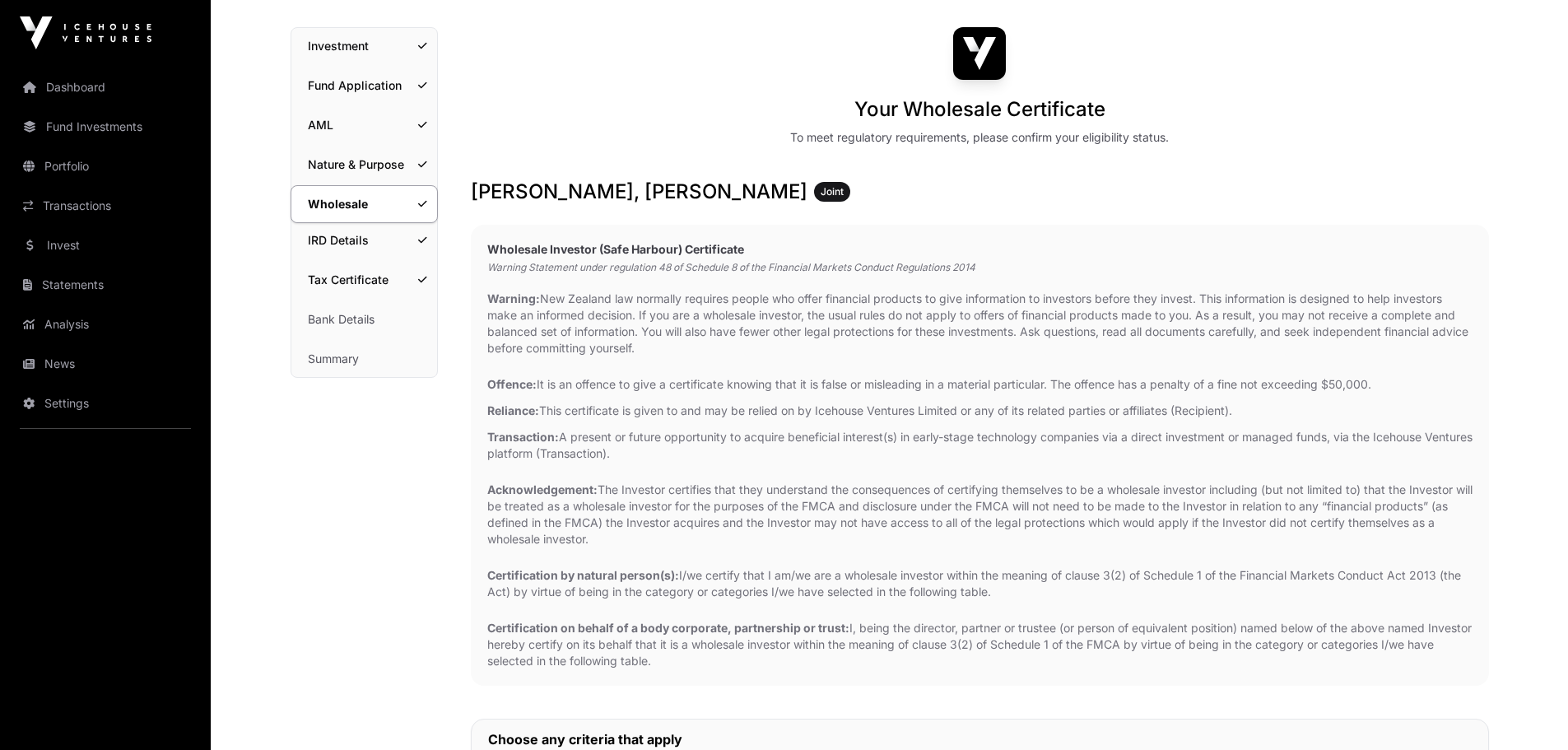
click at [337, 241] on link "IRD Details" at bounding box center [364, 240] width 146 height 36
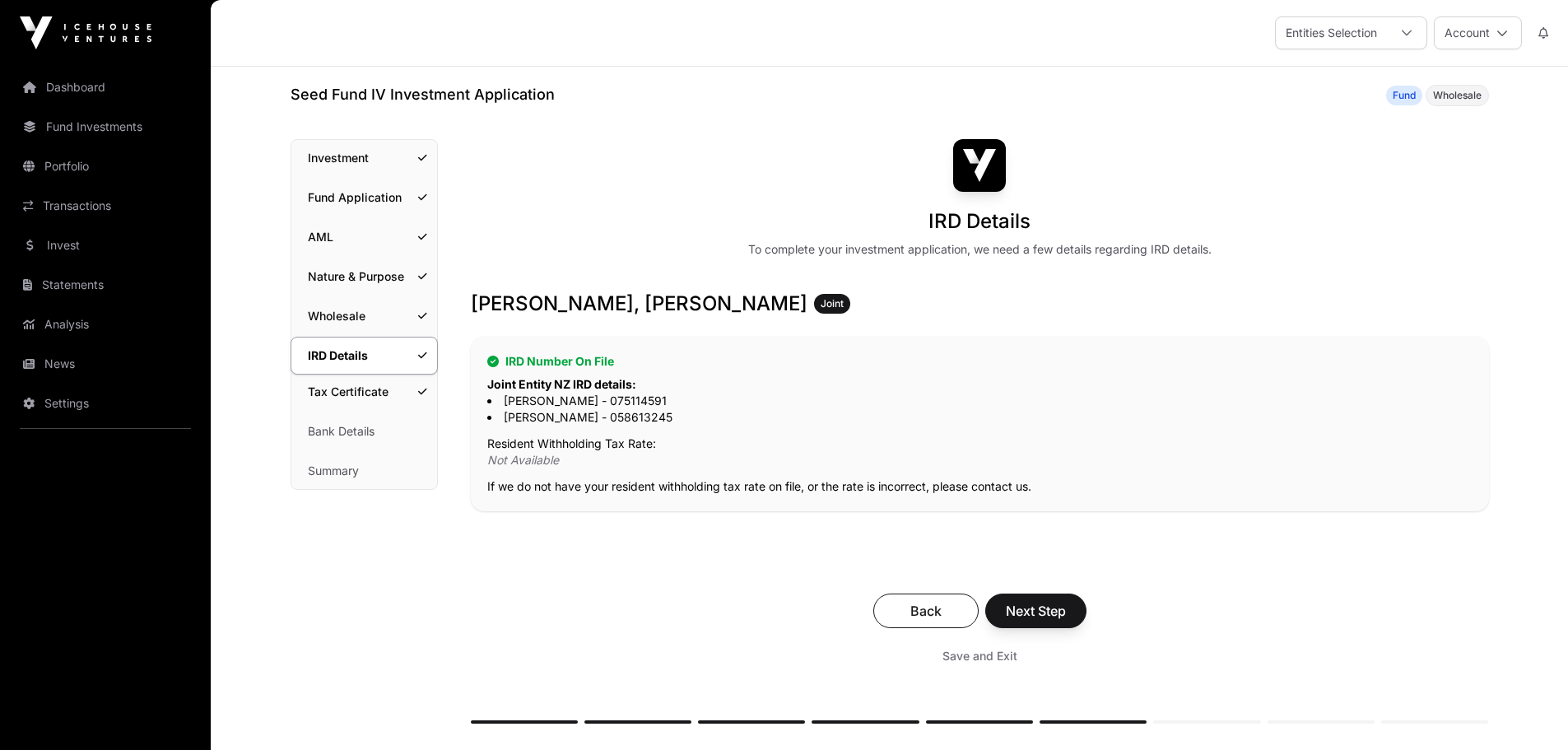
scroll to position [95, 0]
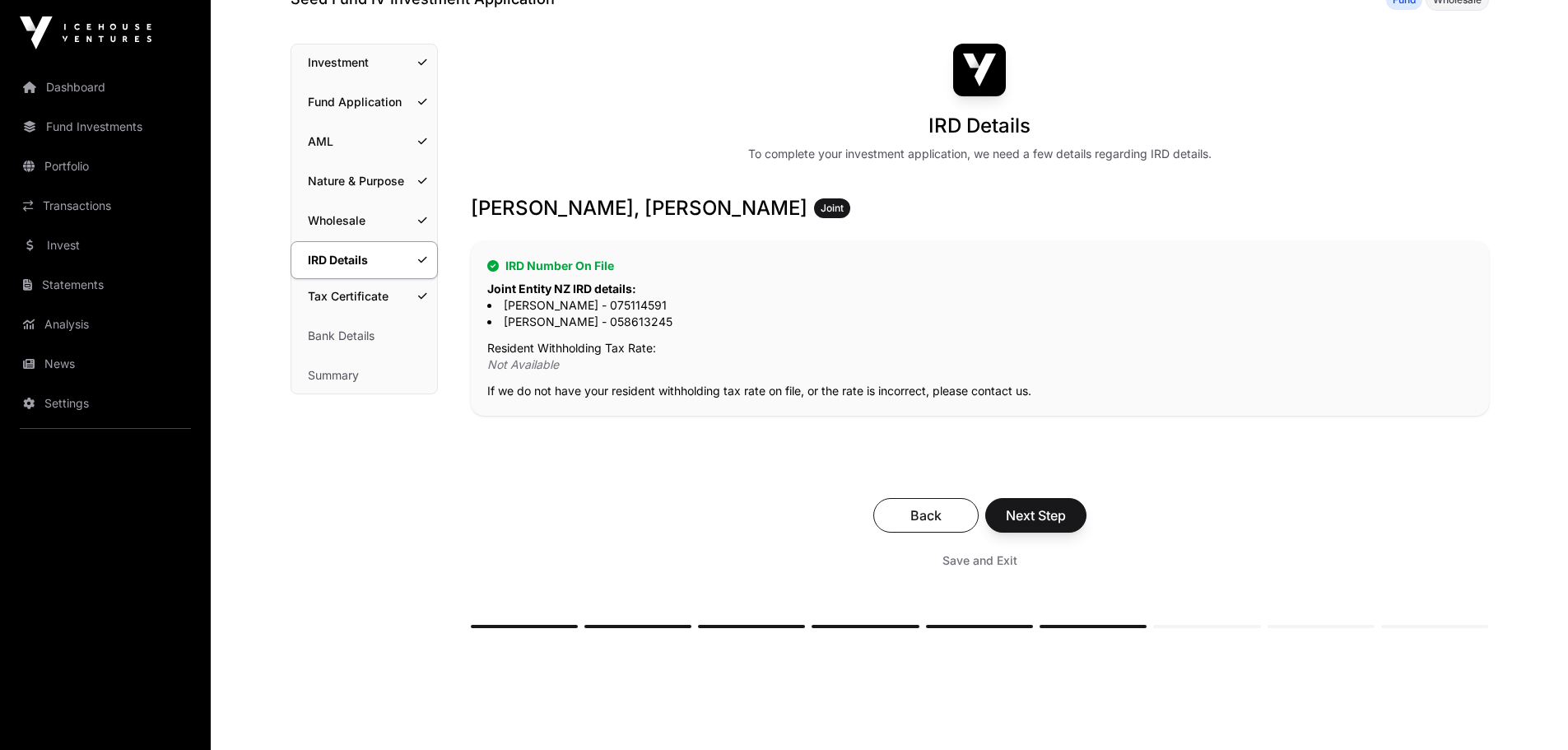
click at [371, 294] on link "Tax Certificate" at bounding box center [364, 296] width 146 height 36
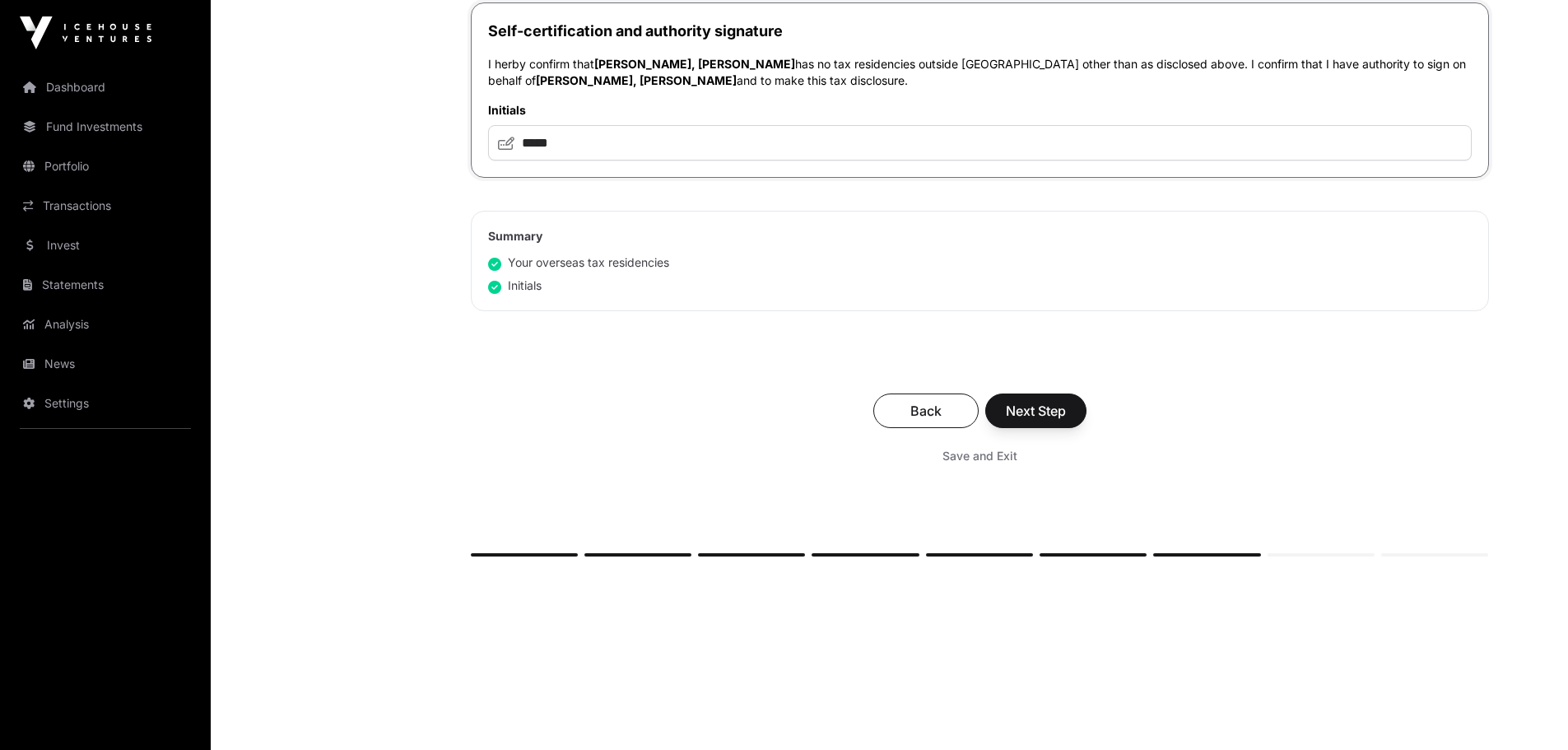
scroll to position [1107, 0]
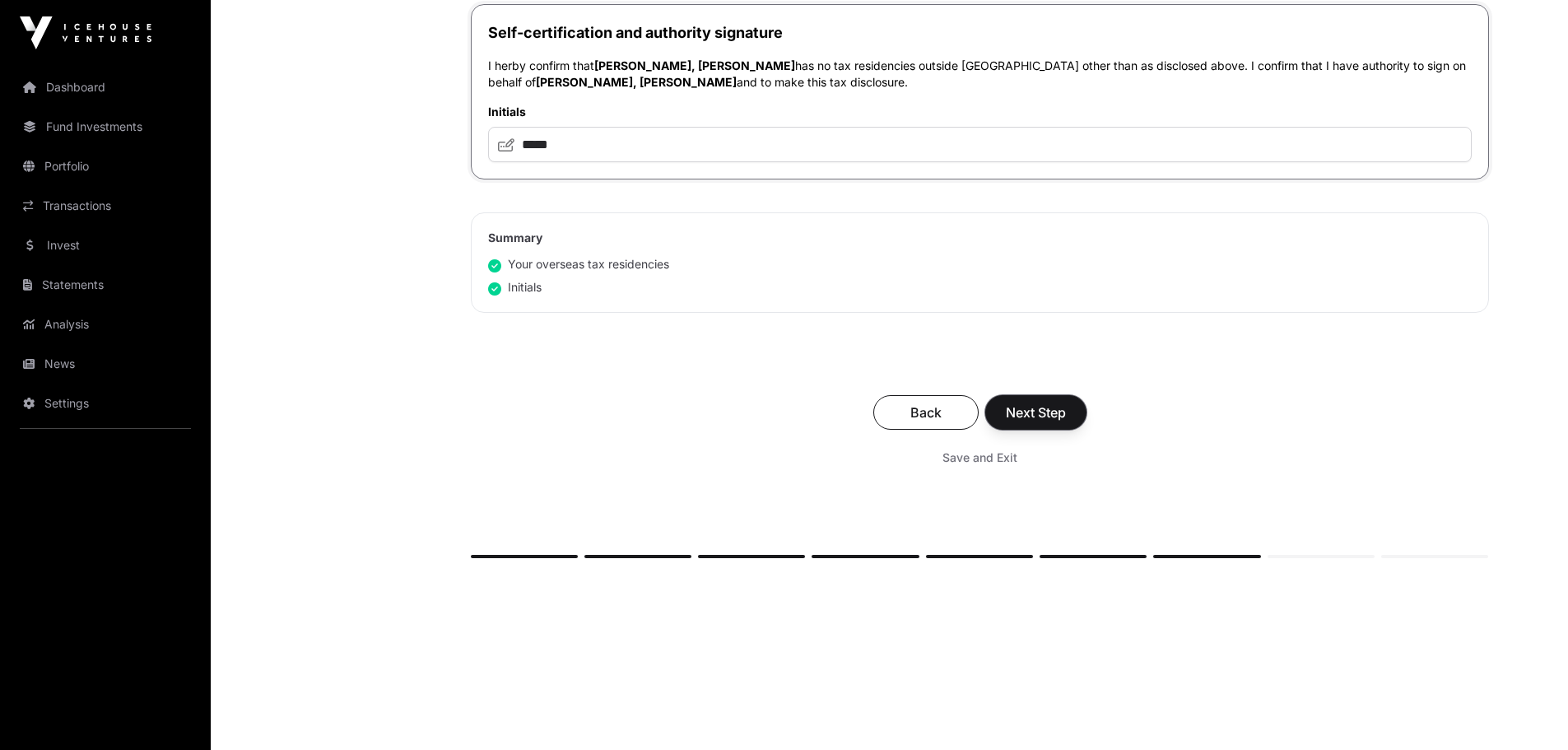
click at [1036, 421] on span "Next Step" at bounding box center [1035, 412] width 60 height 19
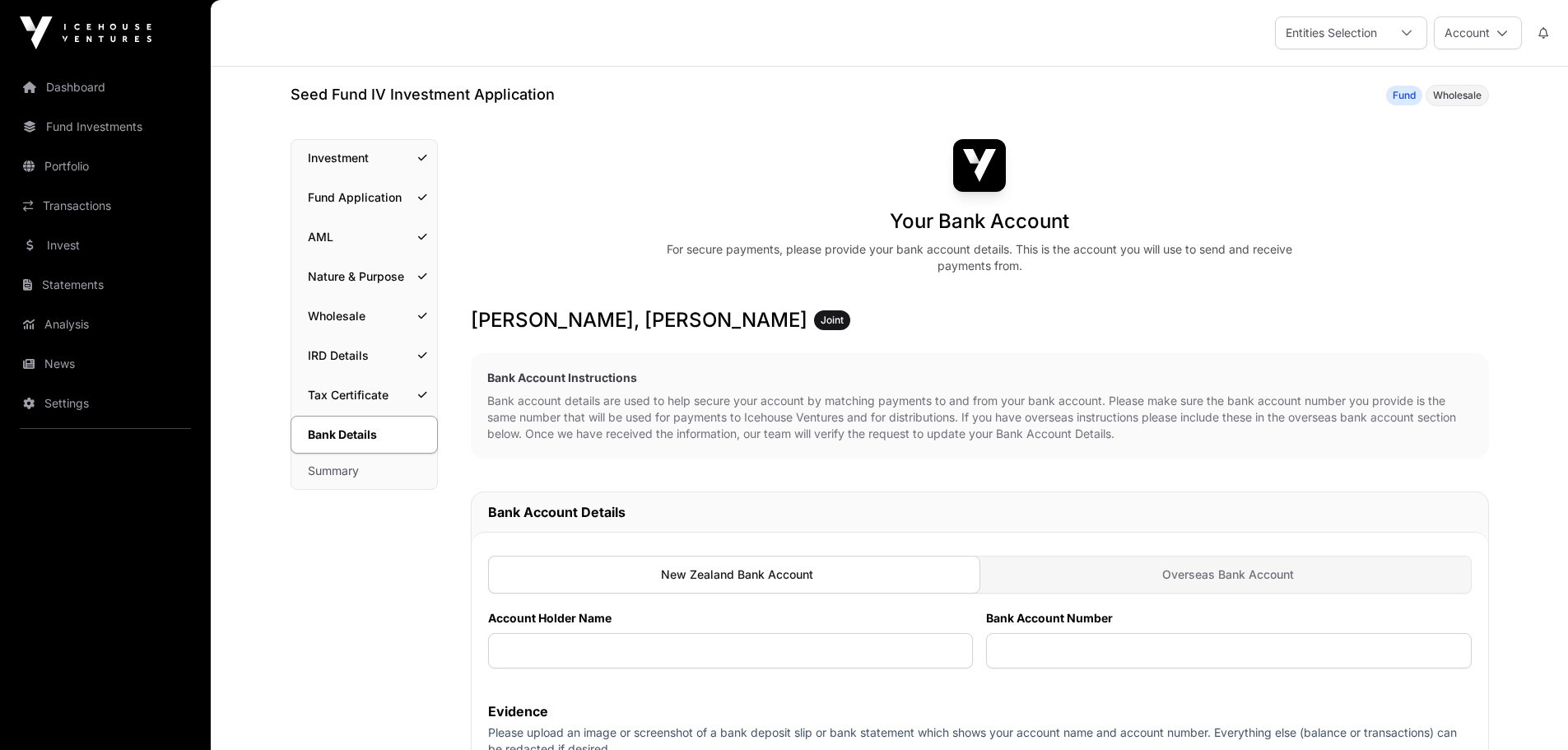
scroll to position [326, 0]
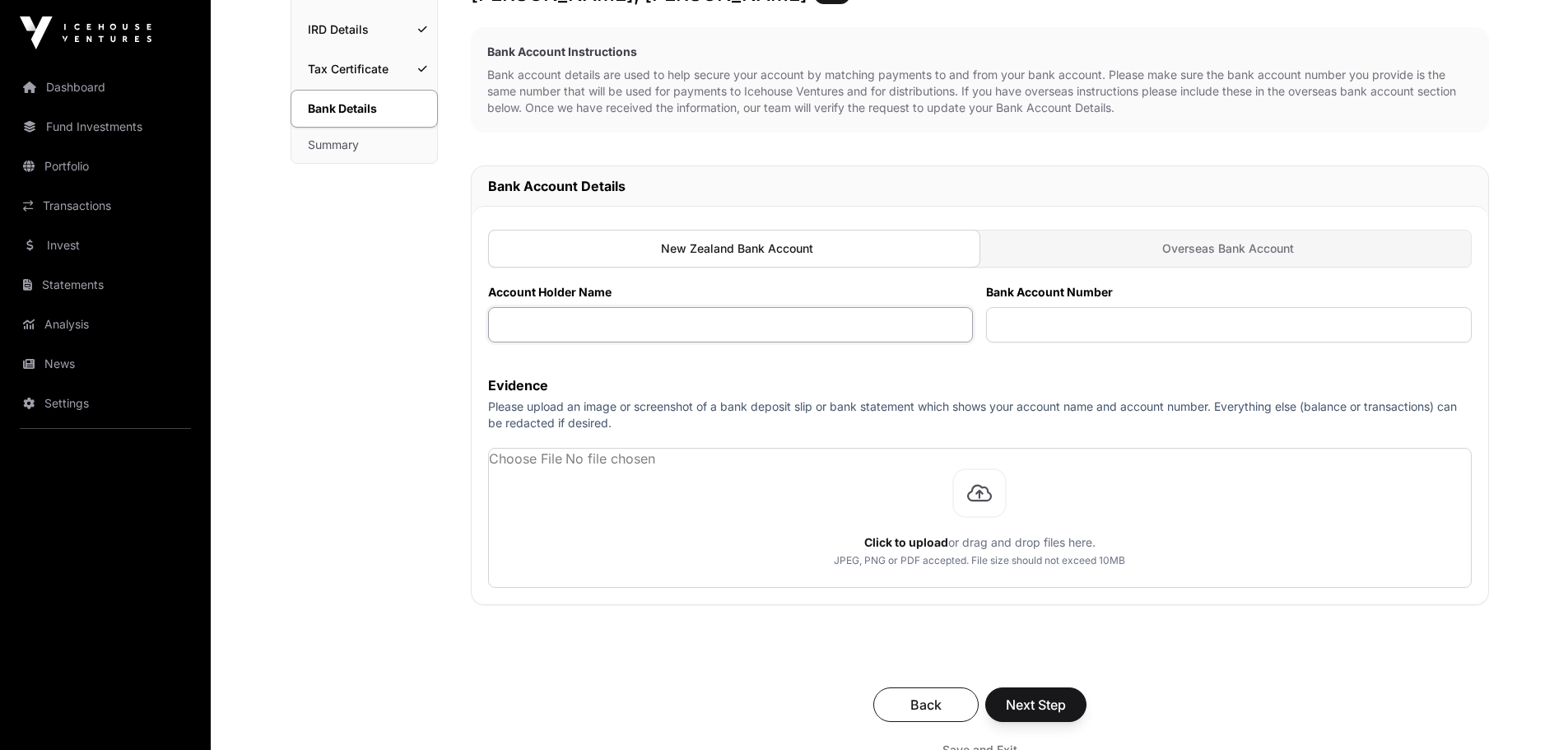
click at [772, 342] on input "text" at bounding box center [730, 324] width 485 height 35
click at [511, 333] on input "**********" at bounding box center [730, 324] width 485 height 35
click at [550, 331] on input "**********" at bounding box center [730, 324] width 485 height 35
type input "**********"
click at [1023, 334] on input "text" at bounding box center [1228, 324] width 485 height 35
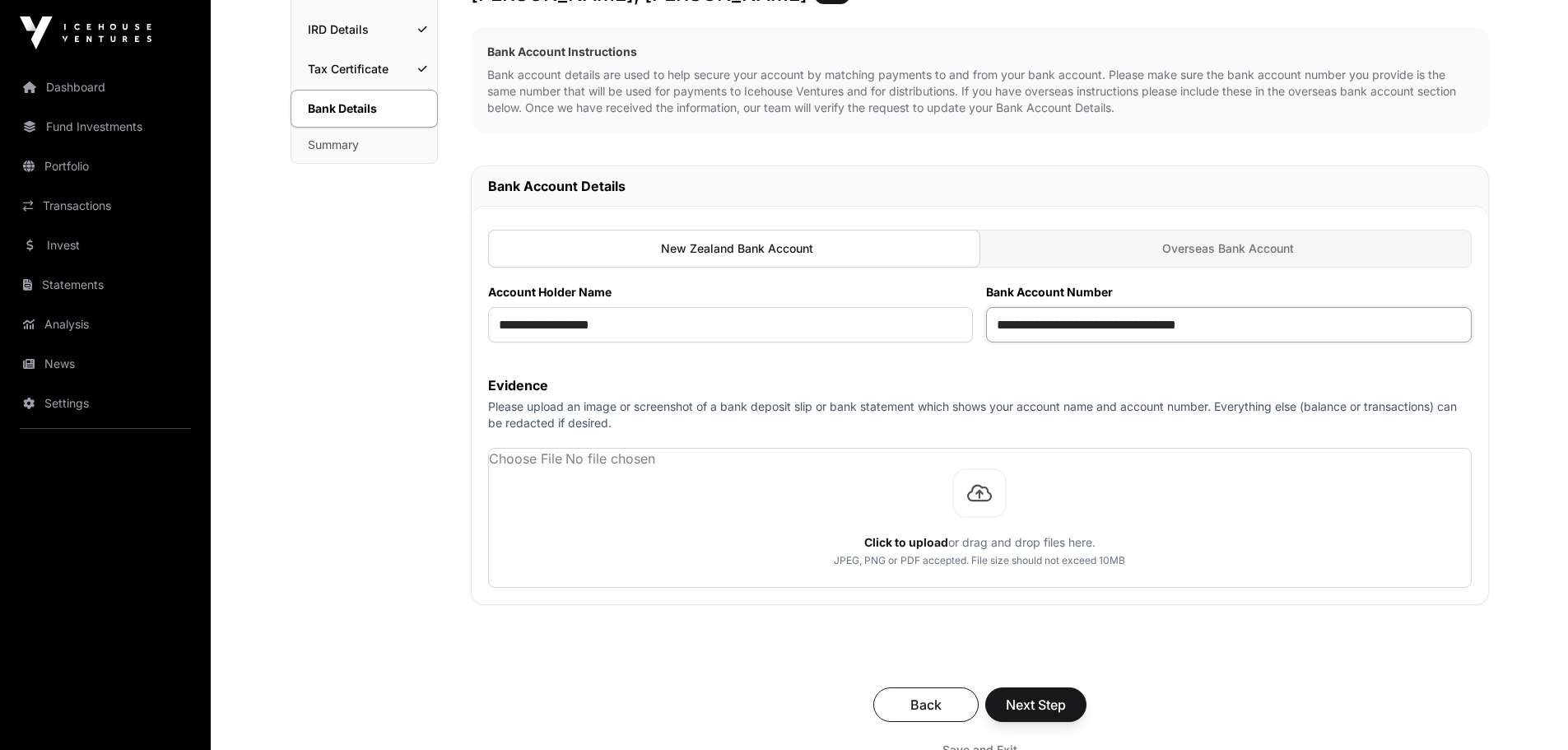
type input "**********"
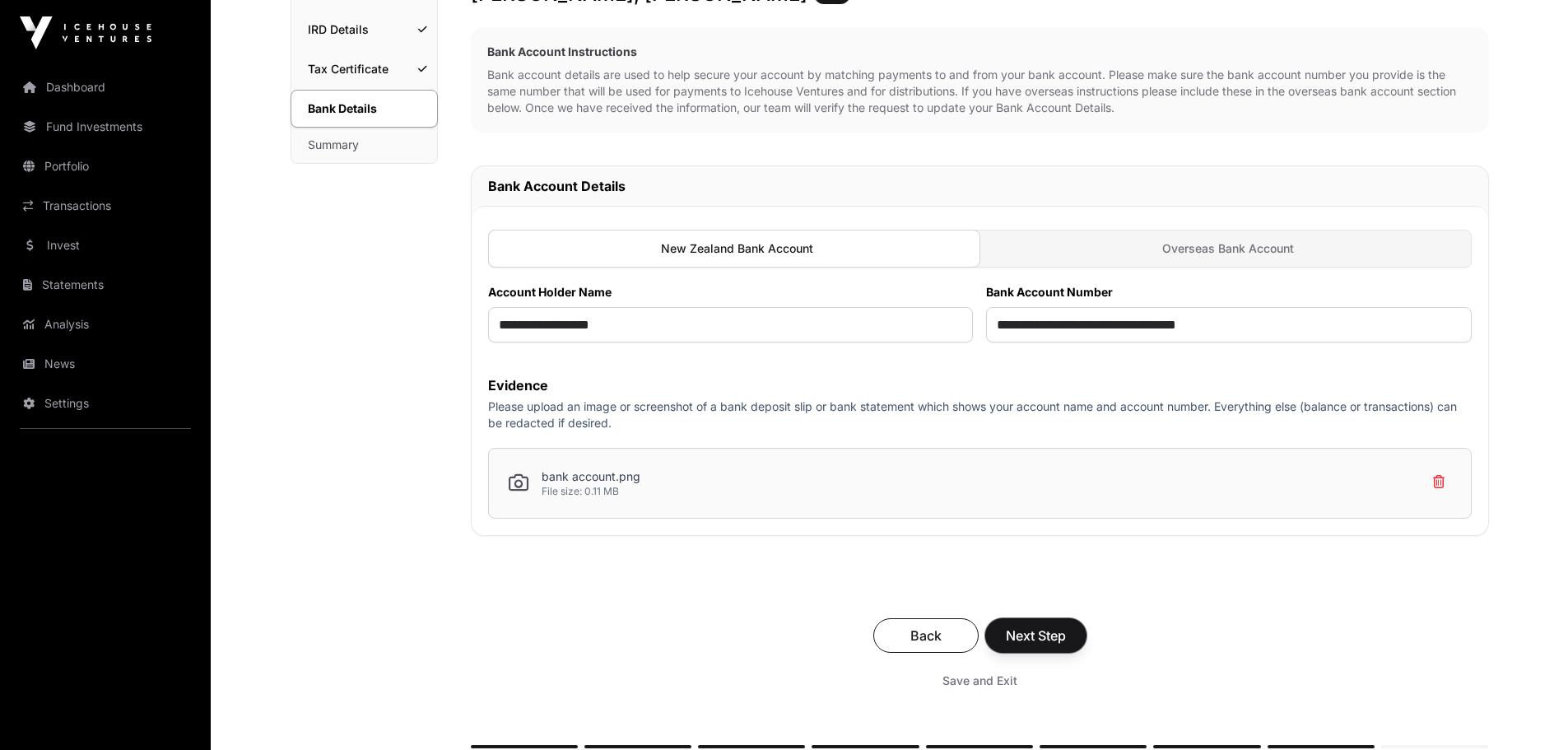
click at [1054, 638] on span "Next Step" at bounding box center [1035, 635] width 60 height 19
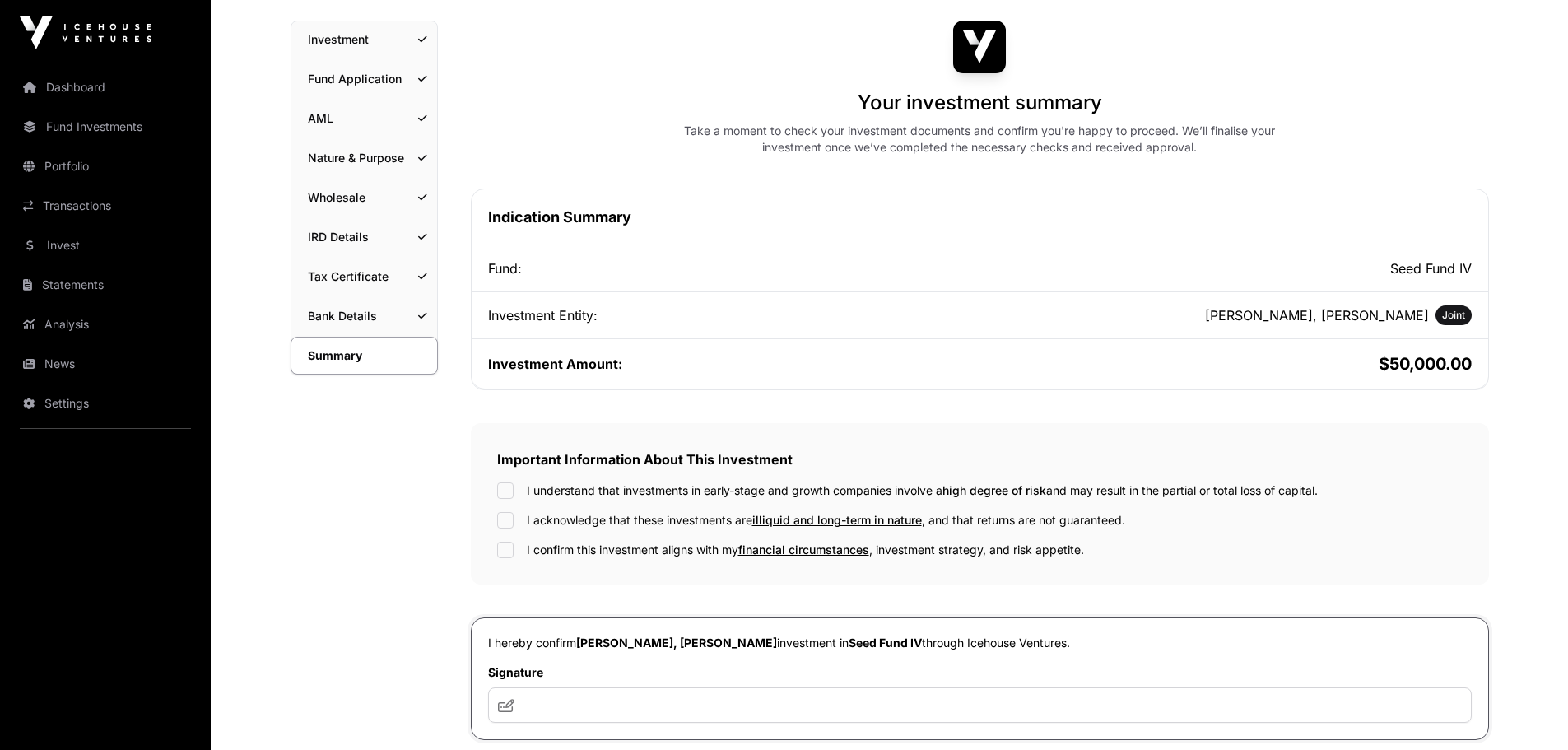
scroll to position [160, 0]
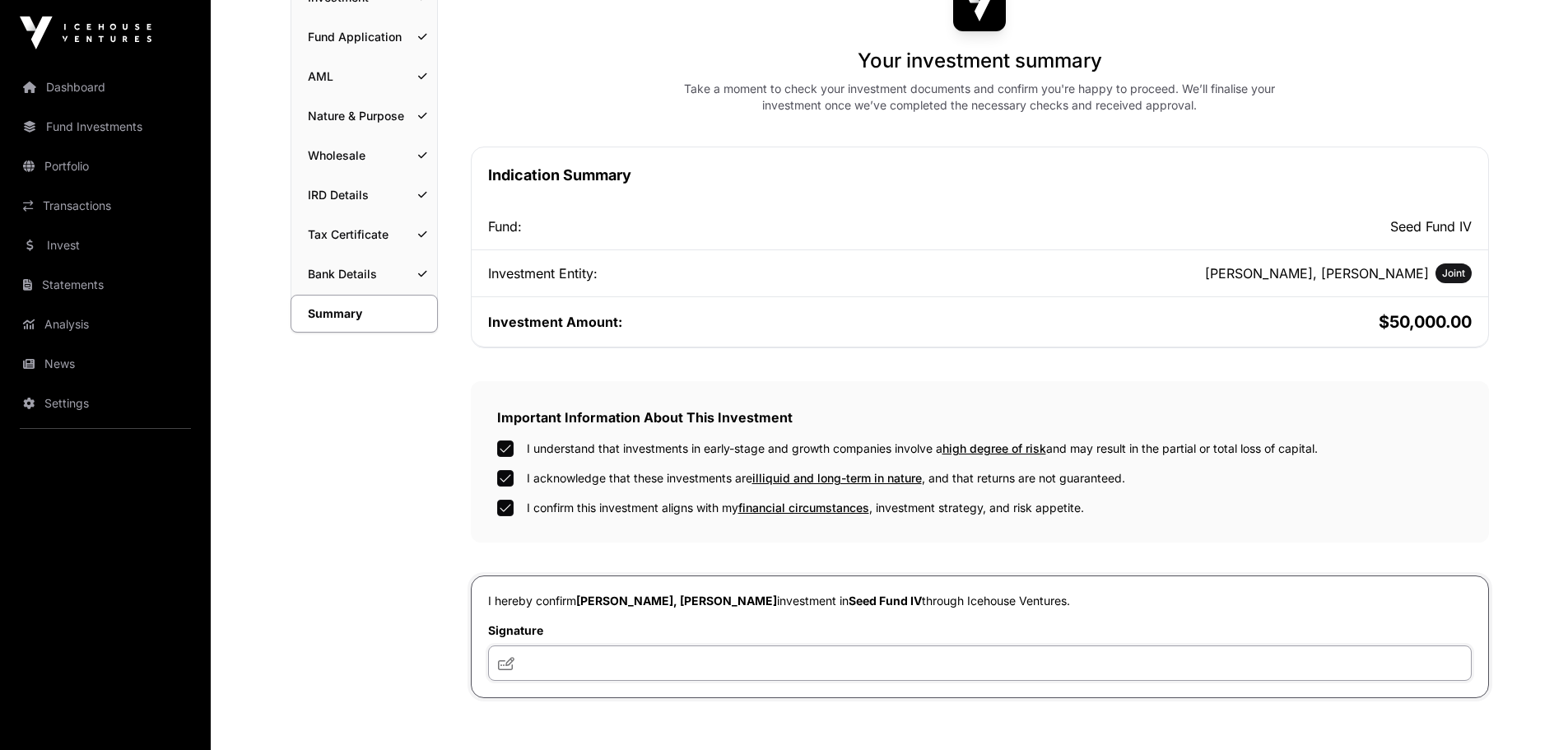
click at [574, 656] on input "text" at bounding box center [979, 663] width 983 height 35
type input "*****"
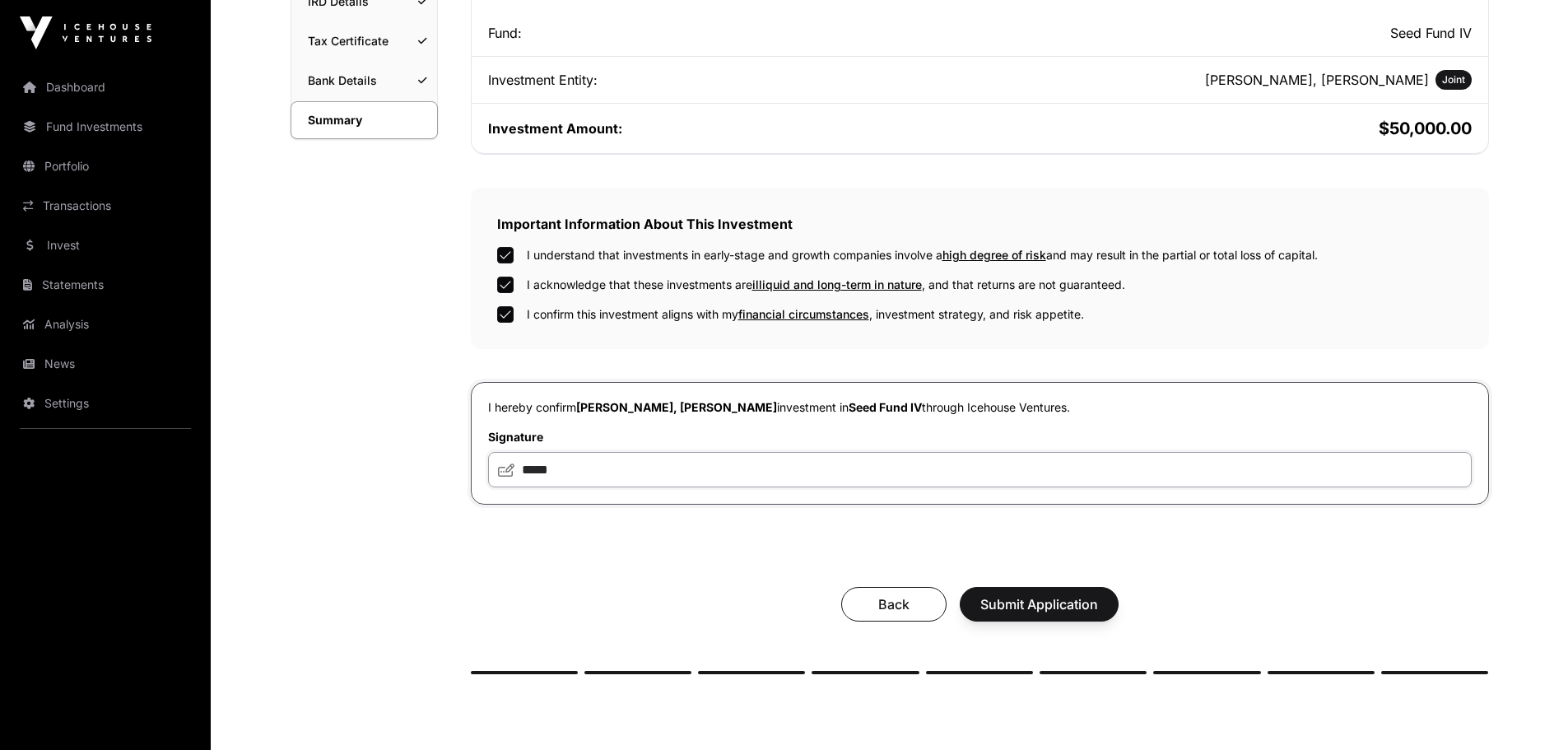
scroll to position [355, 0]
click at [1030, 609] on span "Submit Application" at bounding box center [1039, 603] width 118 height 19
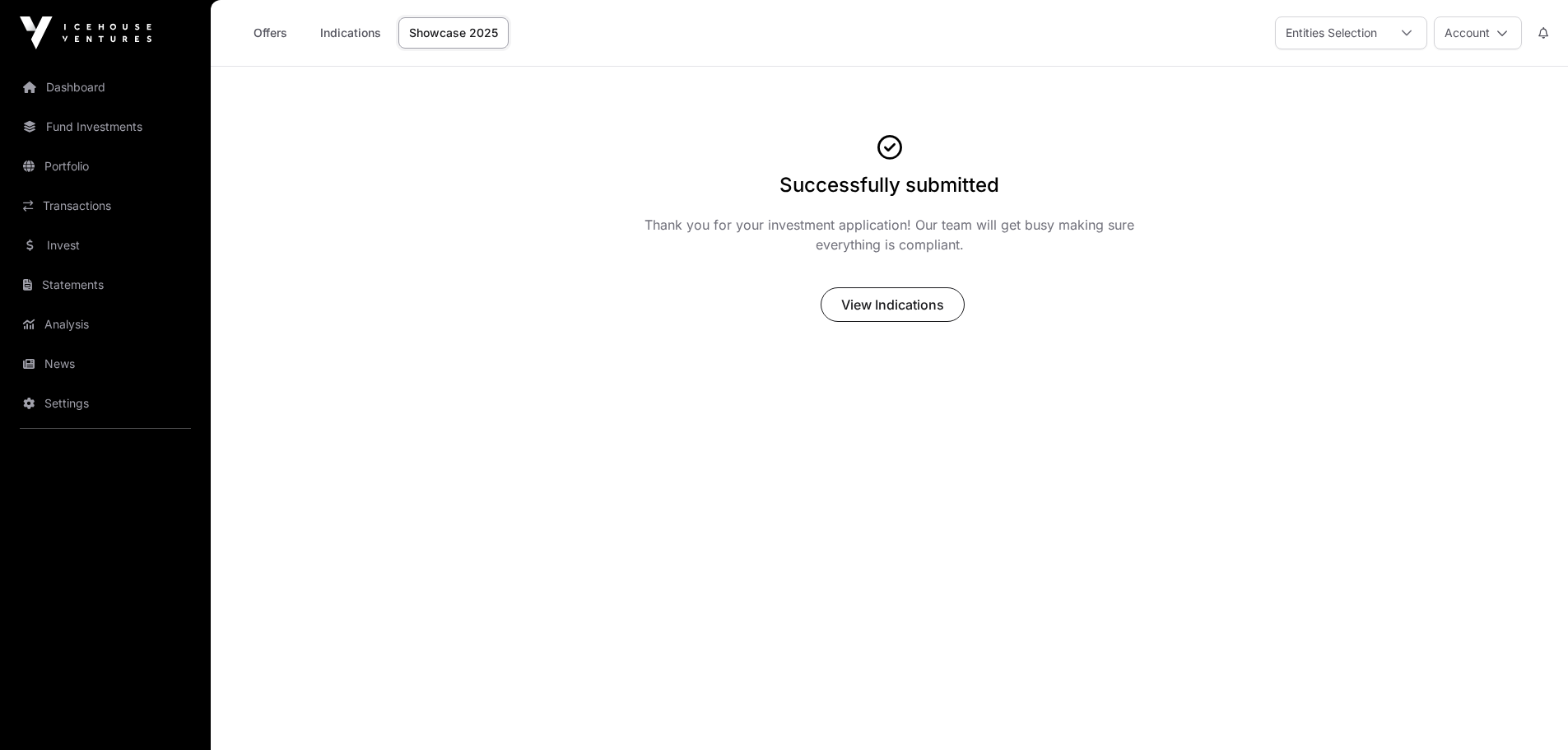
click at [89, 88] on link "Dashboard" at bounding box center [105, 87] width 185 height 36
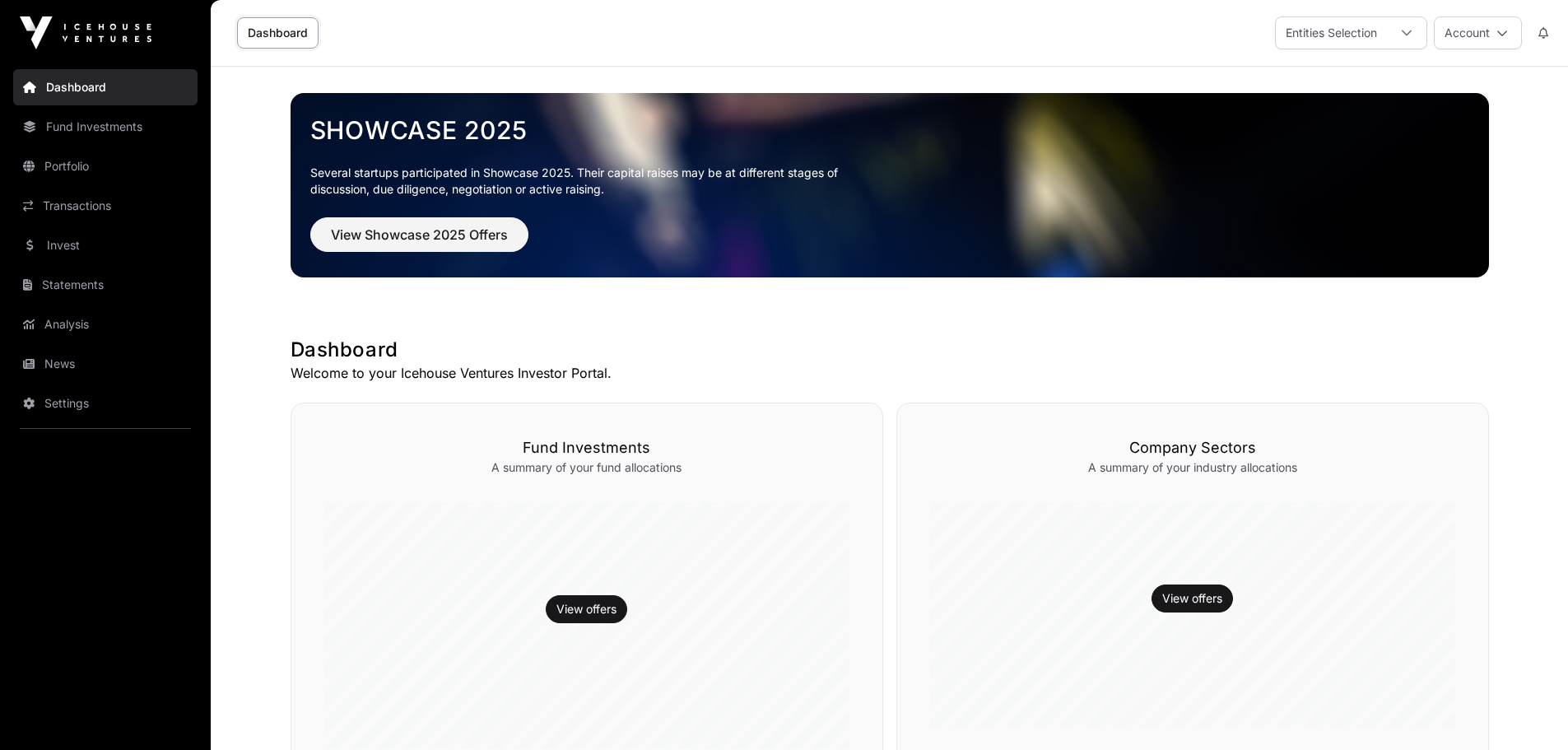
click at [1507, 35] on button "Account" at bounding box center [1477, 33] width 88 height 33
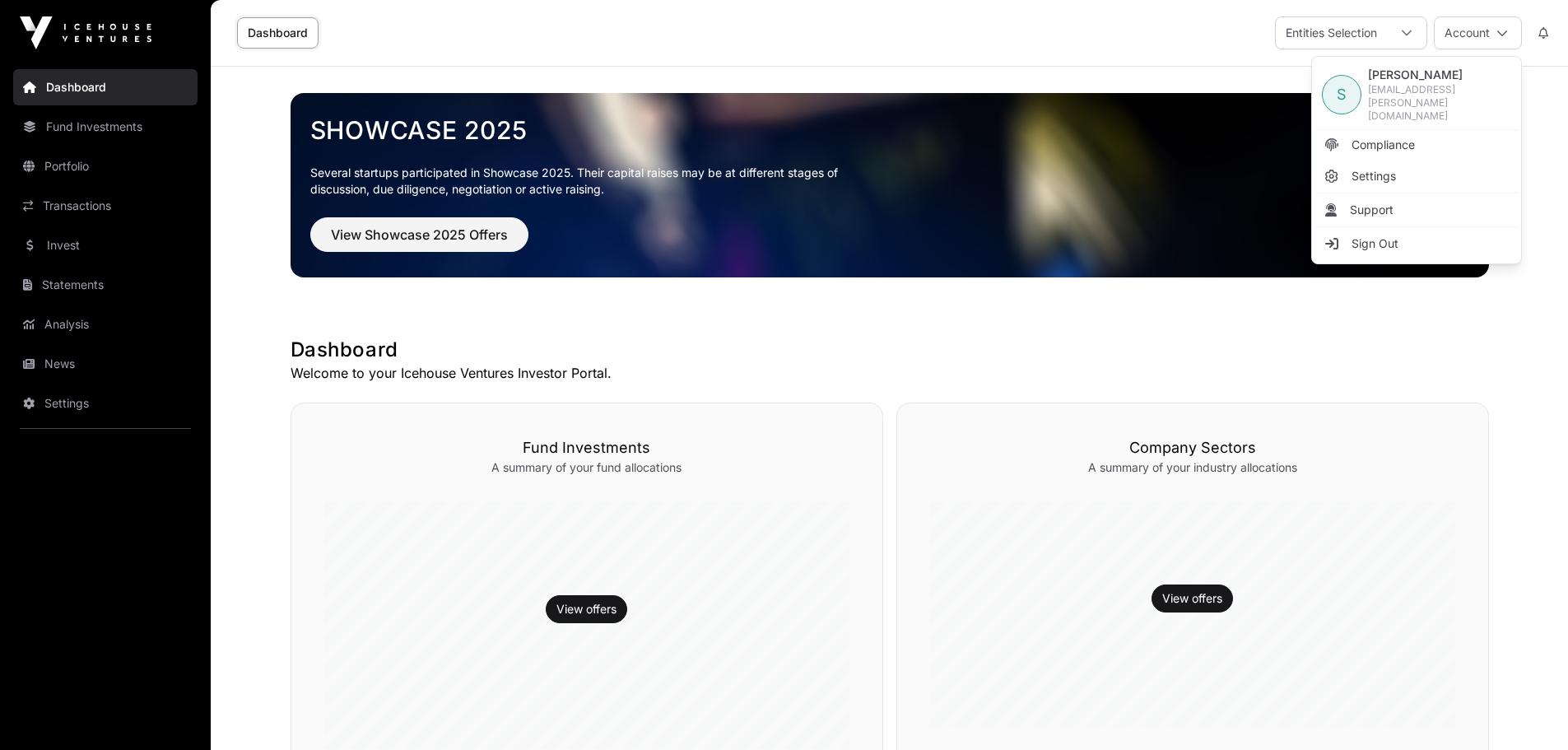
drag, startPoint x: 1540, startPoint y: 390, endPoint x: 1563, endPoint y: 354, distance: 42.7
click at [1546, 382] on main "Showcase 2025 Several startups participated in Showcase 2025. Their capital rai…" at bounding box center [889, 658] width 1357 height 1183
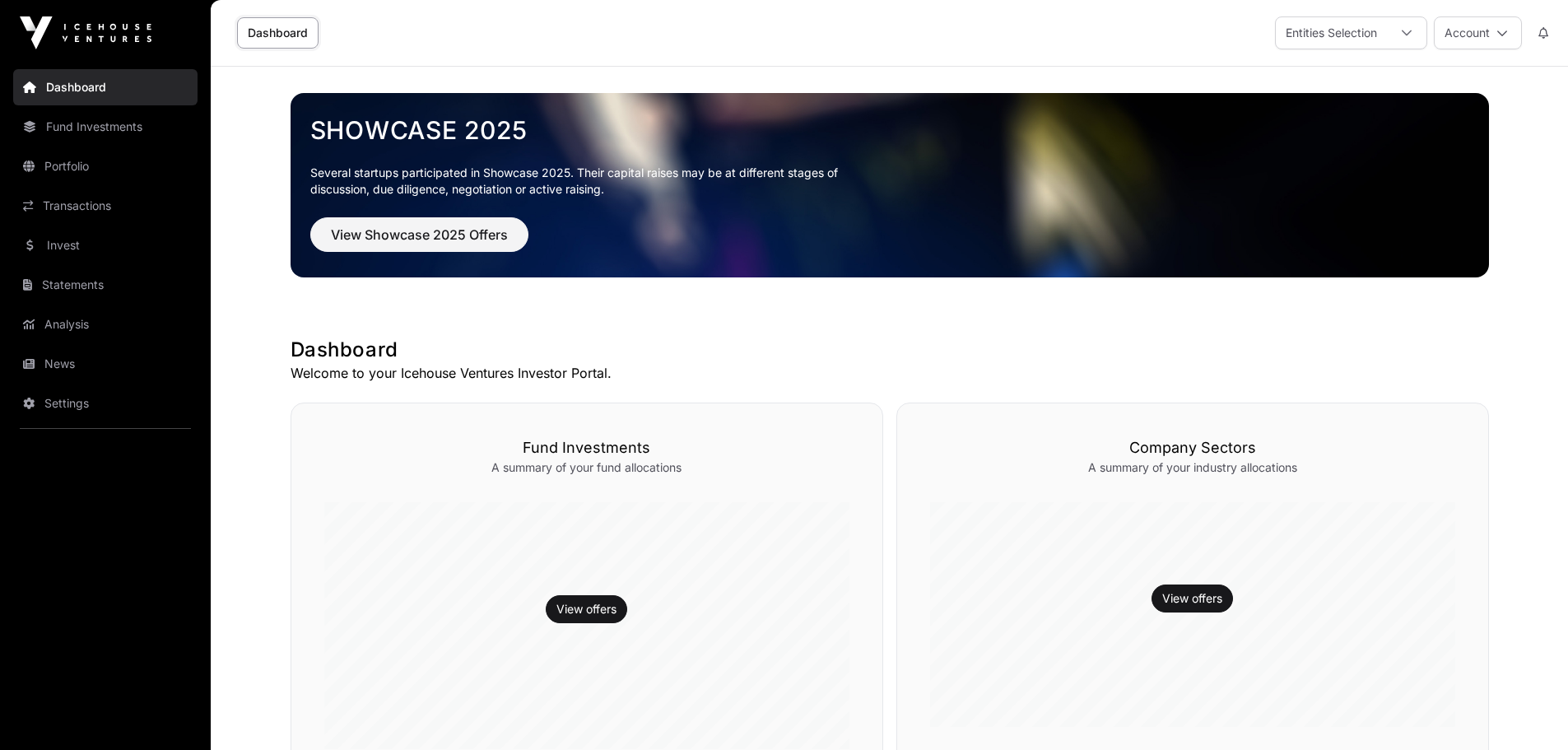
click at [1506, 35] on icon at bounding box center [1502, 33] width 12 height 12
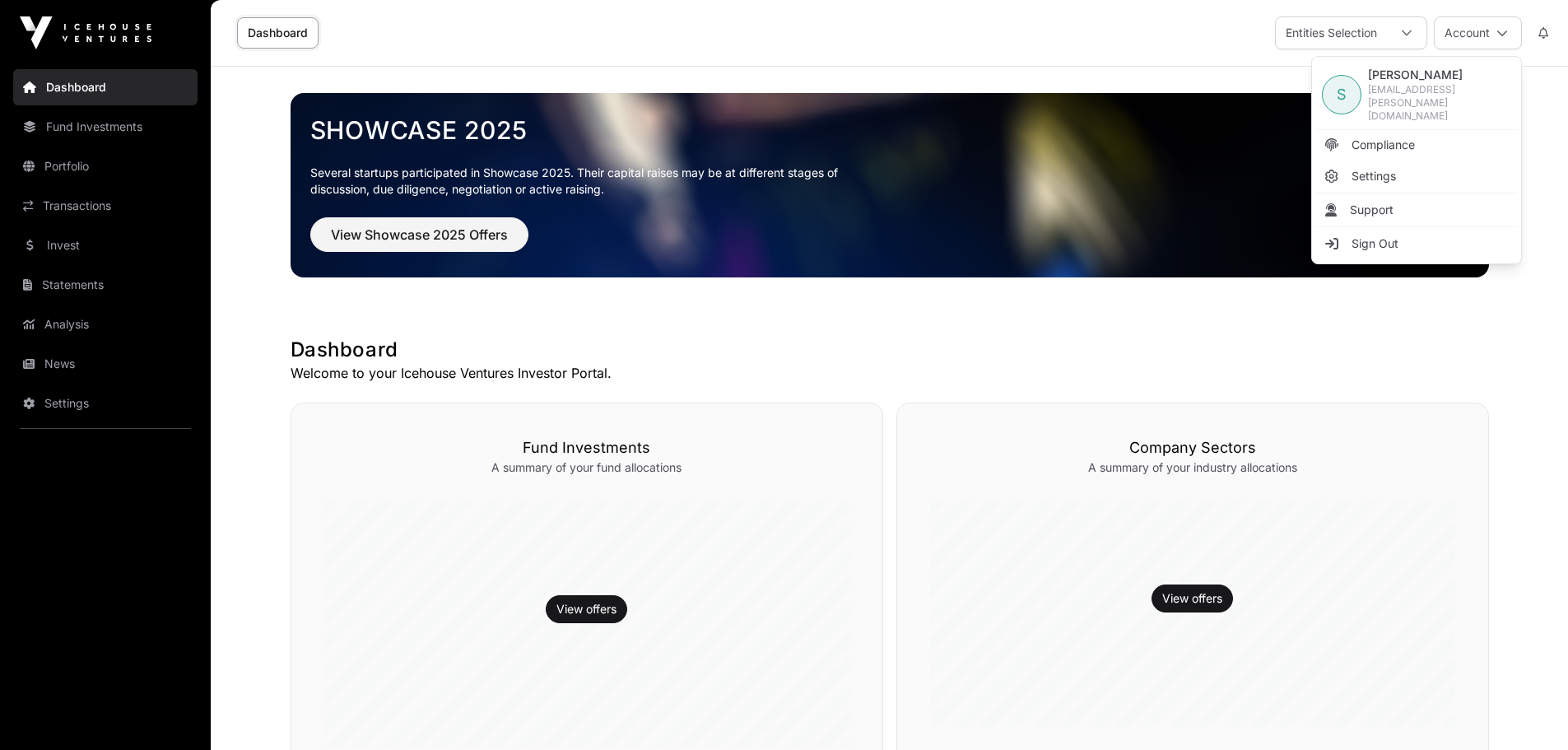
click at [1362, 235] on span "Sign Out" at bounding box center [1375, 244] width 47 height 17
